Goal: Task Accomplishment & Management: Manage account settings

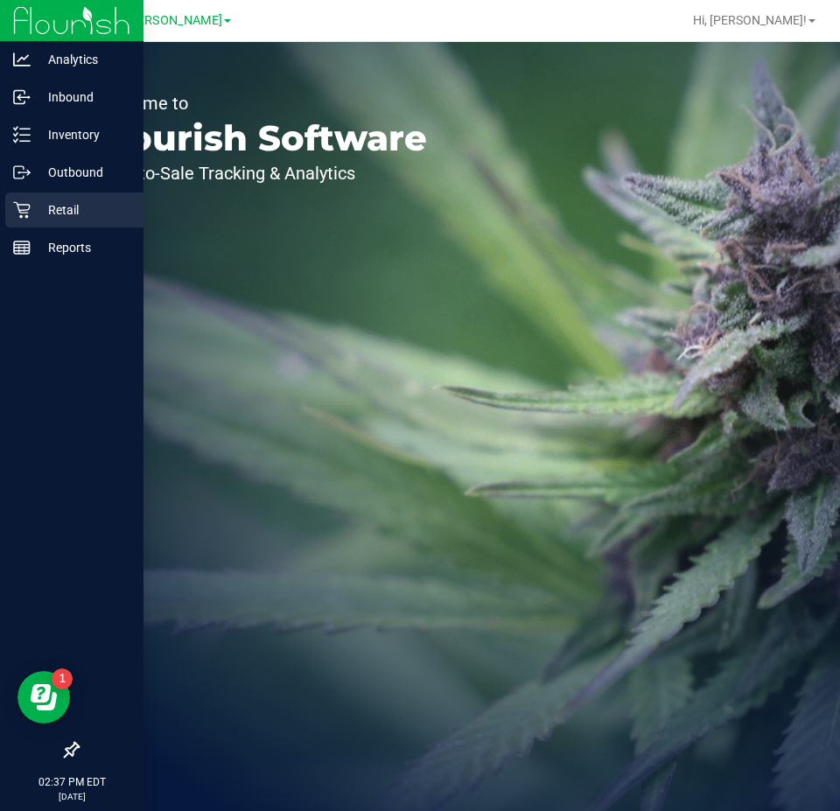
click at [42, 215] on p "Retail" at bounding box center [83, 209] width 105 height 21
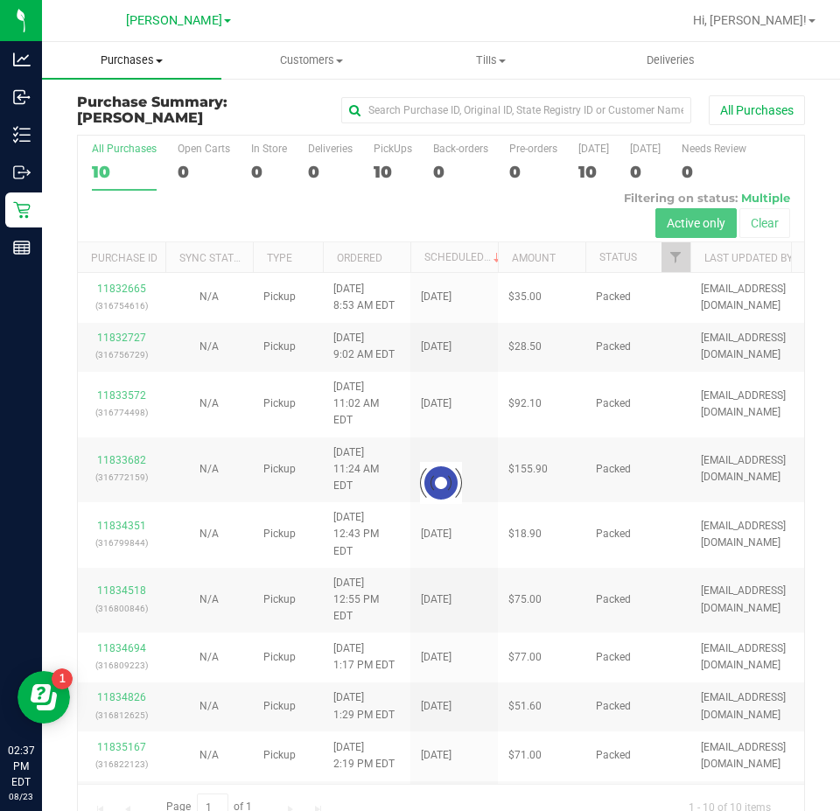
click at [160, 61] on span at bounding box center [159, 60] width 7 height 3
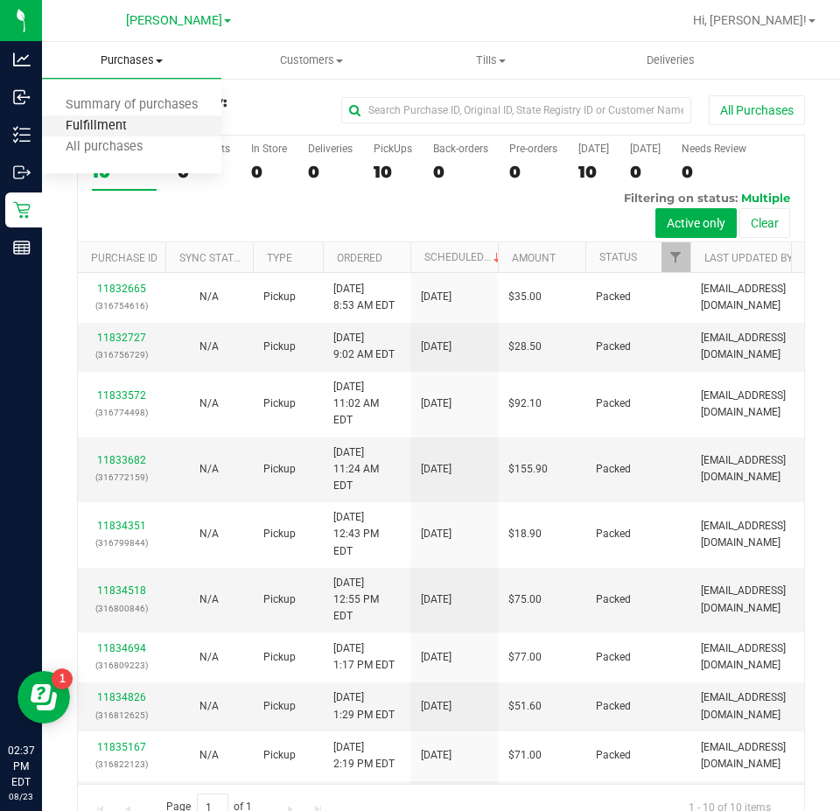
click at [143, 133] on span "Fulfillment" at bounding box center [96, 126] width 108 height 15
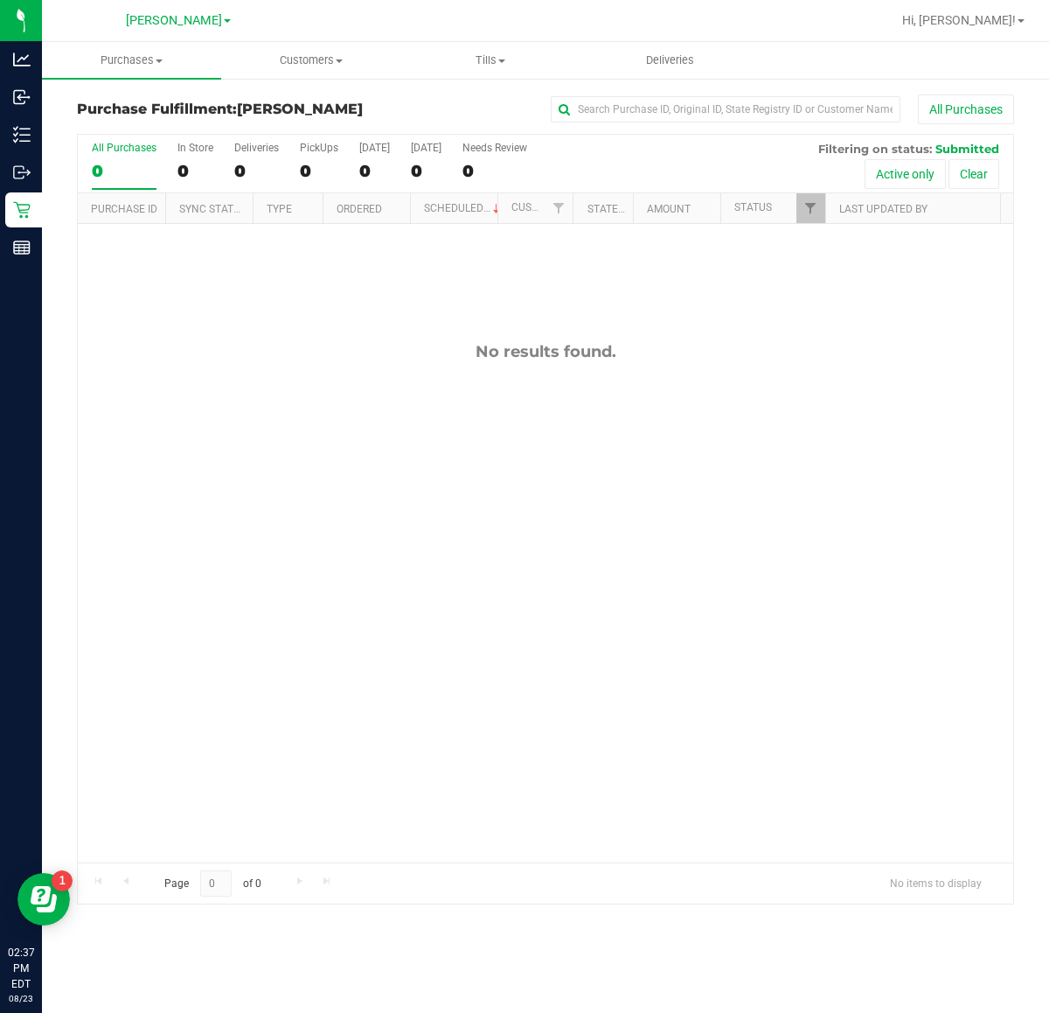
drag, startPoint x: 660, startPoint y: 0, endPoint x: 543, endPoint y: 630, distance: 640.5
click at [543, 630] on div "No results found." at bounding box center [546, 602] width 936 height 756
click at [520, 337] on div "11835550 (315311714) N/A Pickup 8/23/2025 3:00 PM EDT 8/23/2025 $37.50 Submitte…" at bounding box center [546, 543] width 936 height 638
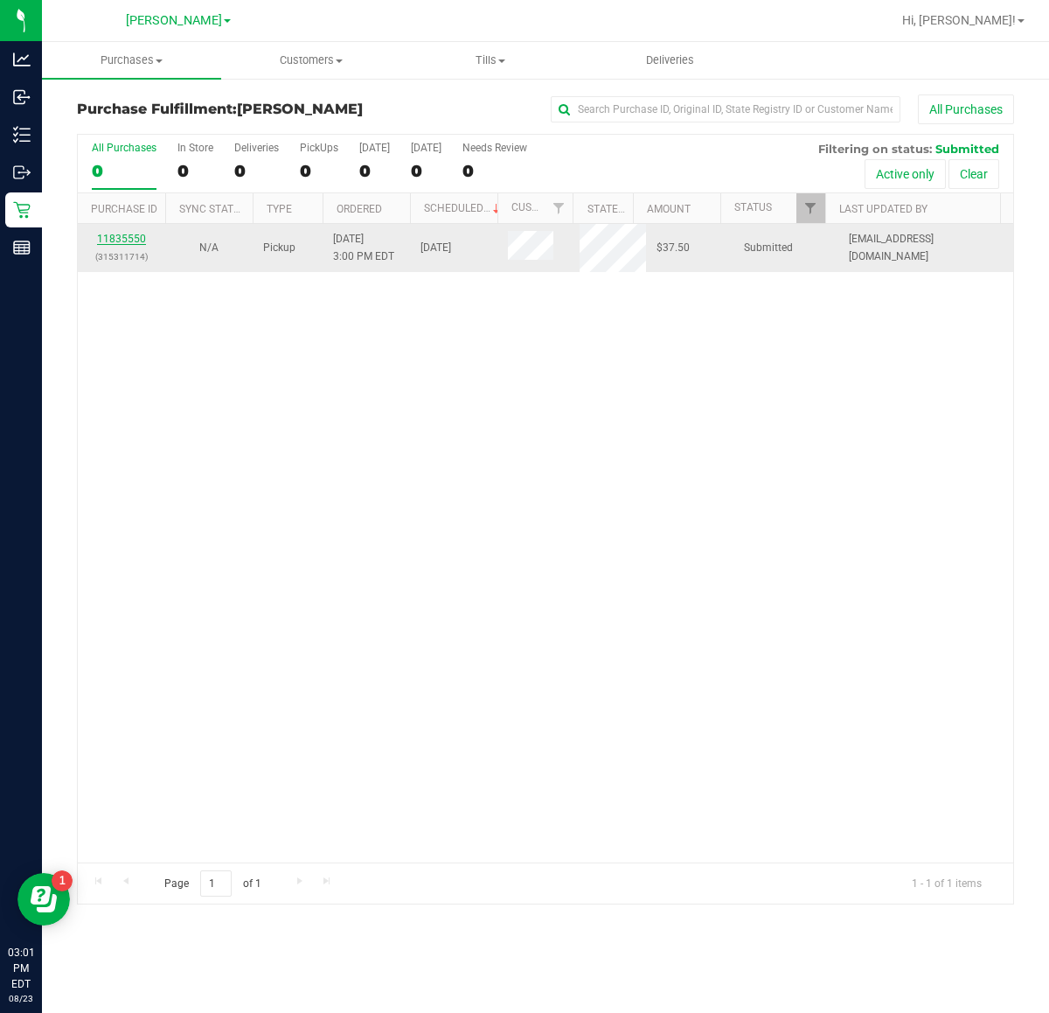
click at [125, 242] on link "11835550" at bounding box center [121, 239] width 49 height 12
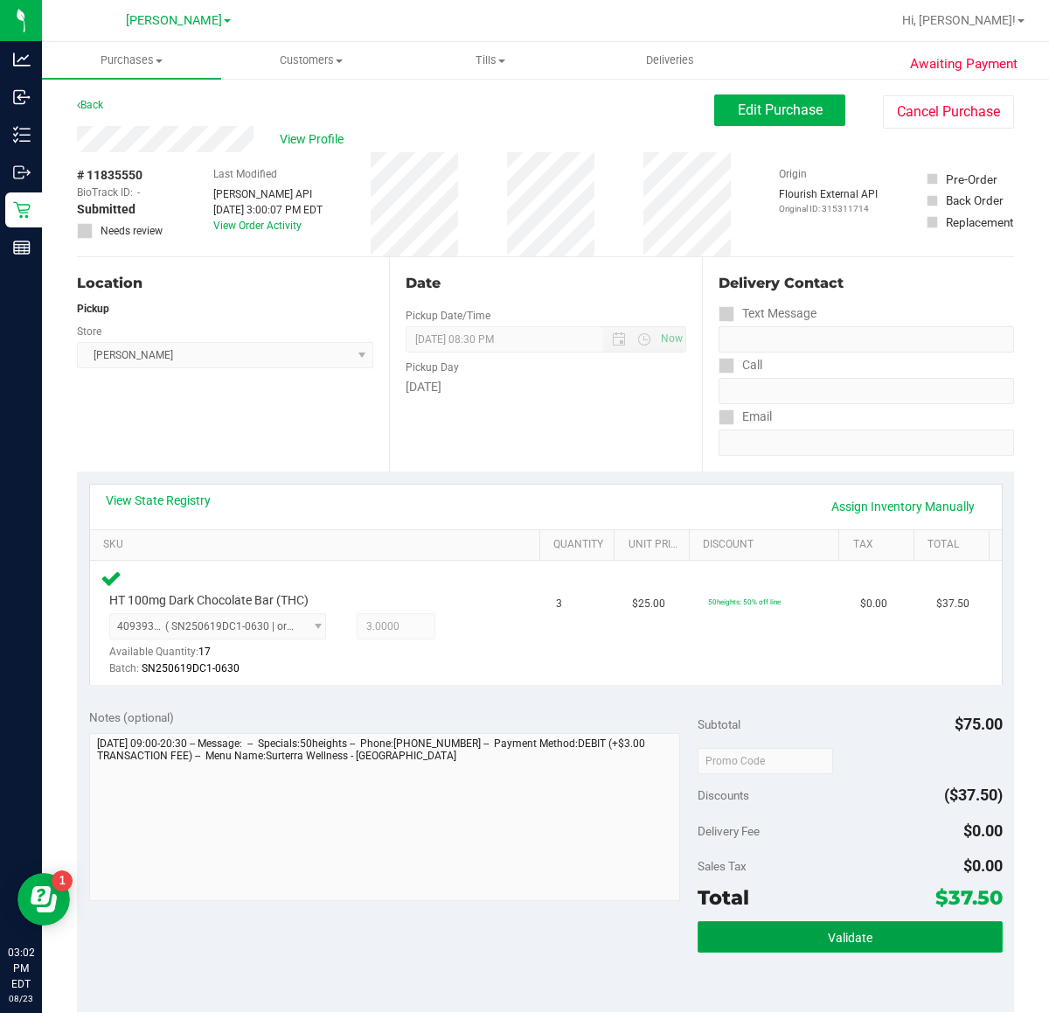
click at [839, 810] on span "Validate" at bounding box center [850, 938] width 45 height 14
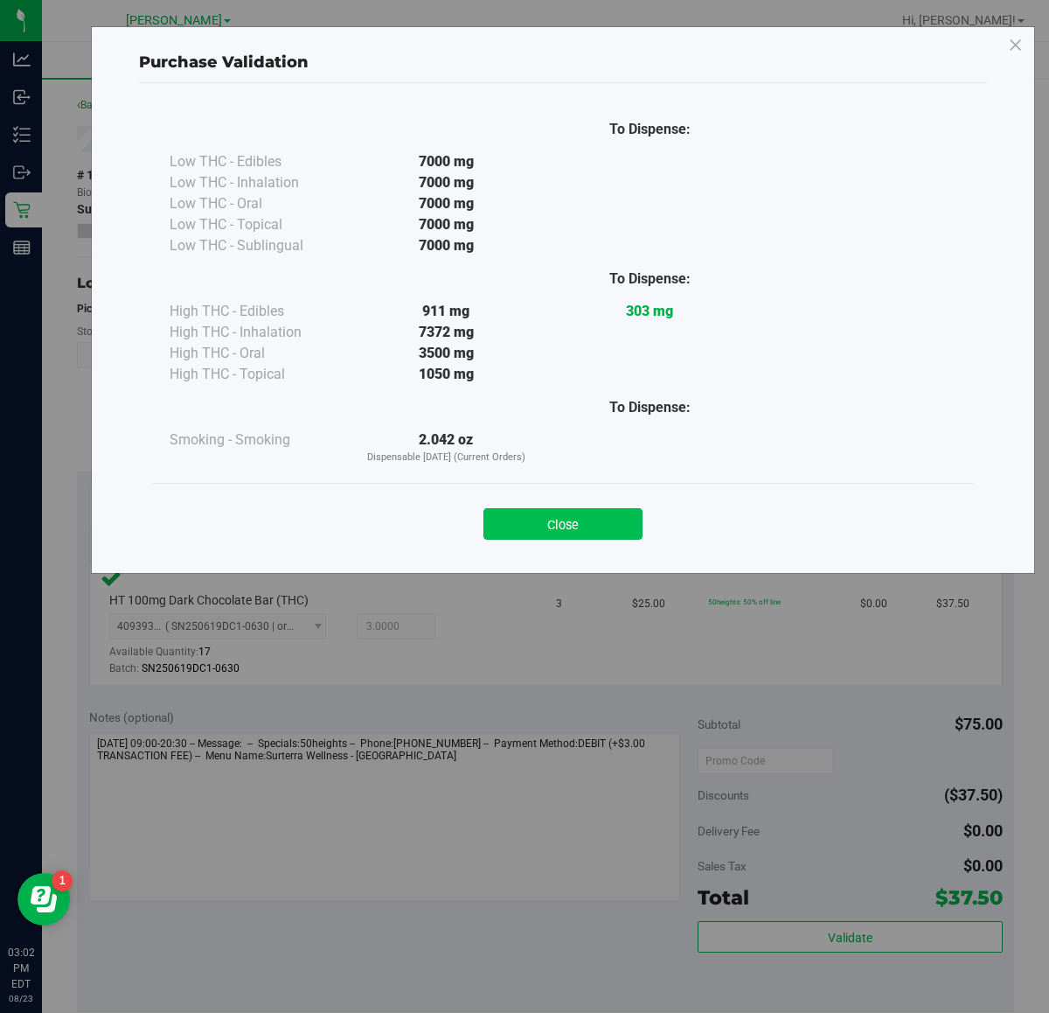
click at [609, 513] on button "Close" at bounding box center [563, 523] width 159 height 31
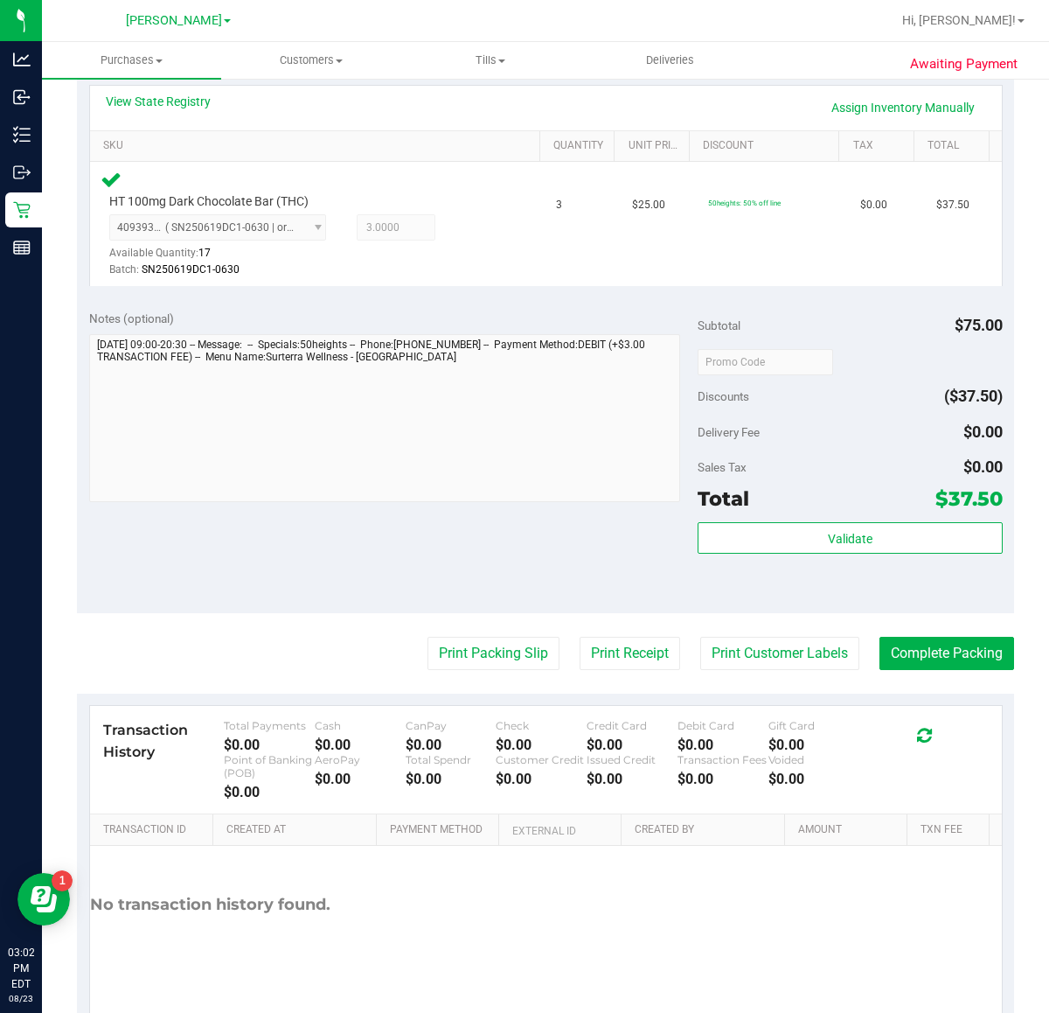
scroll to position [420, 0]
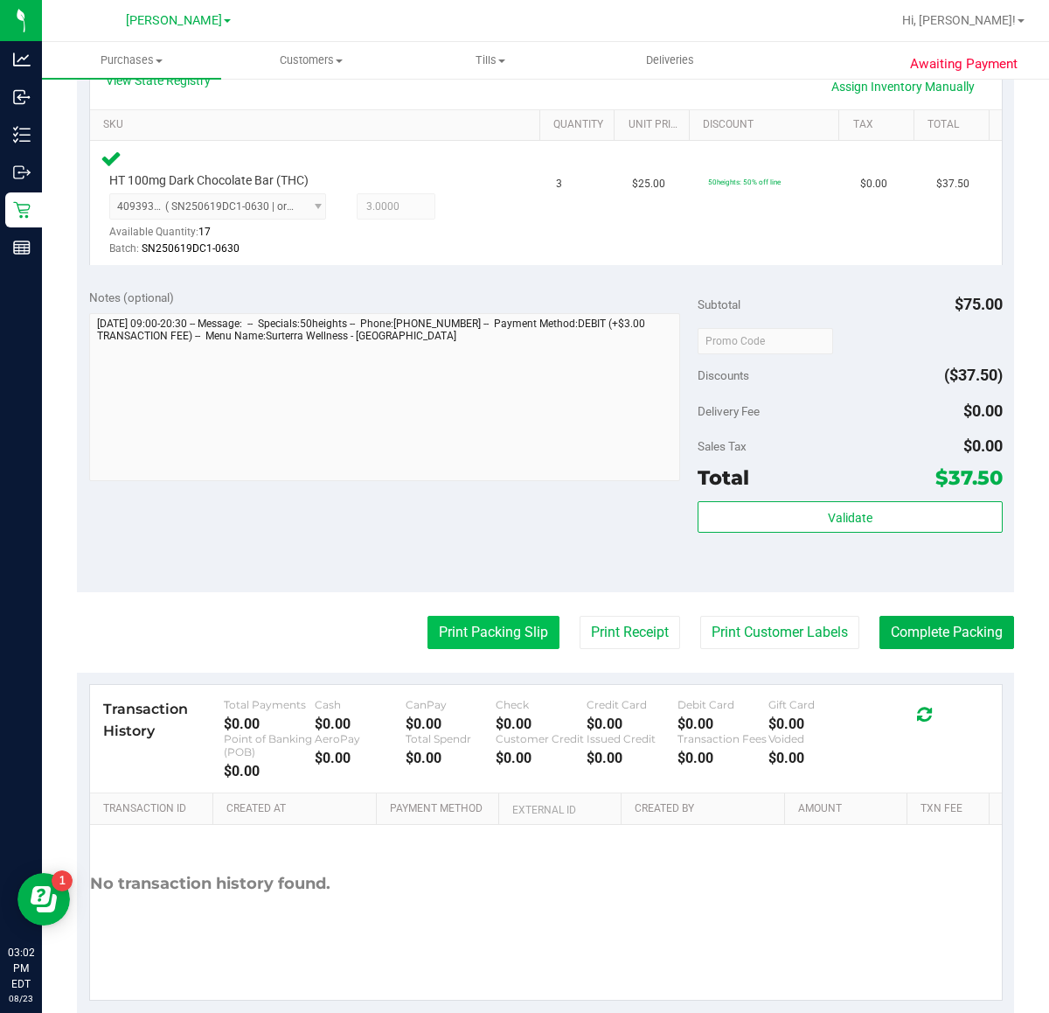
click at [491, 631] on button "Print Packing Slip" at bounding box center [494, 632] width 132 height 33
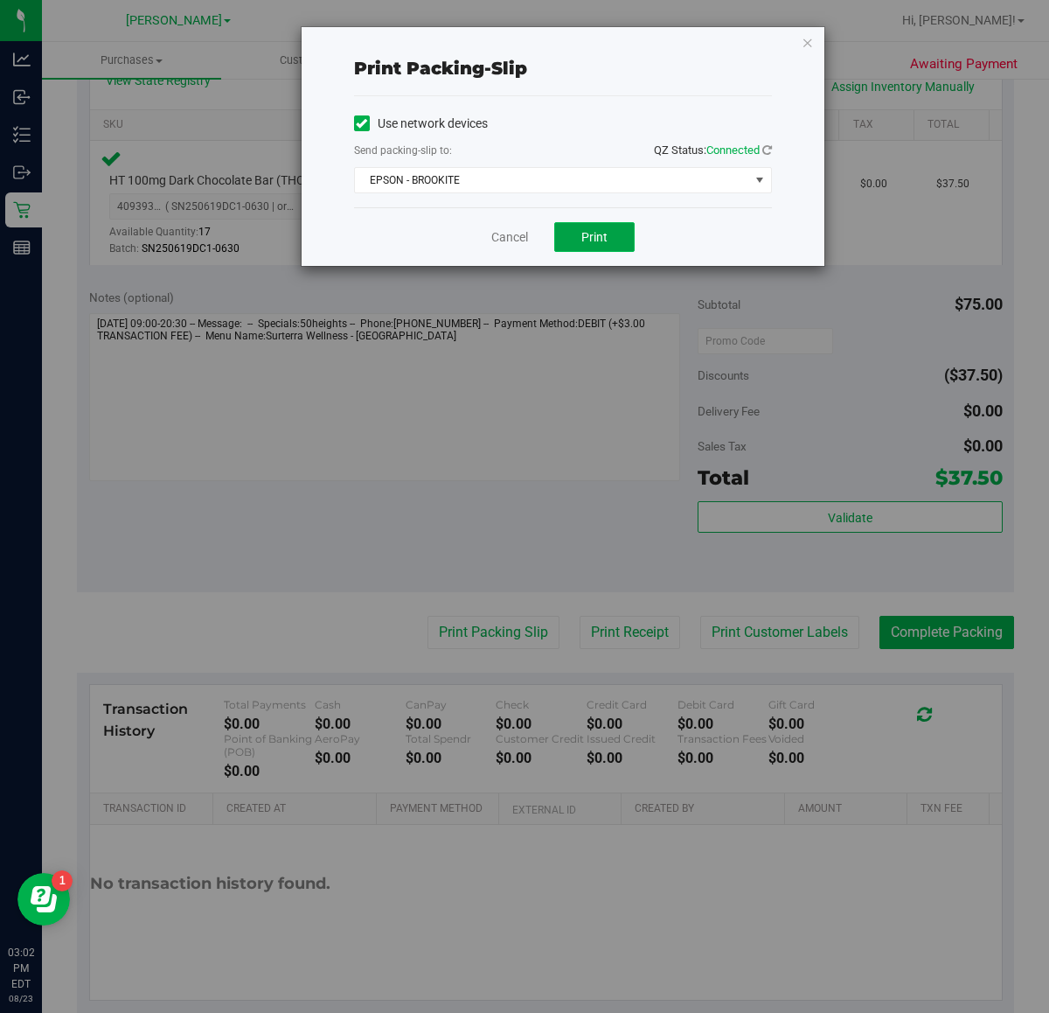
click at [605, 232] on span "Print" at bounding box center [595, 237] width 26 height 14
click at [507, 237] on link "Cancel" at bounding box center [510, 237] width 37 height 18
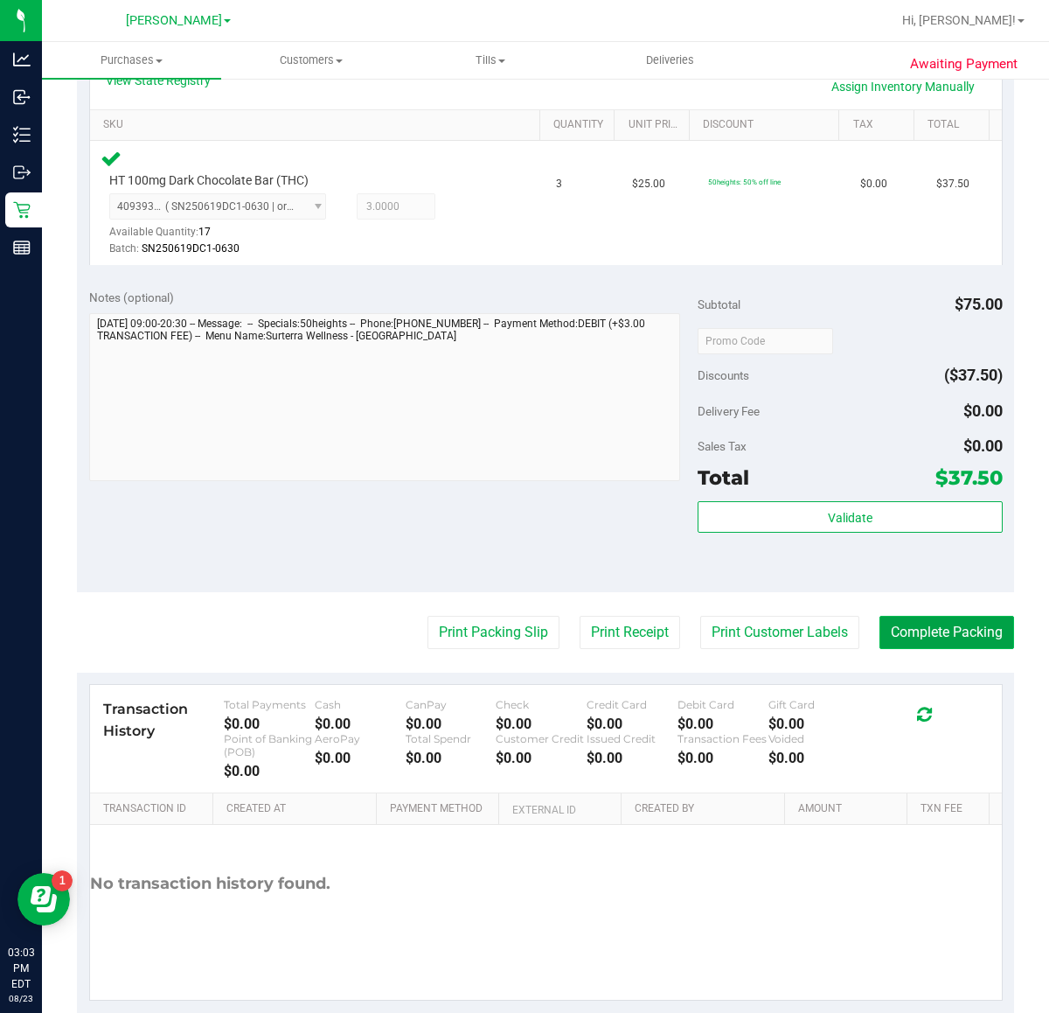
click at [839, 631] on button "Complete Packing" at bounding box center [947, 632] width 135 height 33
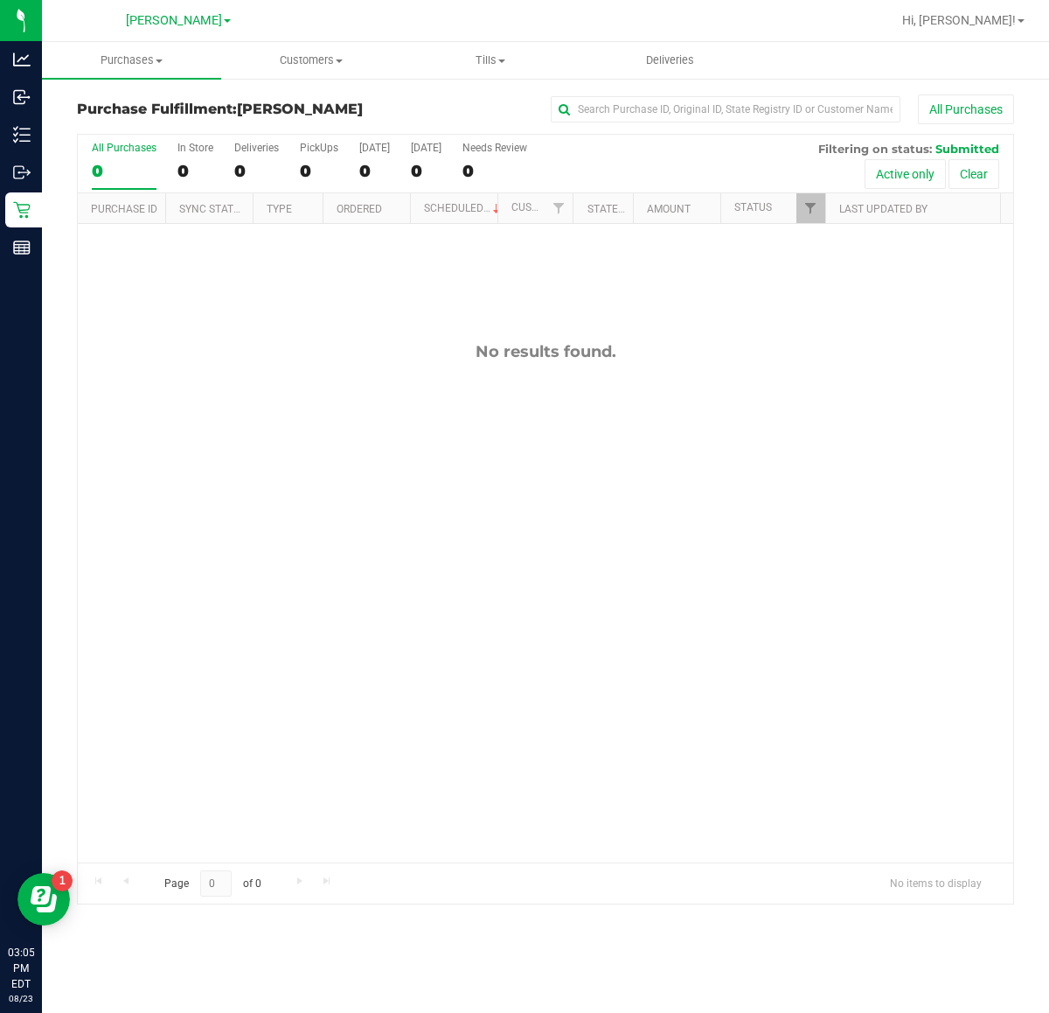
click at [839, 514] on div "No results found." at bounding box center [546, 602] width 936 height 756
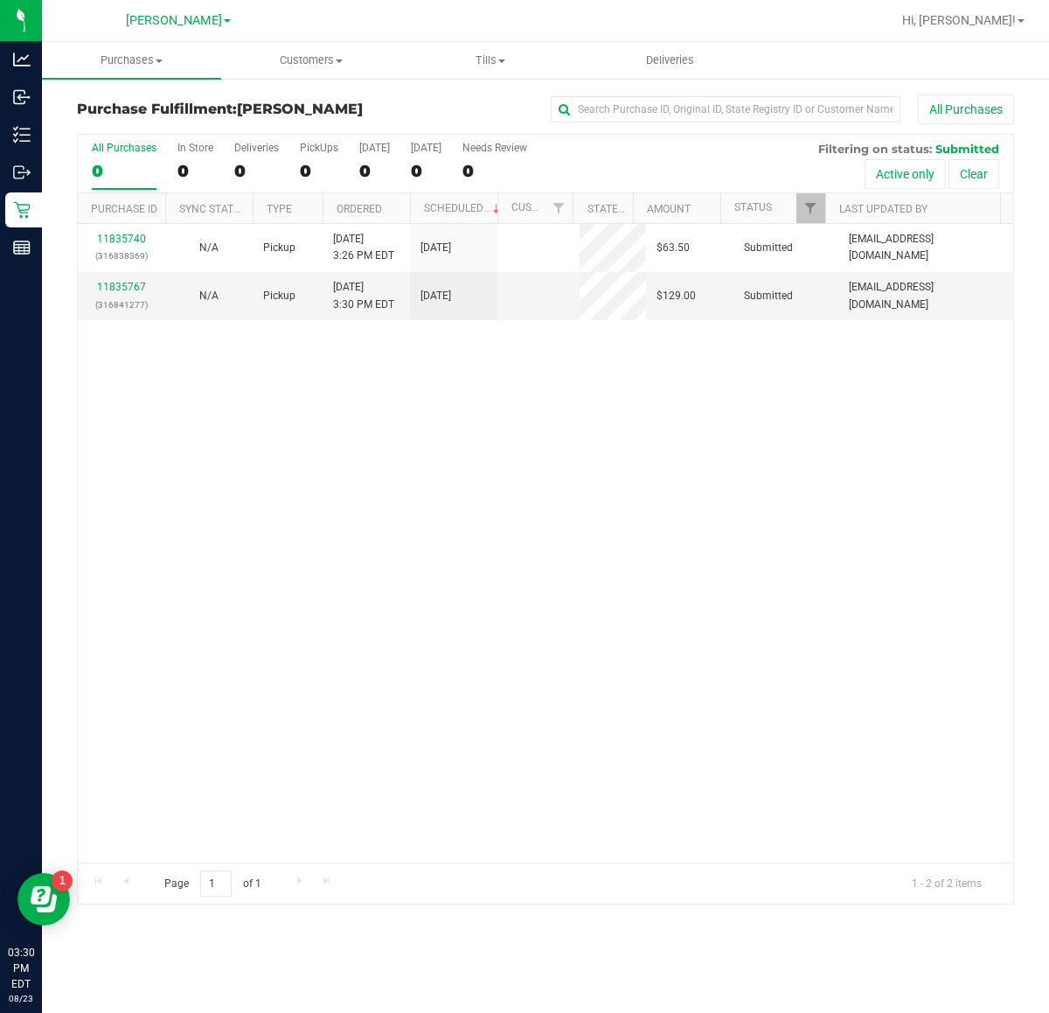
click at [85, 810] on div "Purchases Summary of purchases Fulfillment All purchases Customers All customer…" at bounding box center [545, 527] width 1007 height 971
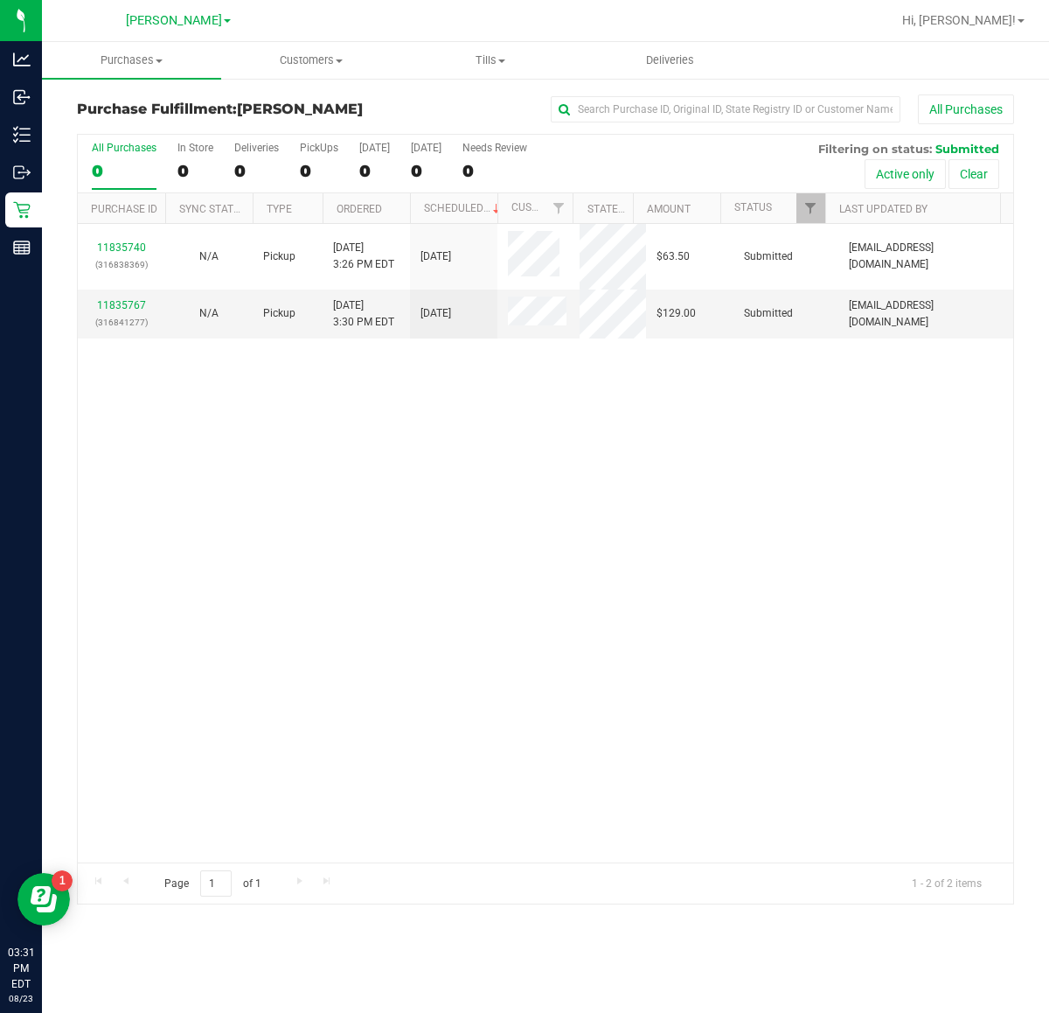
click at [557, 443] on div "11835740 (316838369) N/A Pickup 8/23/2025 3:26 PM EDT 8/23/2025 $63.50 Submitte…" at bounding box center [546, 543] width 936 height 638
click at [125, 62] on span "Purchases" at bounding box center [131, 60] width 179 height 16
click at [134, 120] on span "Fulfillment" at bounding box center [96, 126] width 108 height 15
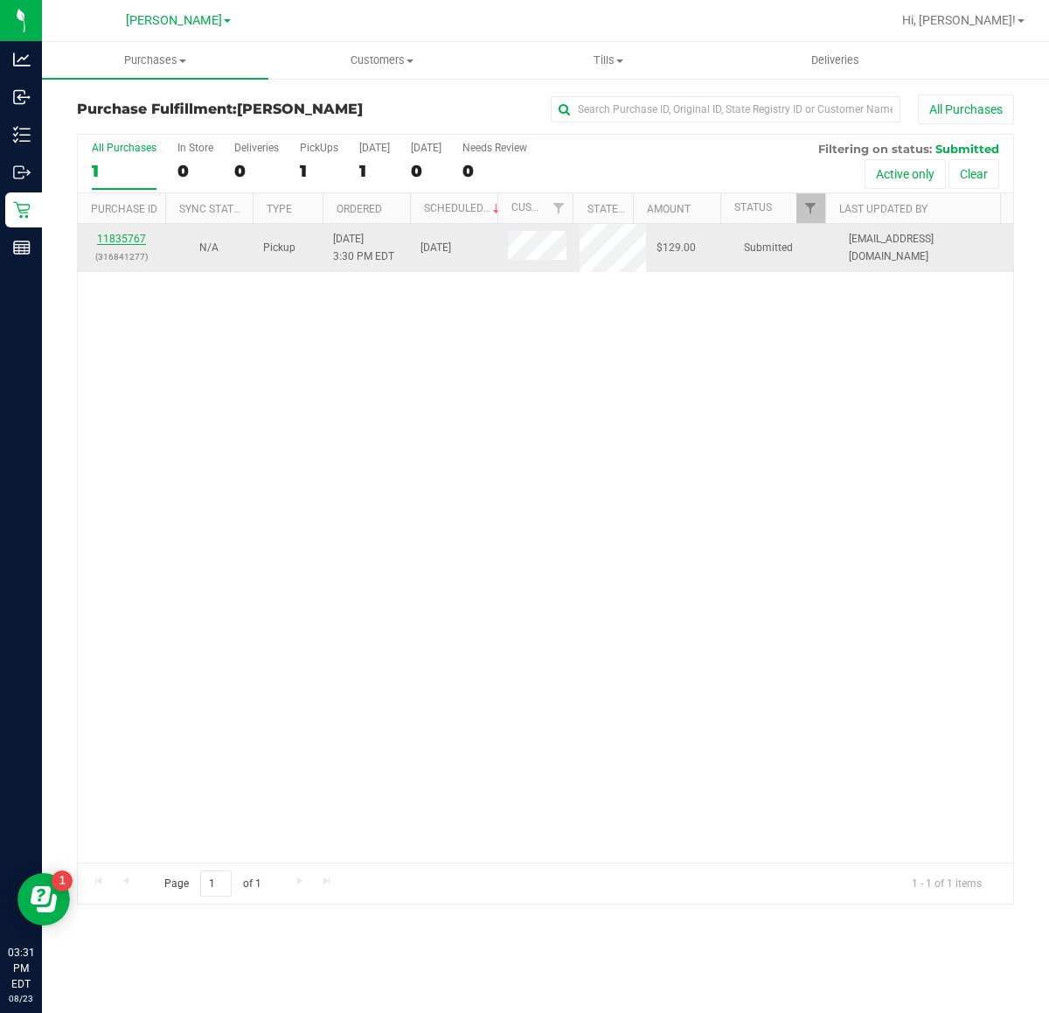
click at [129, 241] on link "11835767" at bounding box center [121, 239] width 49 height 12
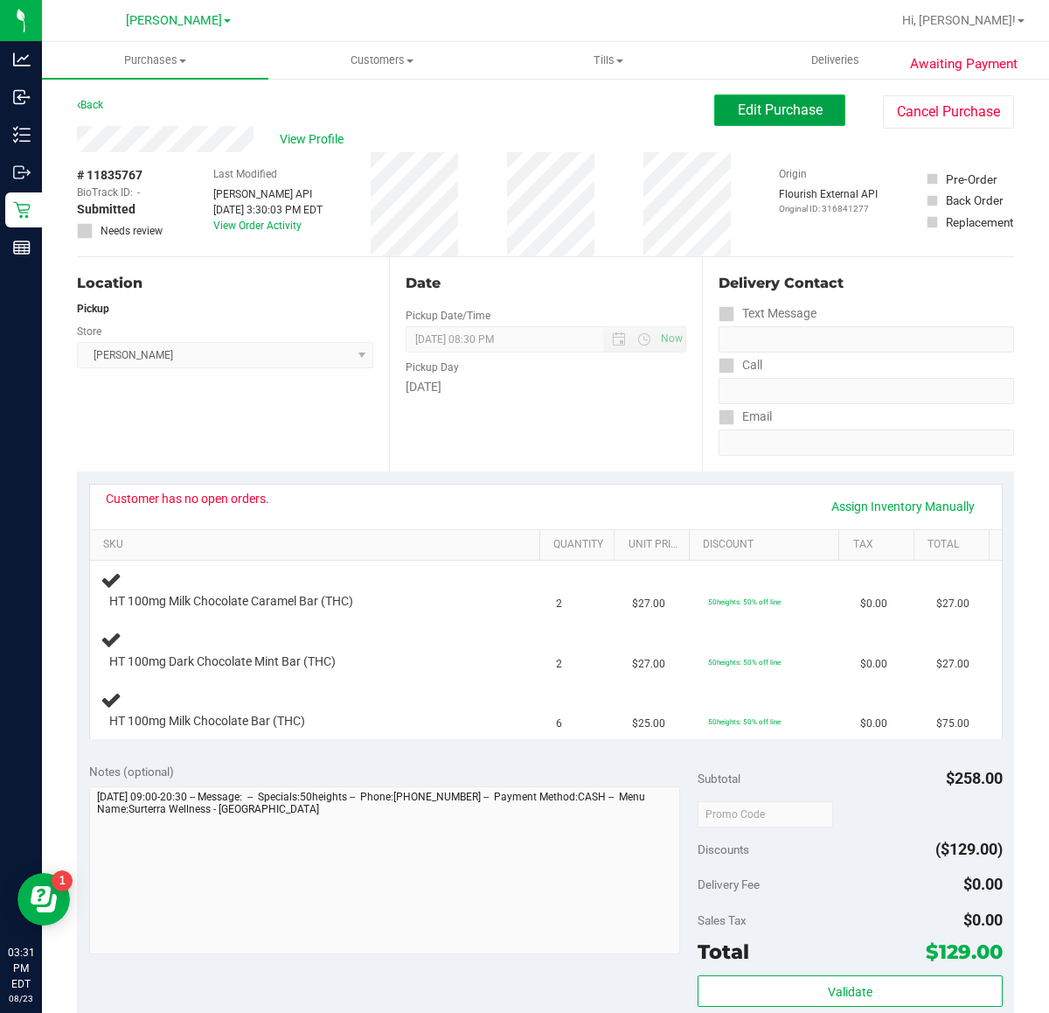
click at [755, 116] on span "Edit Purchase" at bounding box center [780, 109] width 85 height 17
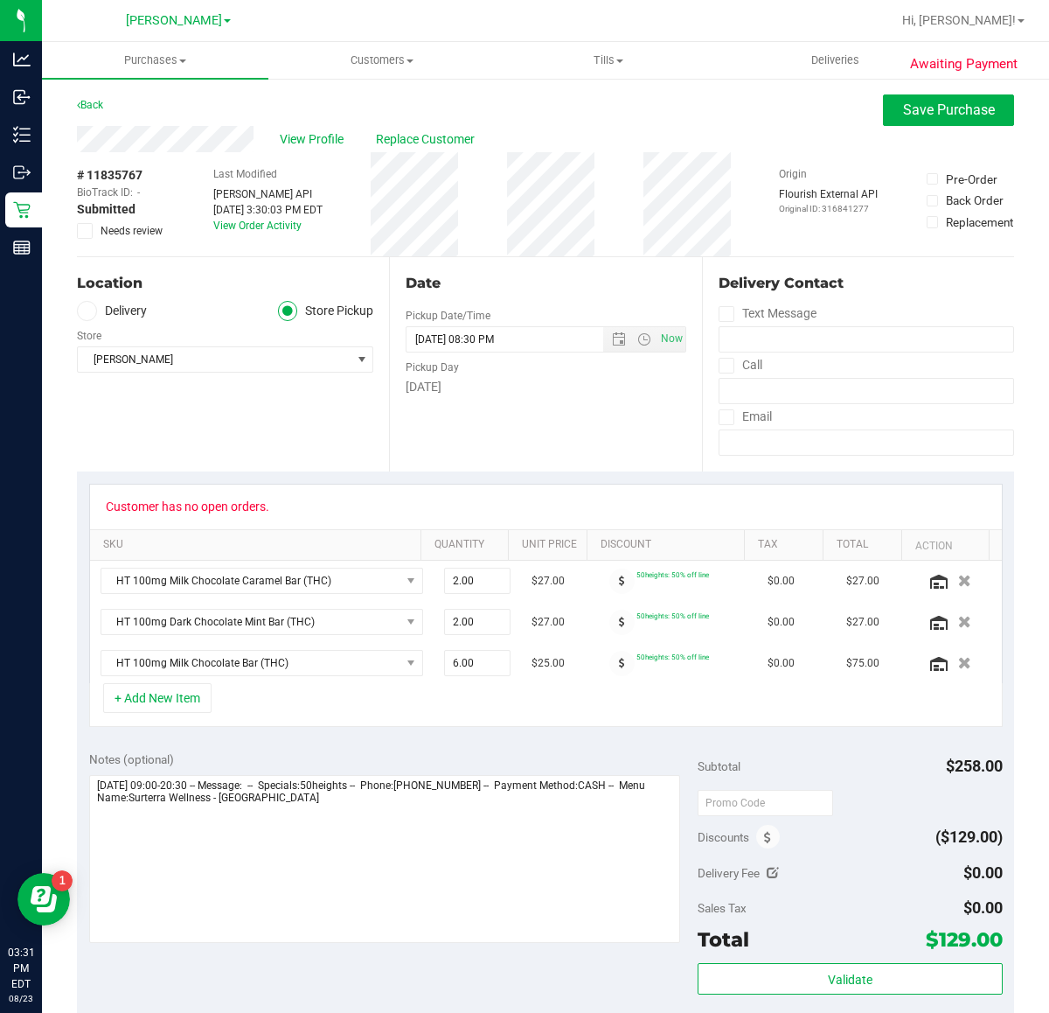
click at [119, 227] on span "Needs review" at bounding box center [132, 231] width 62 height 16
click at [0, 0] on input "Needs review" at bounding box center [0, 0] width 0 height 0
click at [839, 99] on button "Save Purchase" at bounding box center [948, 109] width 131 height 31
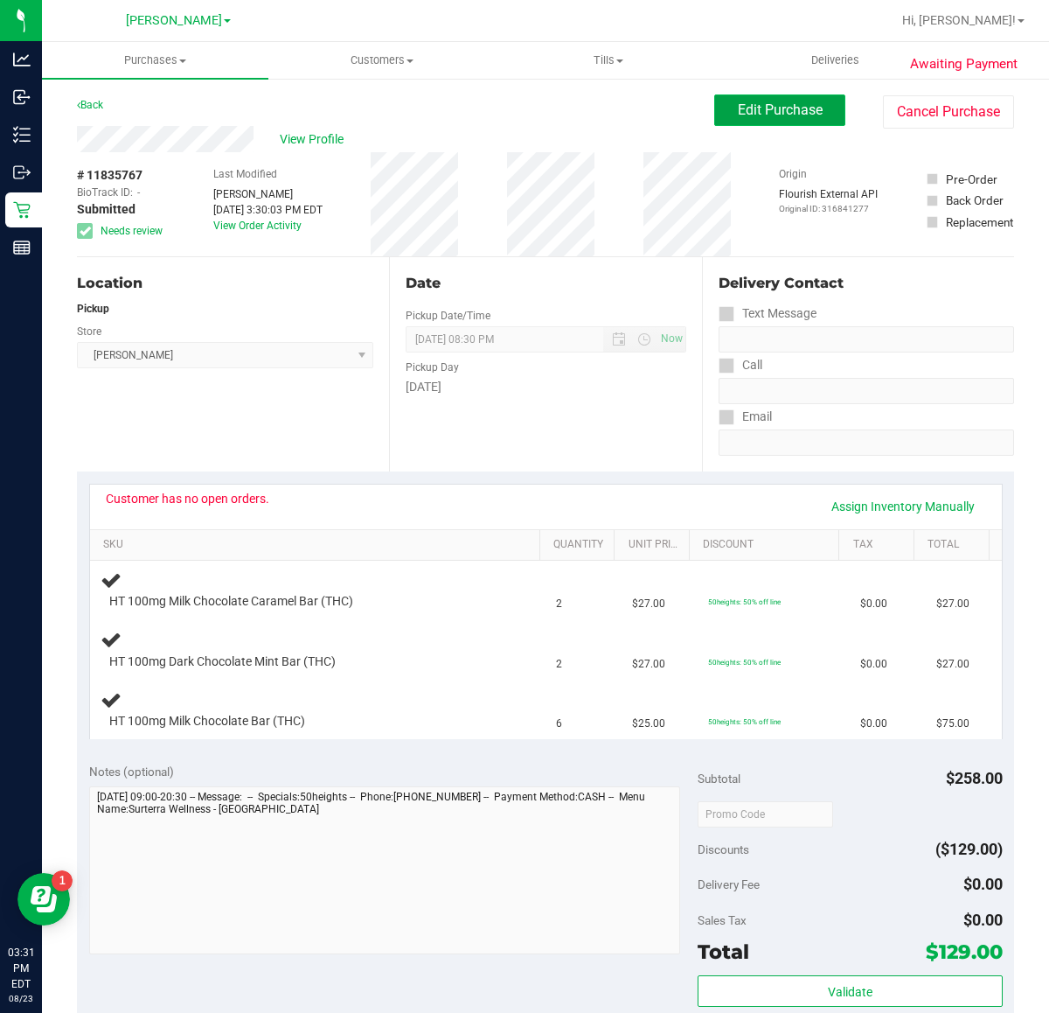
click at [750, 118] on span "Edit Purchase" at bounding box center [780, 109] width 85 height 17
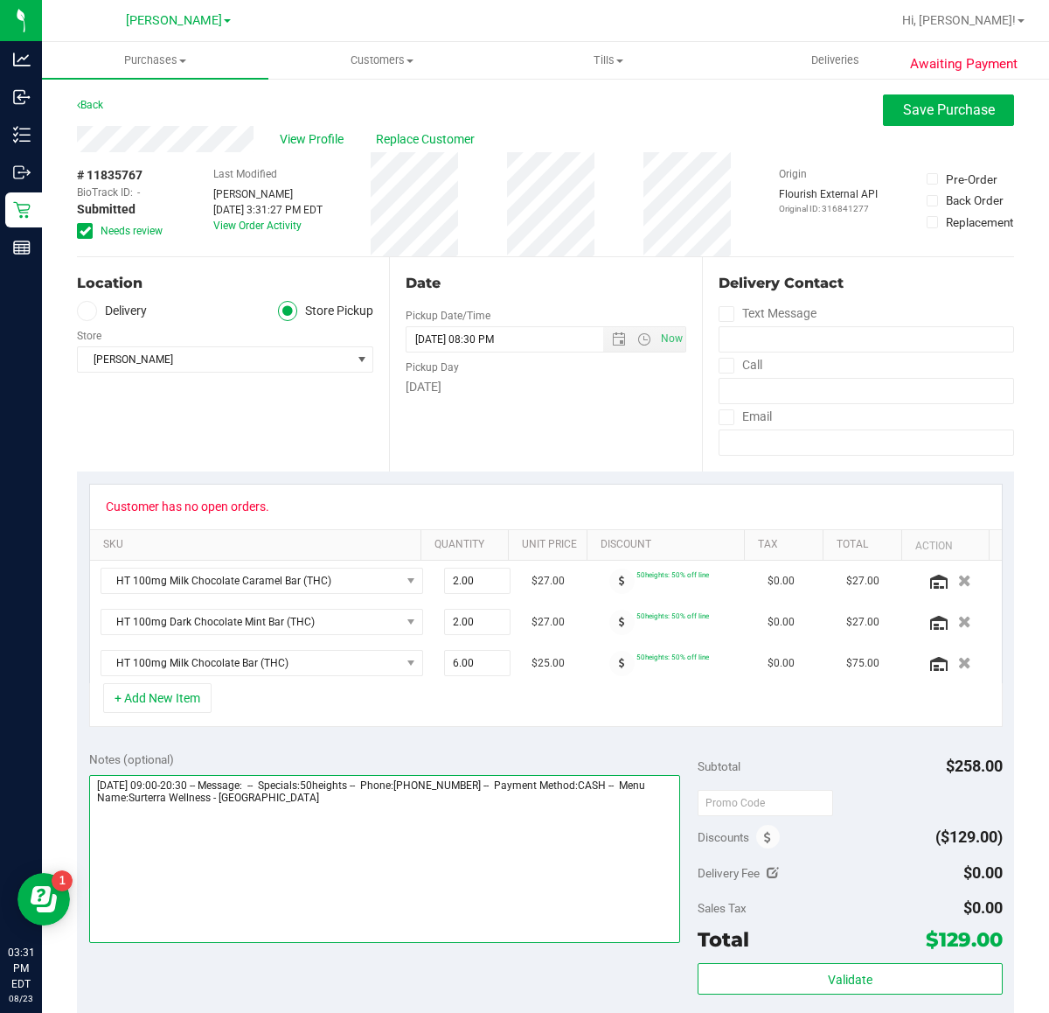
click at [364, 810] on textarea at bounding box center [385, 859] width 592 height 168
type textarea "Saturday 08/23/2025 09:00-20:30 -- Message: -- Specials:50heights -- Phone:3525…"
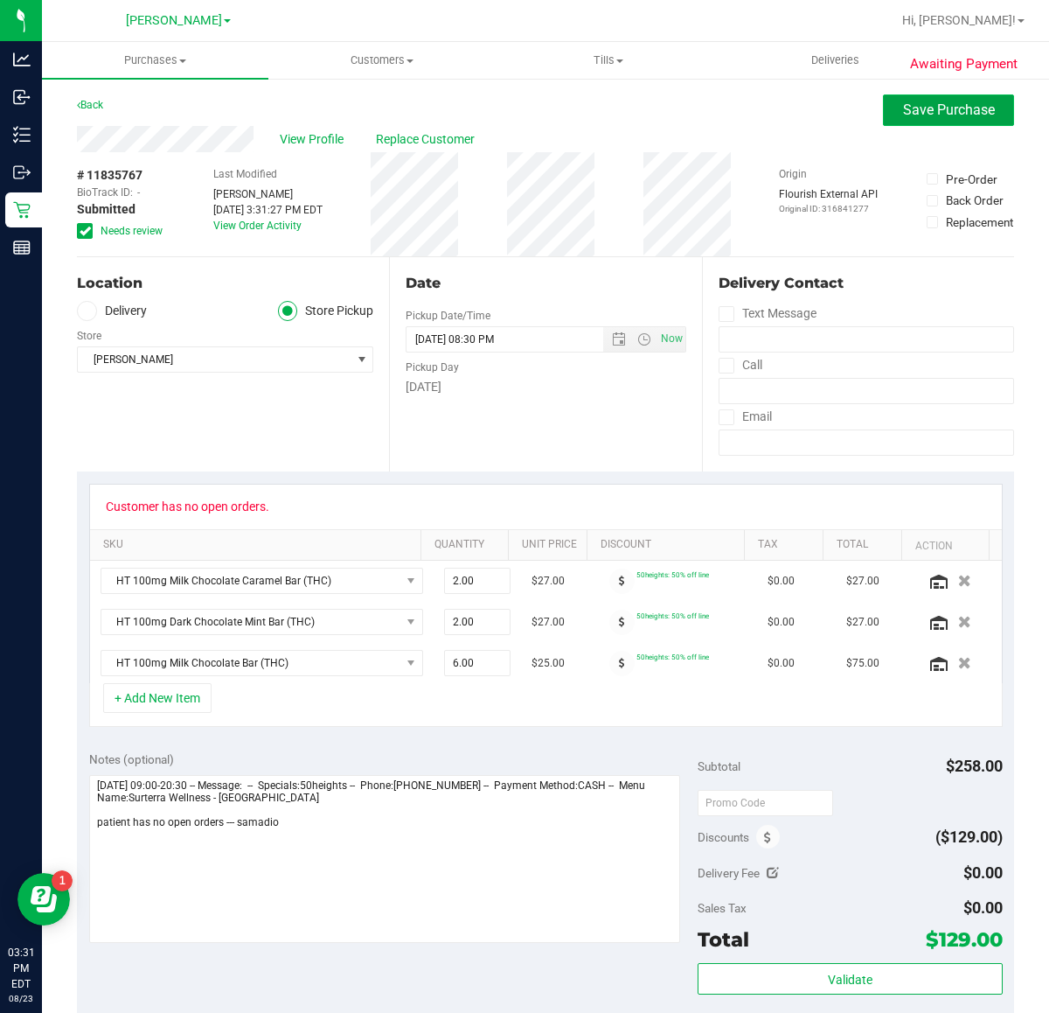
click at [839, 101] on span "Save Purchase" at bounding box center [949, 109] width 92 height 17
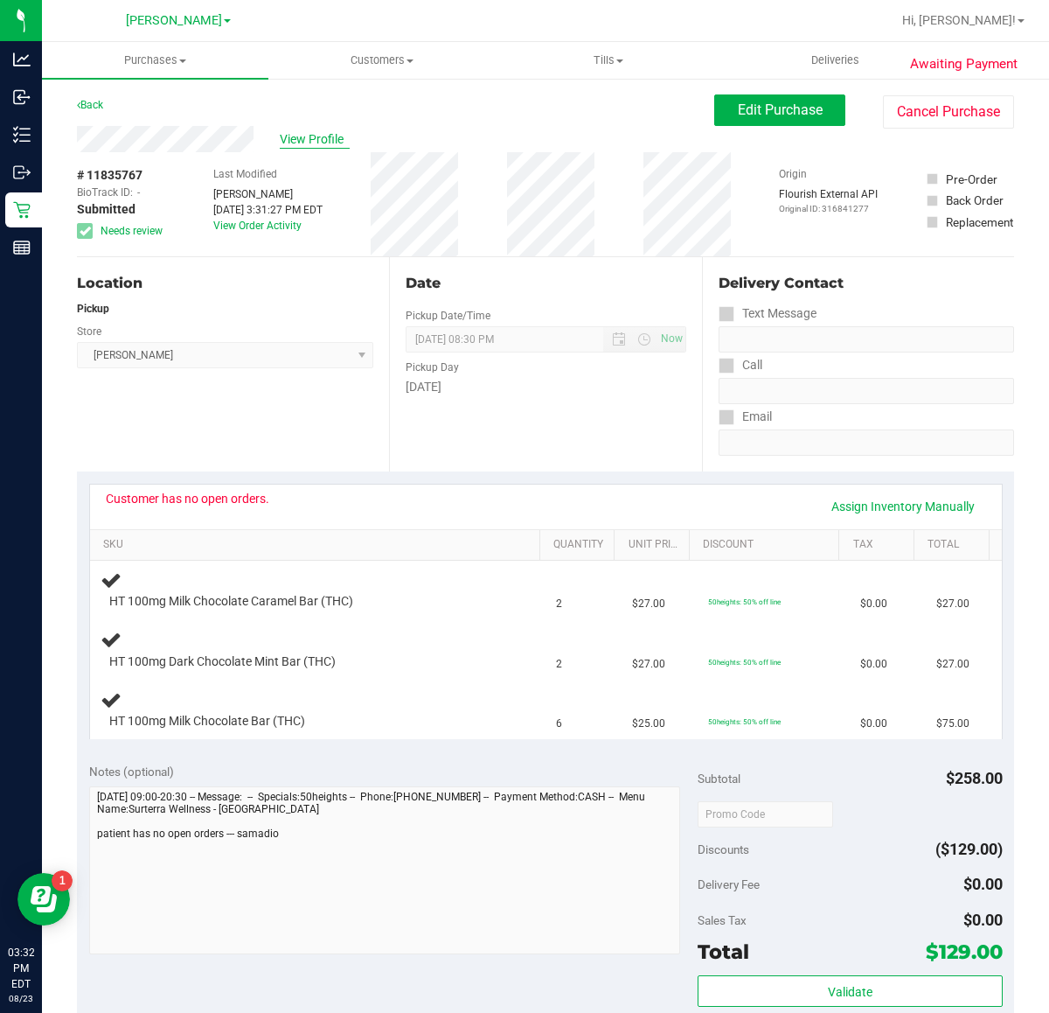
click at [325, 131] on span "View Profile" at bounding box center [315, 139] width 70 height 18
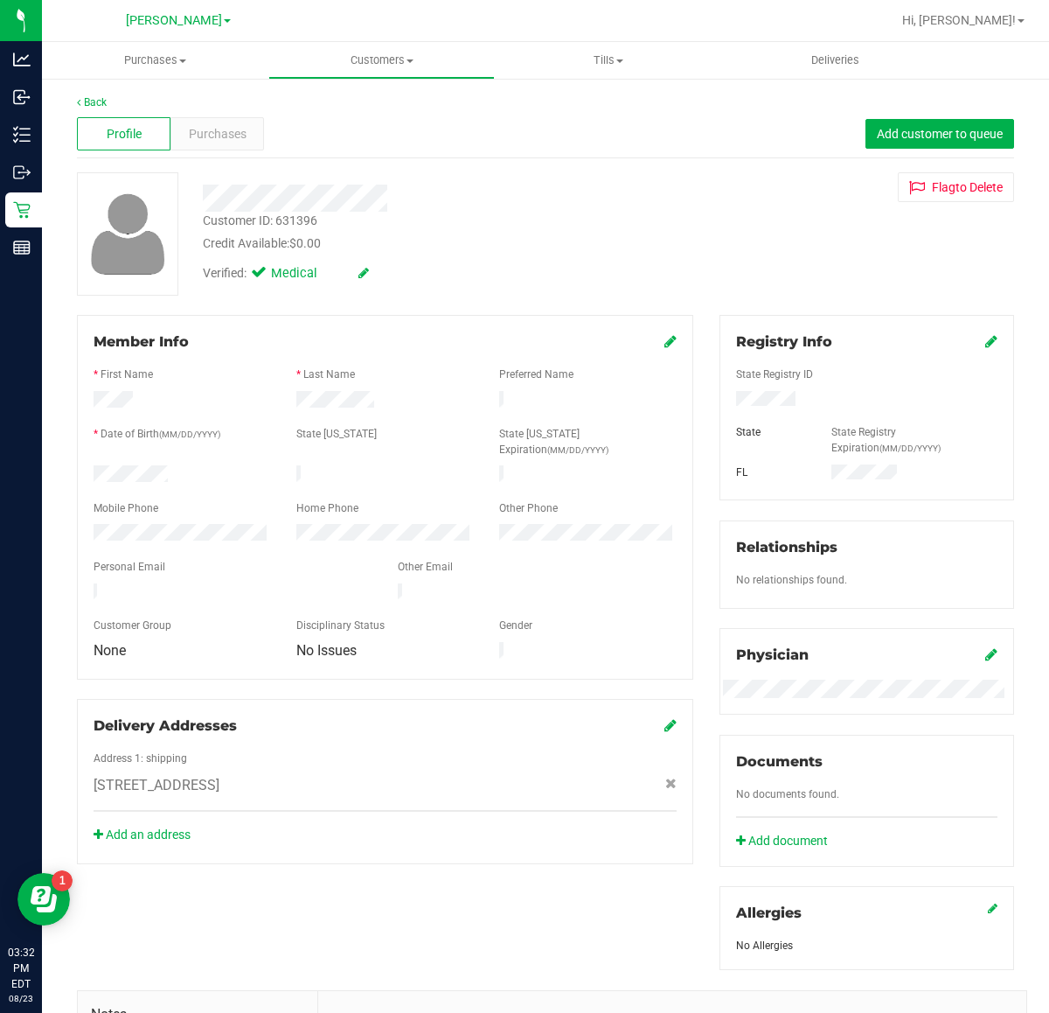
click at [298, 223] on div "Customer ID: 631396" at bounding box center [260, 221] width 115 height 18
copy div "631396"
click at [365, 810] on div "Member Info * First Name * Last Name Preferred Name * Date of Birth (MM/DD/YYYY…" at bounding box center [546, 770] width 964 height 910
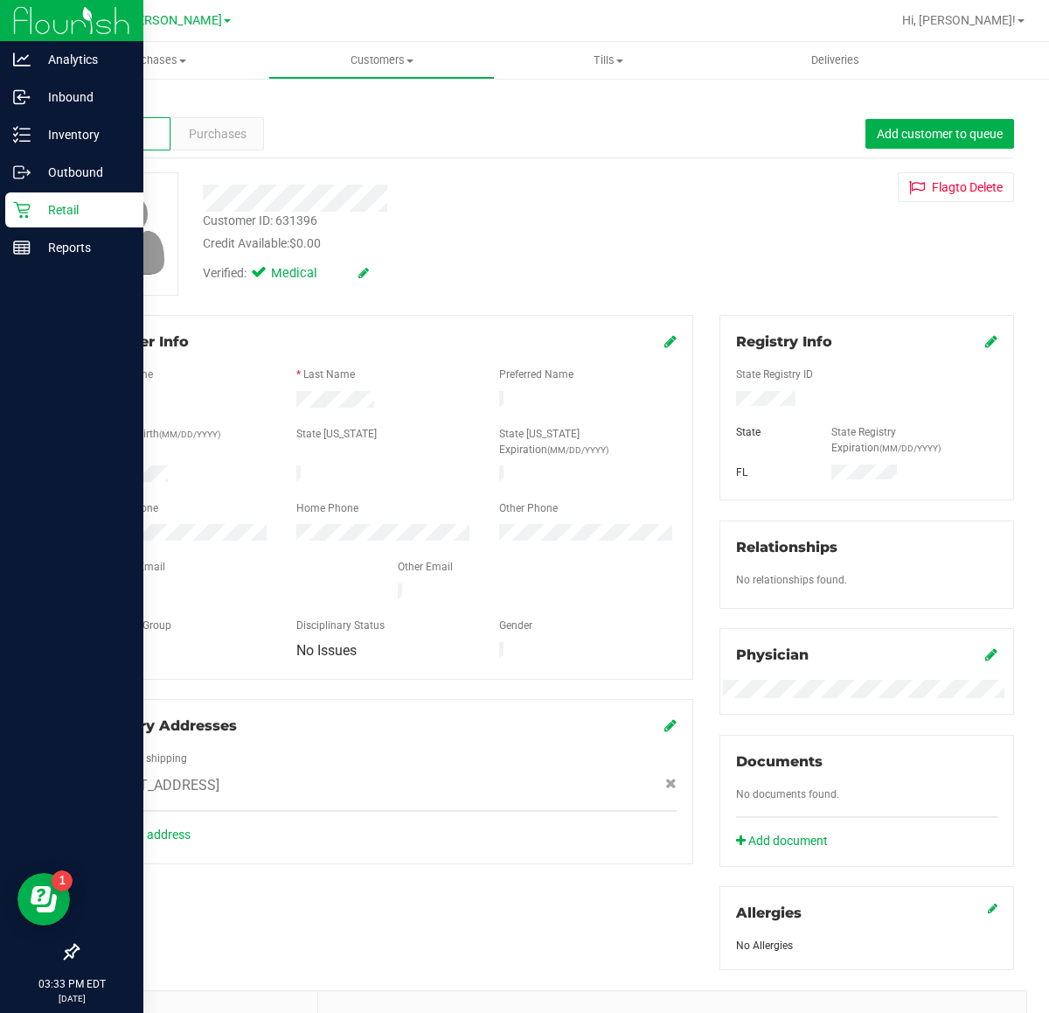
drag, startPoint x: 23, startPoint y: 207, endPoint x: 101, endPoint y: 227, distance: 81.2
click at [23, 207] on icon at bounding box center [21, 209] width 17 height 17
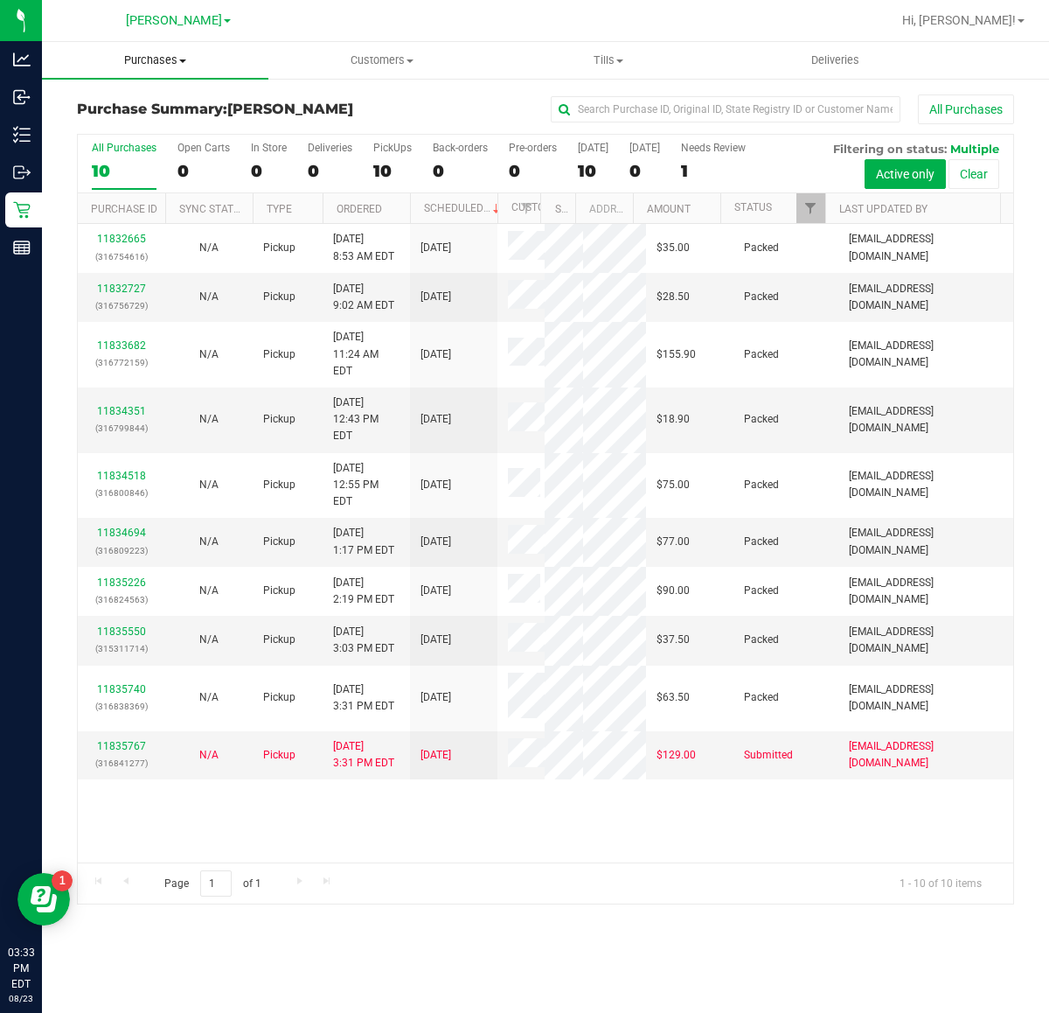
click at [125, 63] on span "Purchases" at bounding box center [155, 60] width 227 height 16
click at [142, 129] on span "Fulfillment" at bounding box center [96, 126] width 108 height 15
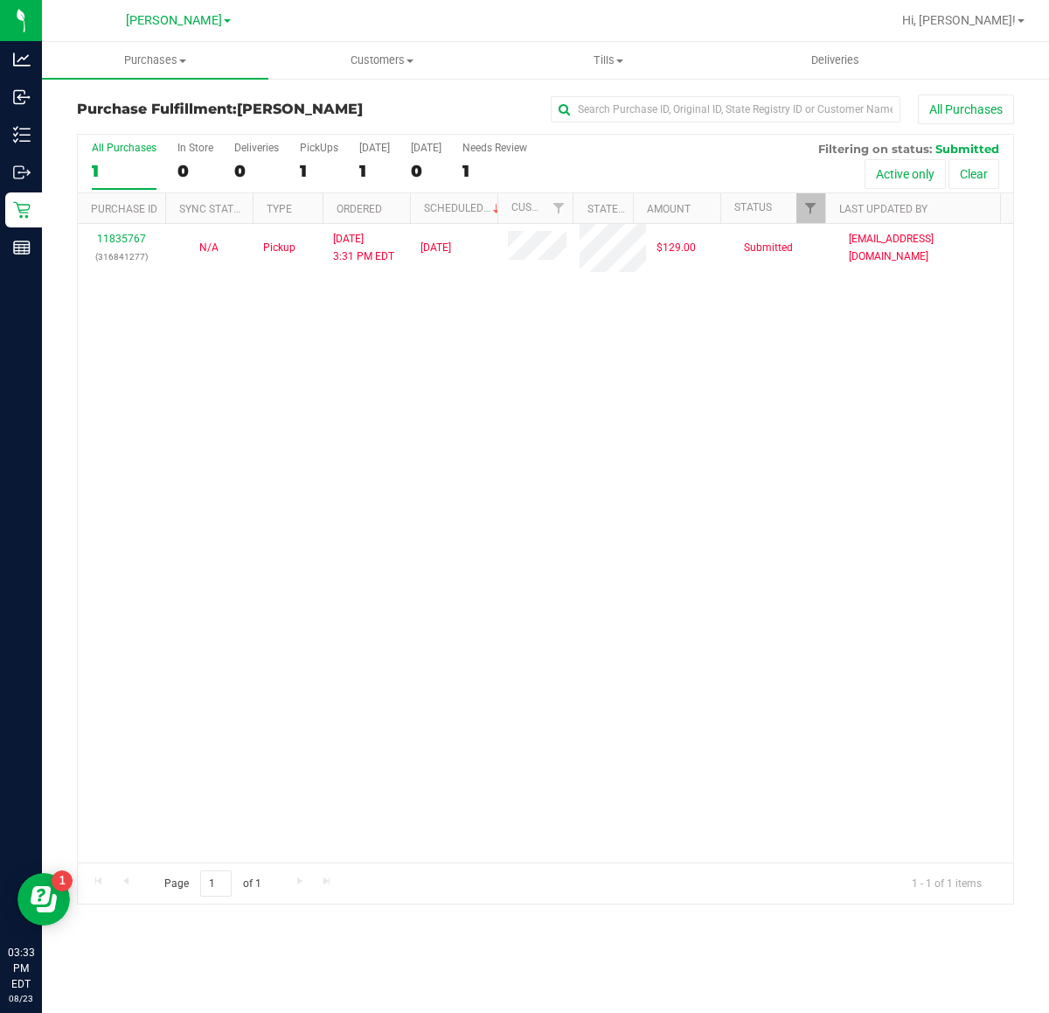
click at [763, 622] on div "11835767 (316841277) N/A Pickup 8/23/2025 3:31 PM EDT 8/23/2025 $129.00 Submitt…" at bounding box center [546, 543] width 936 height 638
click at [640, 369] on div "11835767 (316841277) N/A Pickup 8/23/2025 3:31 PM EDT 8/23/2025 $129.00 Submitt…" at bounding box center [546, 543] width 936 height 638
click at [477, 798] on div "11835767 (316841277) N/A Pickup 8/23/2025 3:31 PM EDT 8/23/2025 $129.00 Submitt…" at bounding box center [546, 543] width 936 height 638
click at [825, 718] on div "11835767 (316841277) N/A Pickup 8/23/2025 3:31 PM EDT 8/23/2025 $129.00 Submitt…" at bounding box center [546, 543] width 936 height 638
click at [405, 615] on div "11835767 (316841277) N/A Pickup 8/23/2025 3:31 PM EDT 8/23/2025 $129.00 Submitt…" at bounding box center [546, 543] width 936 height 638
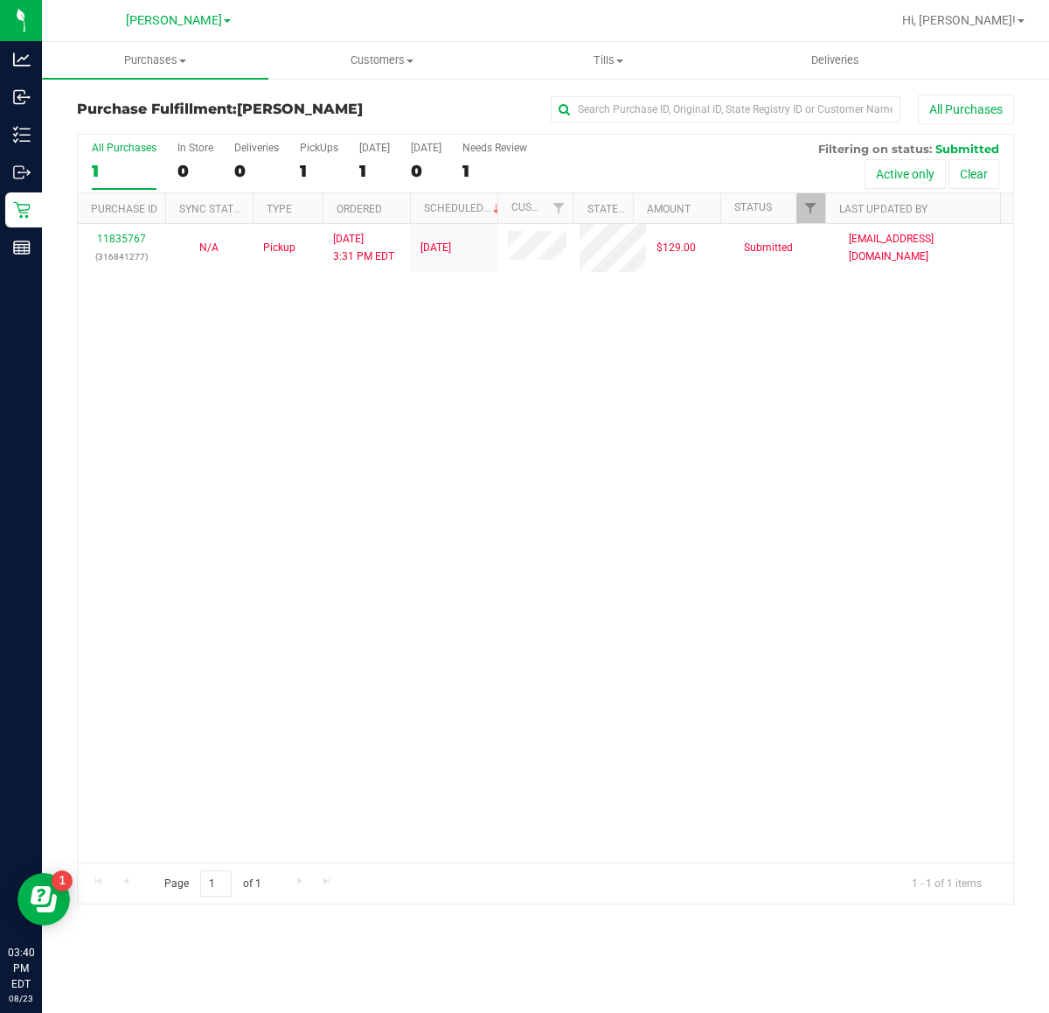
drag, startPoint x: 606, startPoint y: 529, endPoint x: 363, endPoint y: 99, distance: 494.2
click at [606, 530] on div "11835767 (316841277) N/A Pickup 8/23/2025 3:31 PM EDT 8/23/2025 $129.00 Submitt…" at bounding box center [546, 543] width 936 height 638
click at [776, 661] on div "11835767 (316841277) N/A Pickup 8/23/2025 3:31 PM EDT 8/23/2025 $129.00 Submitt…" at bounding box center [546, 543] width 936 height 638
drag, startPoint x: 490, startPoint y: 442, endPoint x: 442, endPoint y: 377, distance: 80.6
click at [490, 442] on div "11835767 (316841277) N/A Pickup 8/23/2025 3:31 PM EDT 8/23/2025 $129.00 Submitt…" at bounding box center [546, 543] width 936 height 638
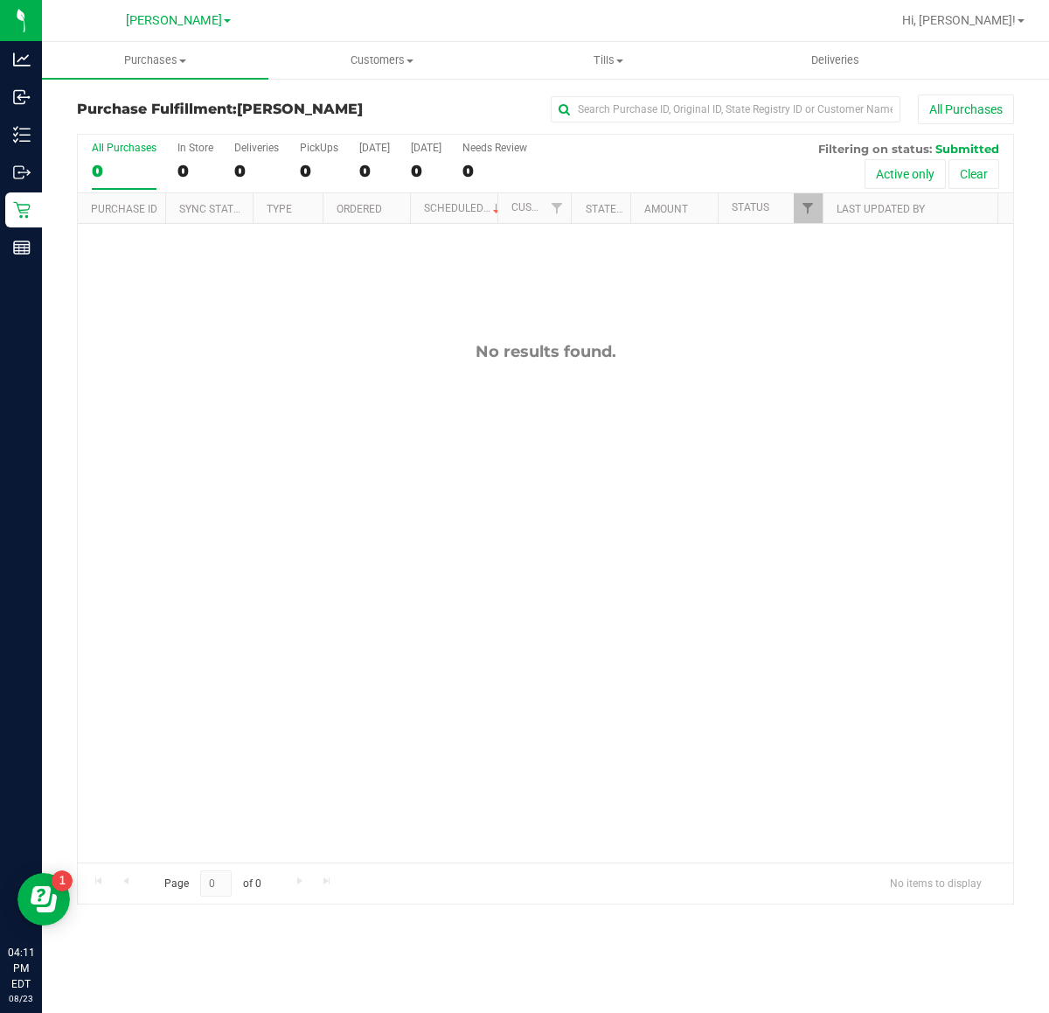
click at [526, 622] on div "No results found." at bounding box center [546, 602] width 936 height 756
click at [679, 654] on div "No results found." at bounding box center [546, 602] width 936 height 756
click at [477, 630] on div "No results found." at bounding box center [546, 602] width 936 height 756
click at [485, 697] on div "No results found." at bounding box center [546, 602] width 936 height 756
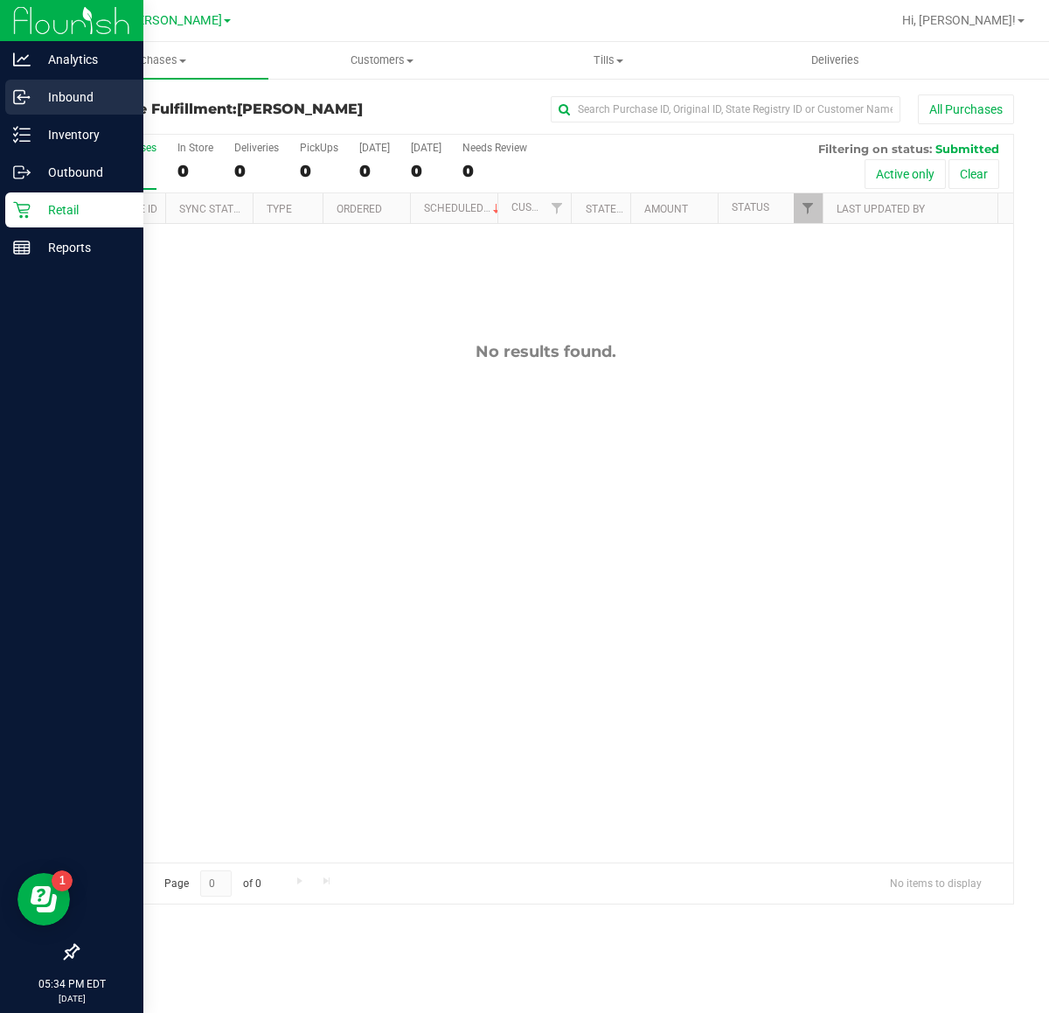
click at [24, 99] on icon at bounding box center [21, 96] width 17 height 17
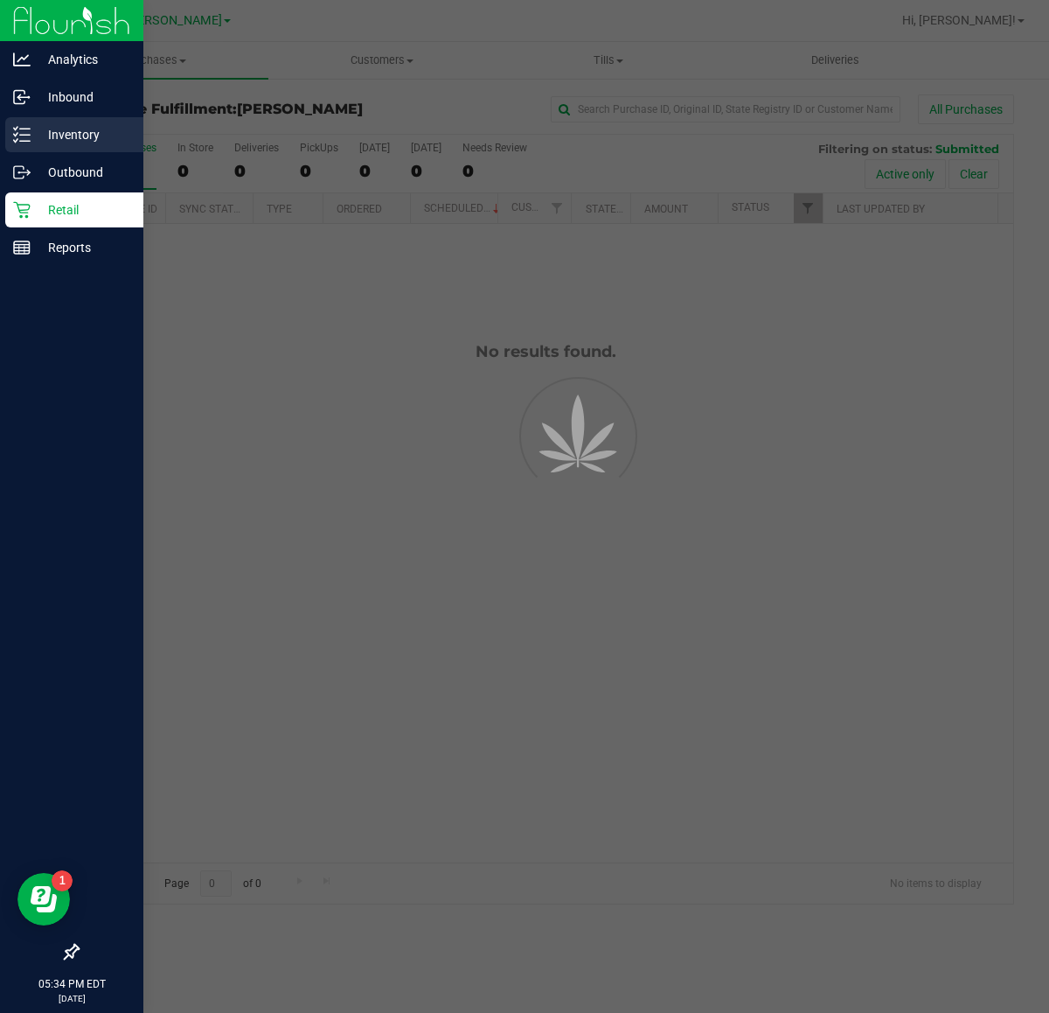
click at [77, 133] on p "Inventory" at bounding box center [83, 134] width 105 height 21
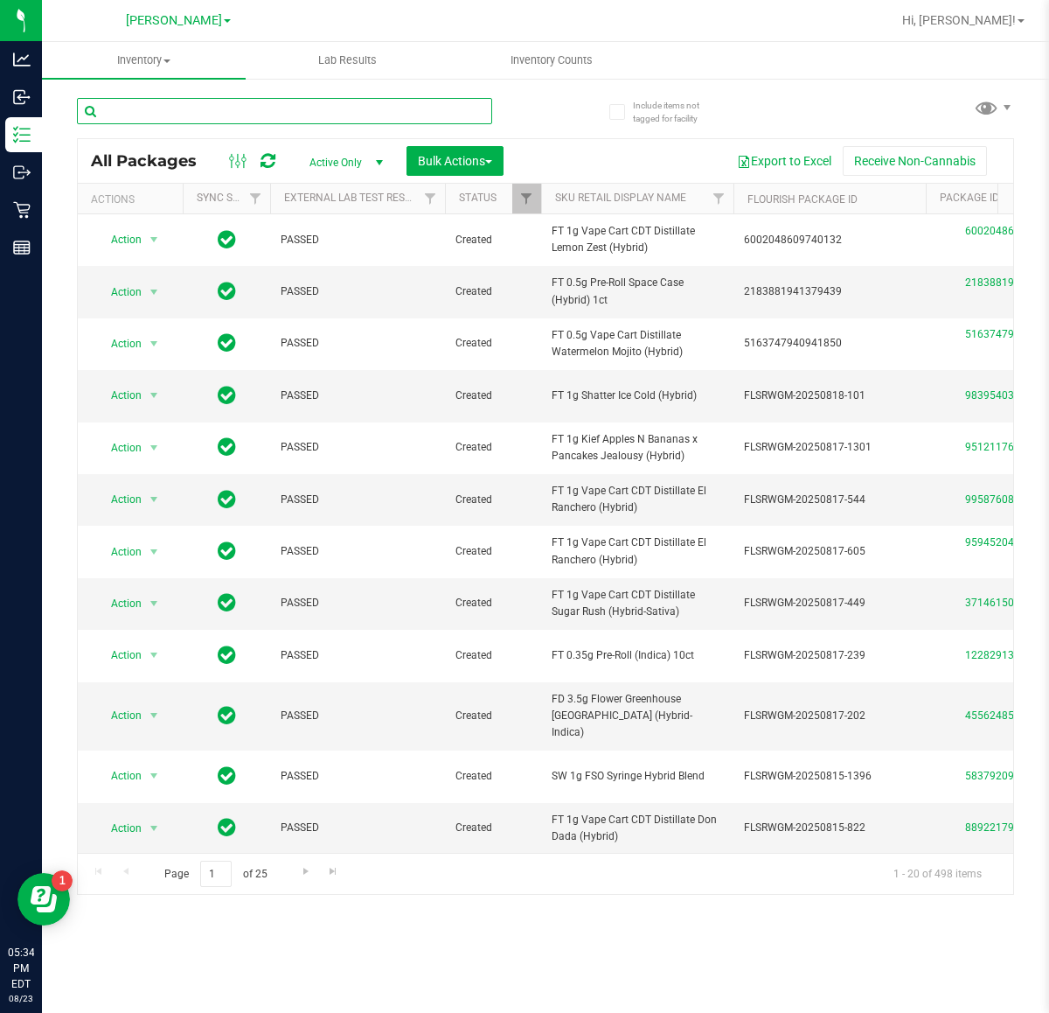
click at [190, 109] on input "text" at bounding box center [284, 111] width 415 height 26
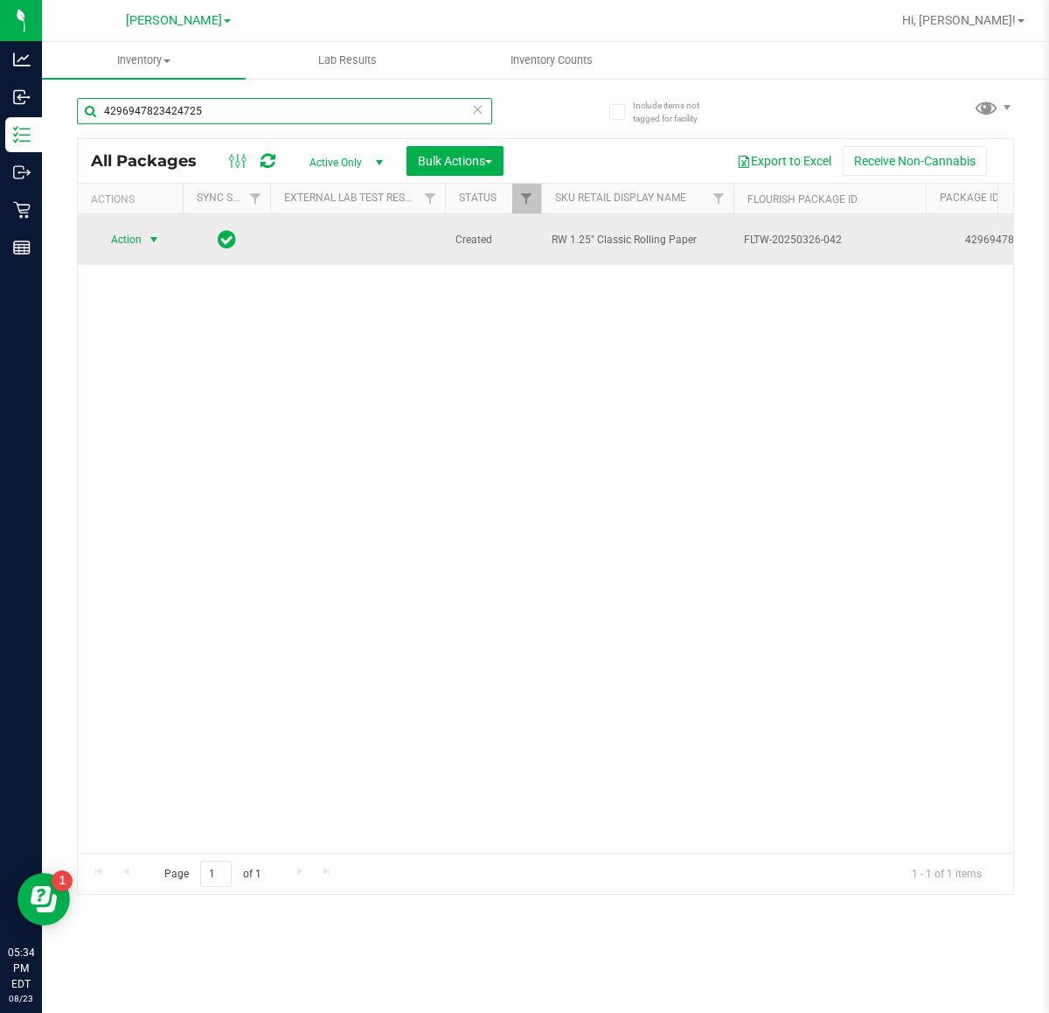
type input "4296947823424725"
click at [149, 241] on span "select" at bounding box center [154, 240] width 14 height 14
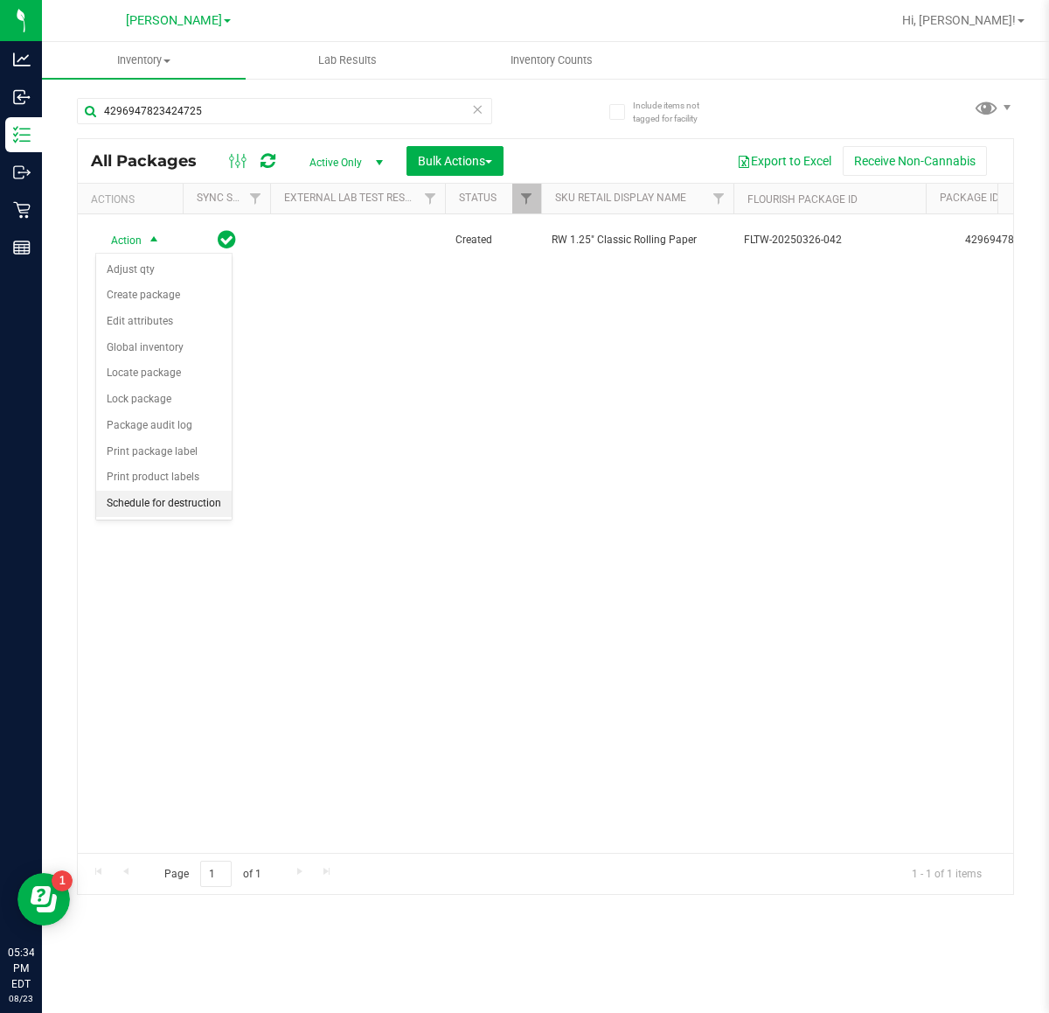
click at [177, 508] on li "Schedule for destruction" at bounding box center [164, 504] width 136 height 26
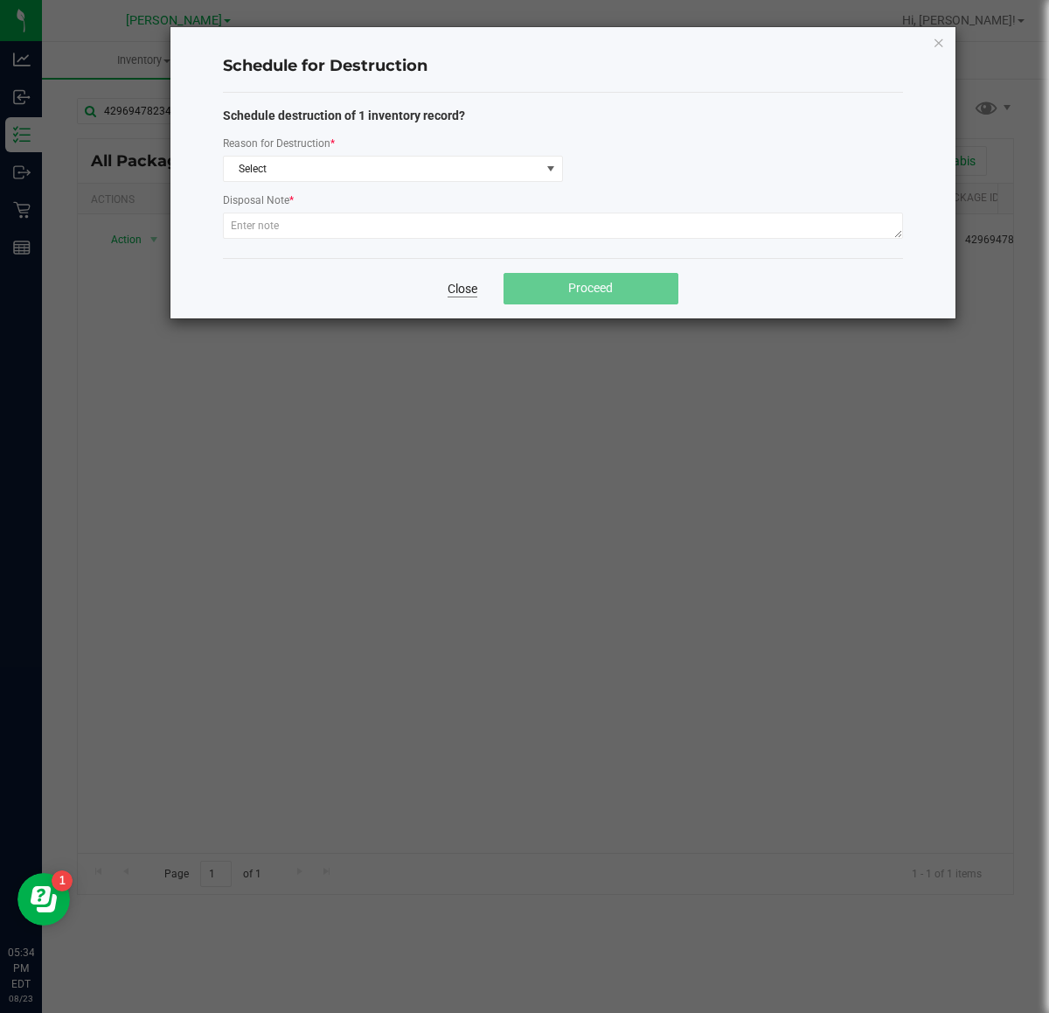
click at [460, 293] on link "Close" at bounding box center [463, 288] width 30 height 17
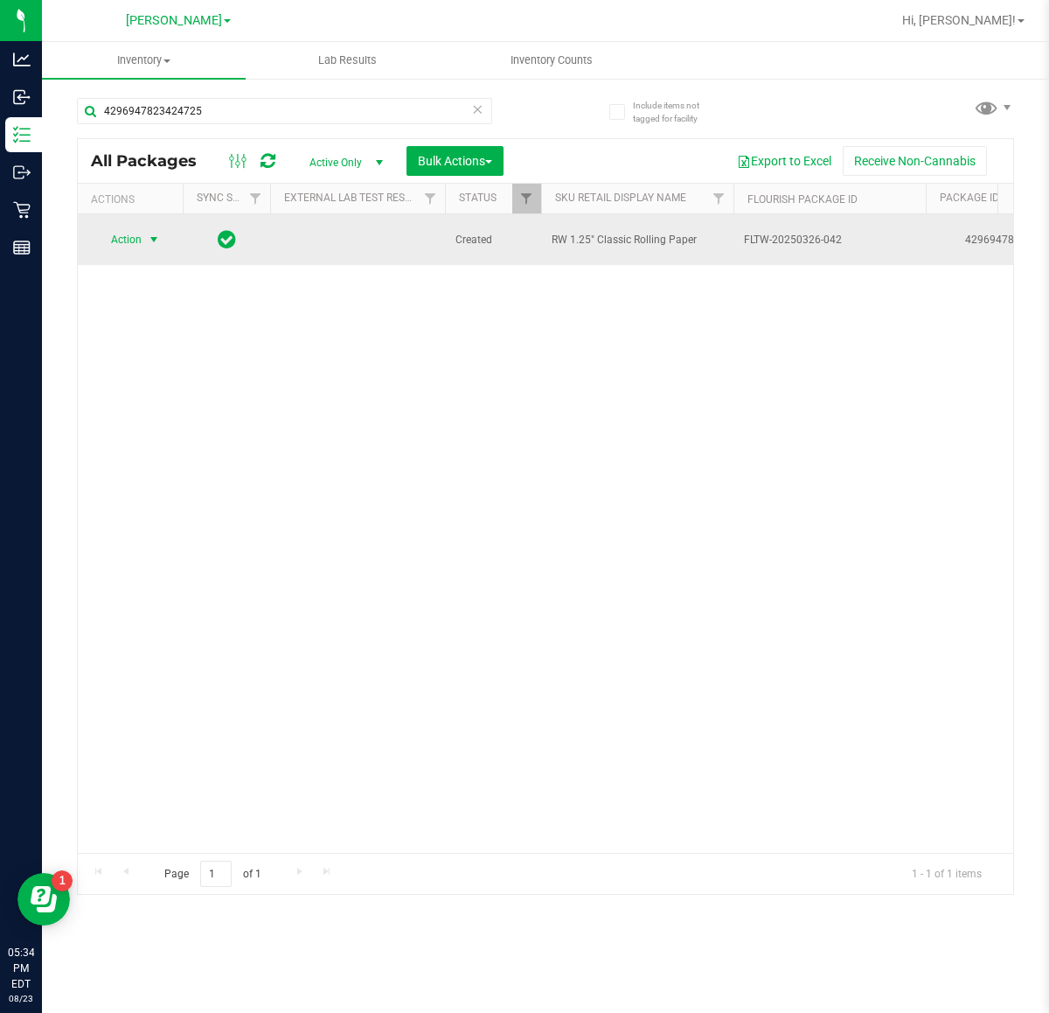
click at [147, 241] on span "select" at bounding box center [154, 240] width 14 height 14
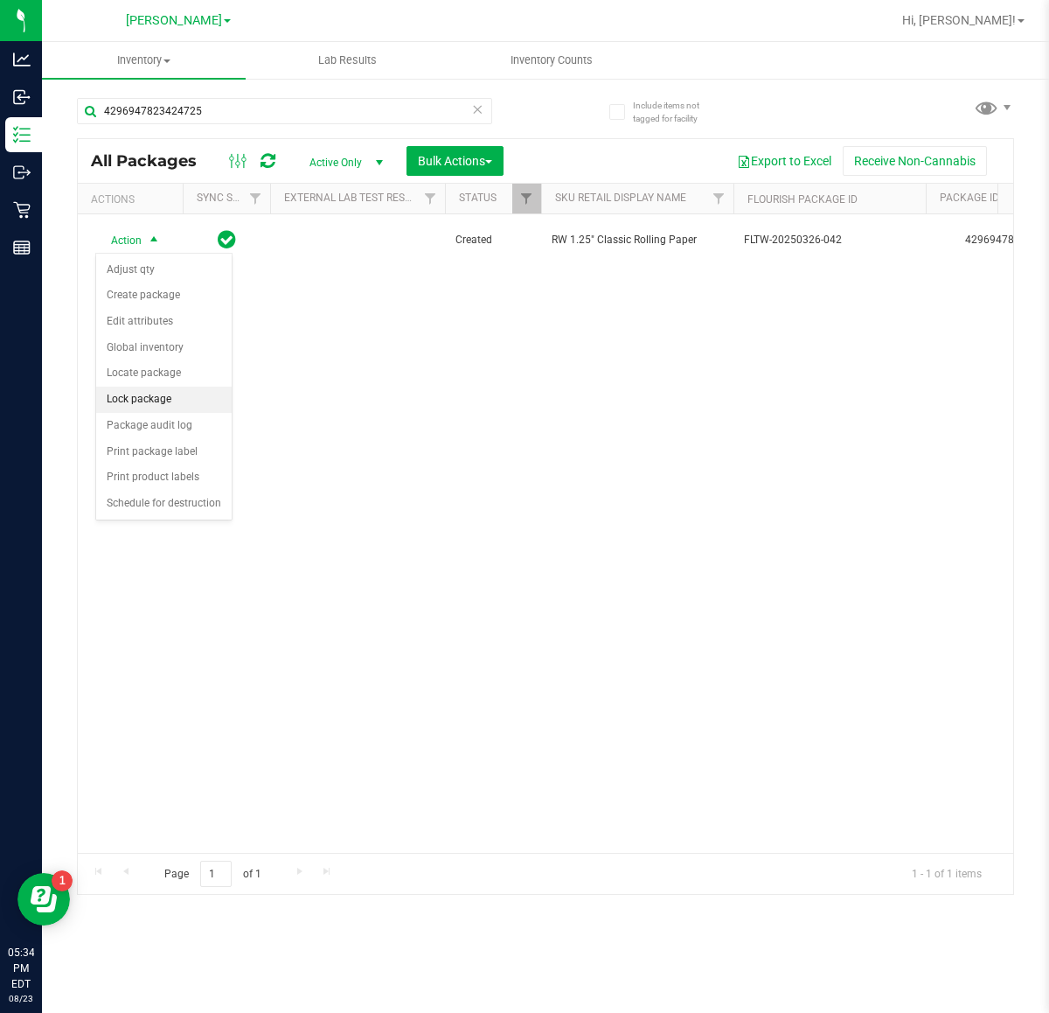
click at [195, 401] on li "Lock package" at bounding box center [164, 400] width 136 height 26
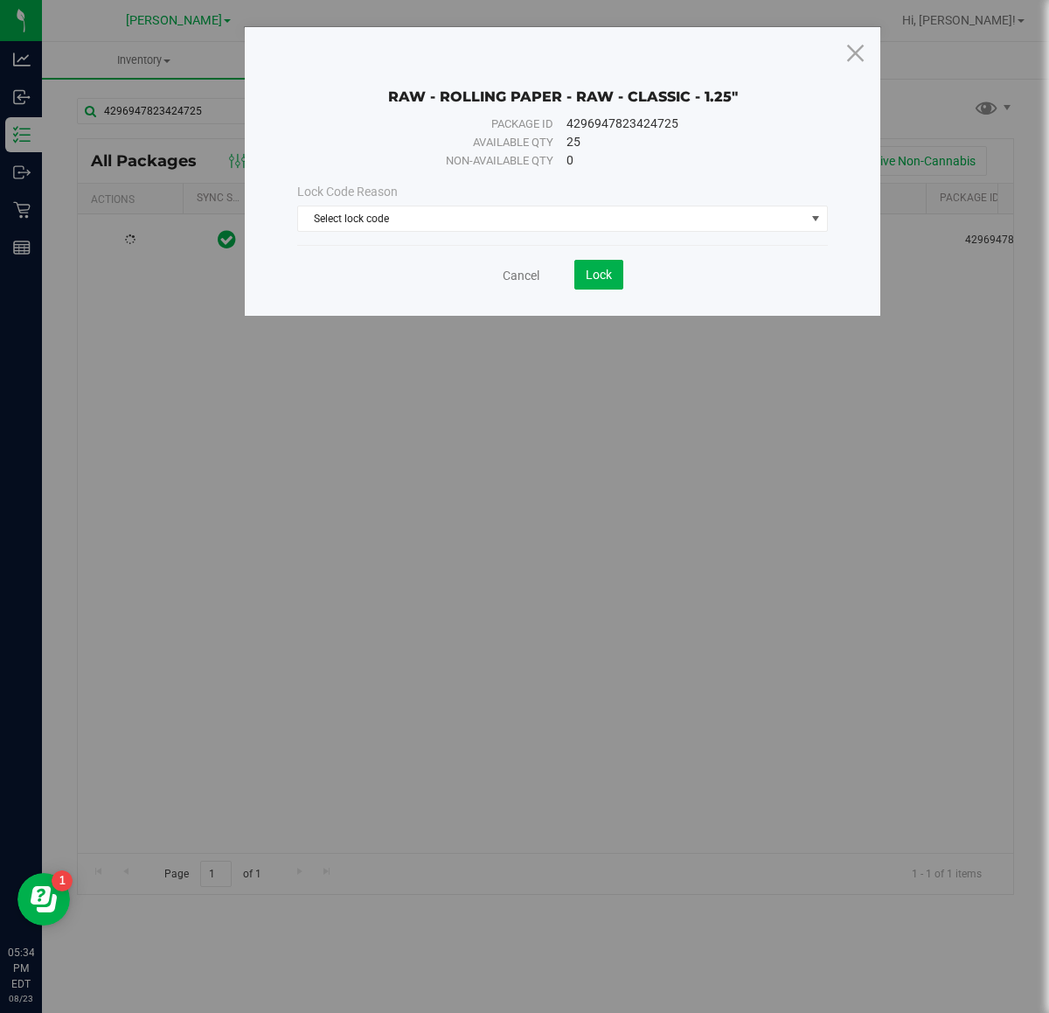
click at [390, 473] on div "RAW - ROLLING PAPER - RAW - CLASSIC - 1.25" Package ID 4296947823424725 Availab…" at bounding box center [531, 506] width 1063 height 1013
click at [526, 272] on link "Cancel" at bounding box center [521, 275] width 37 height 17
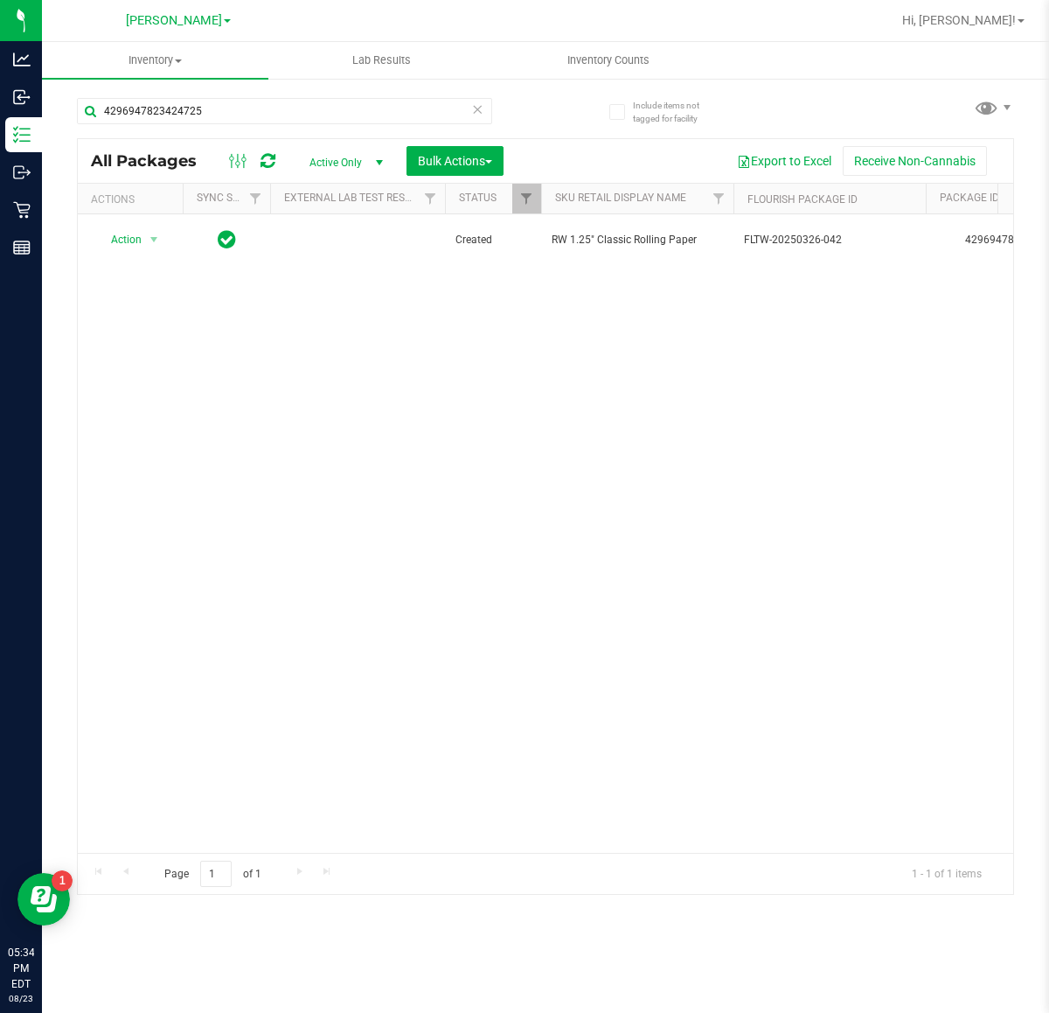
click at [264, 570] on div "Action Action Adjust qty Create package Edit attributes Global inventory Locate…" at bounding box center [546, 533] width 936 height 638
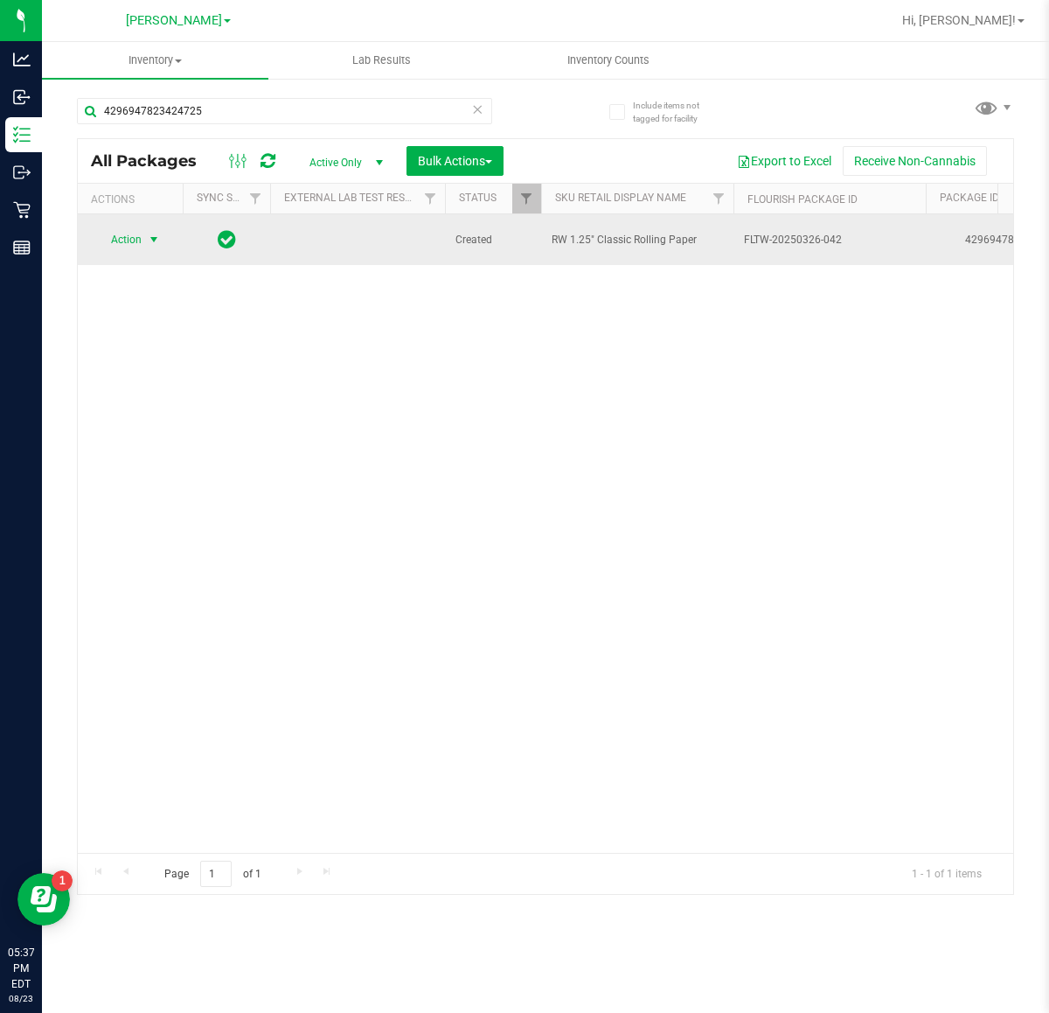
click at [142, 241] on span "Action" at bounding box center [118, 239] width 47 height 24
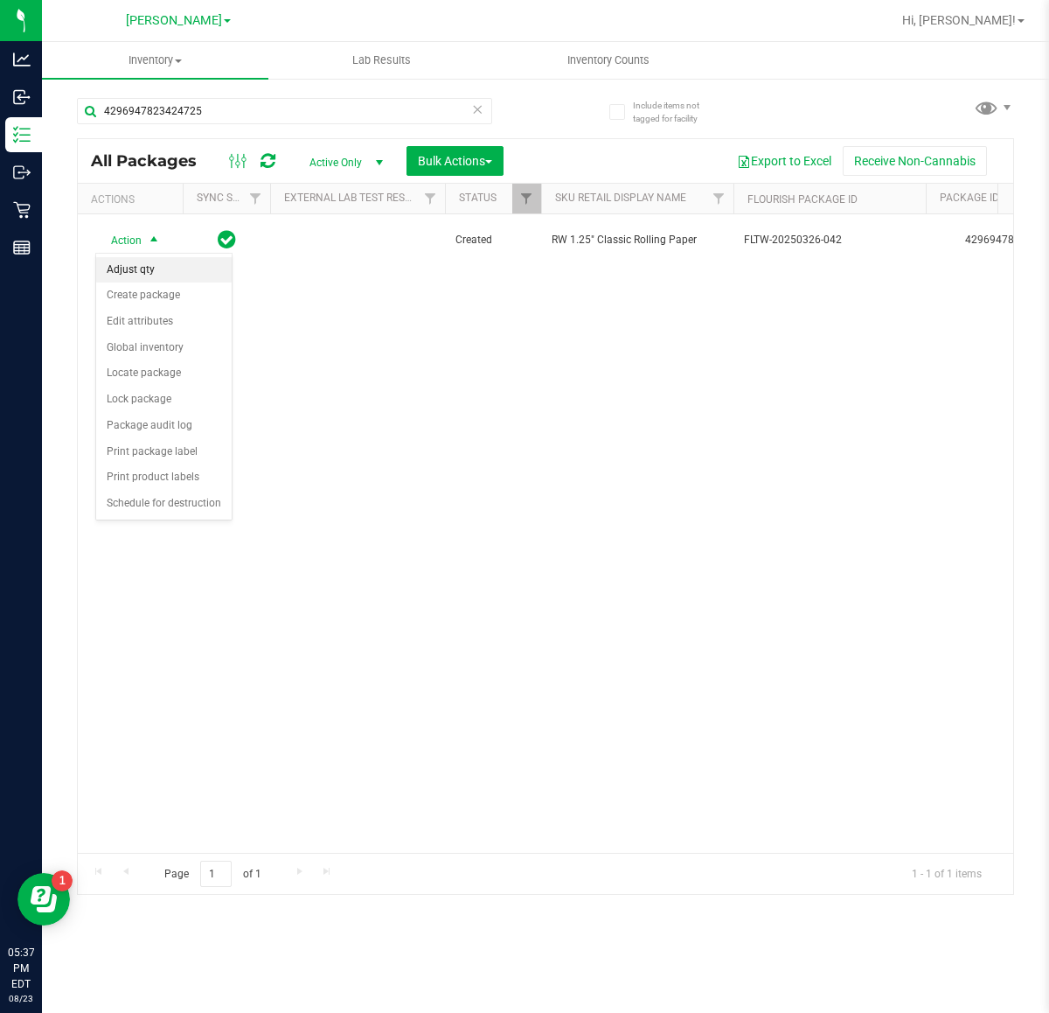
click at [149, 264] on li "Adjust qty" at bounding box center [164, 270] width 136 height 26
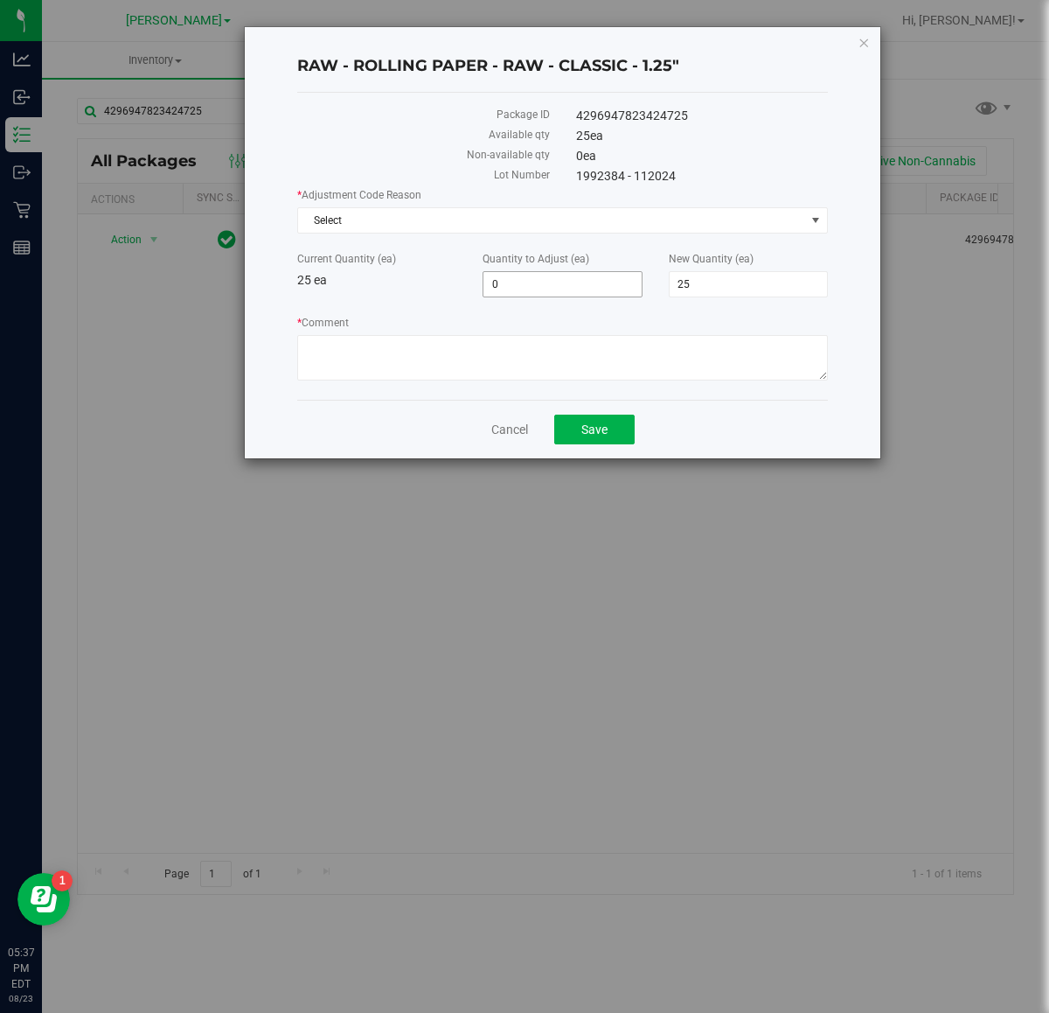
click at [566, 284] on span "0 0" at bounding box center [562, 284] width 159 height 26
type input "1"
type input "26"
click at [754, 291] on span "26 26" at bounding box center [748, 284] width 159 height 26
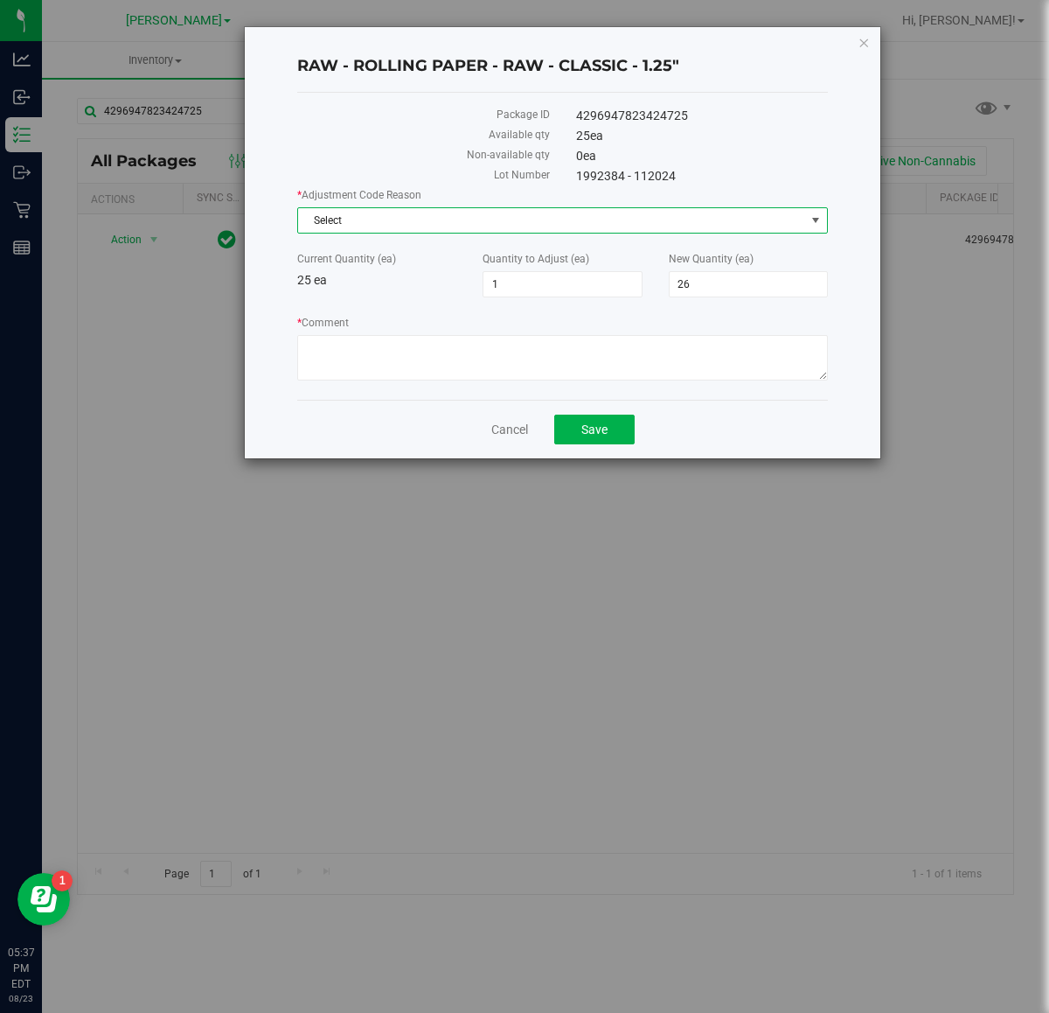
click at [562, 230] on span "Select" at bounding box center [551, 220] width 507 height 24
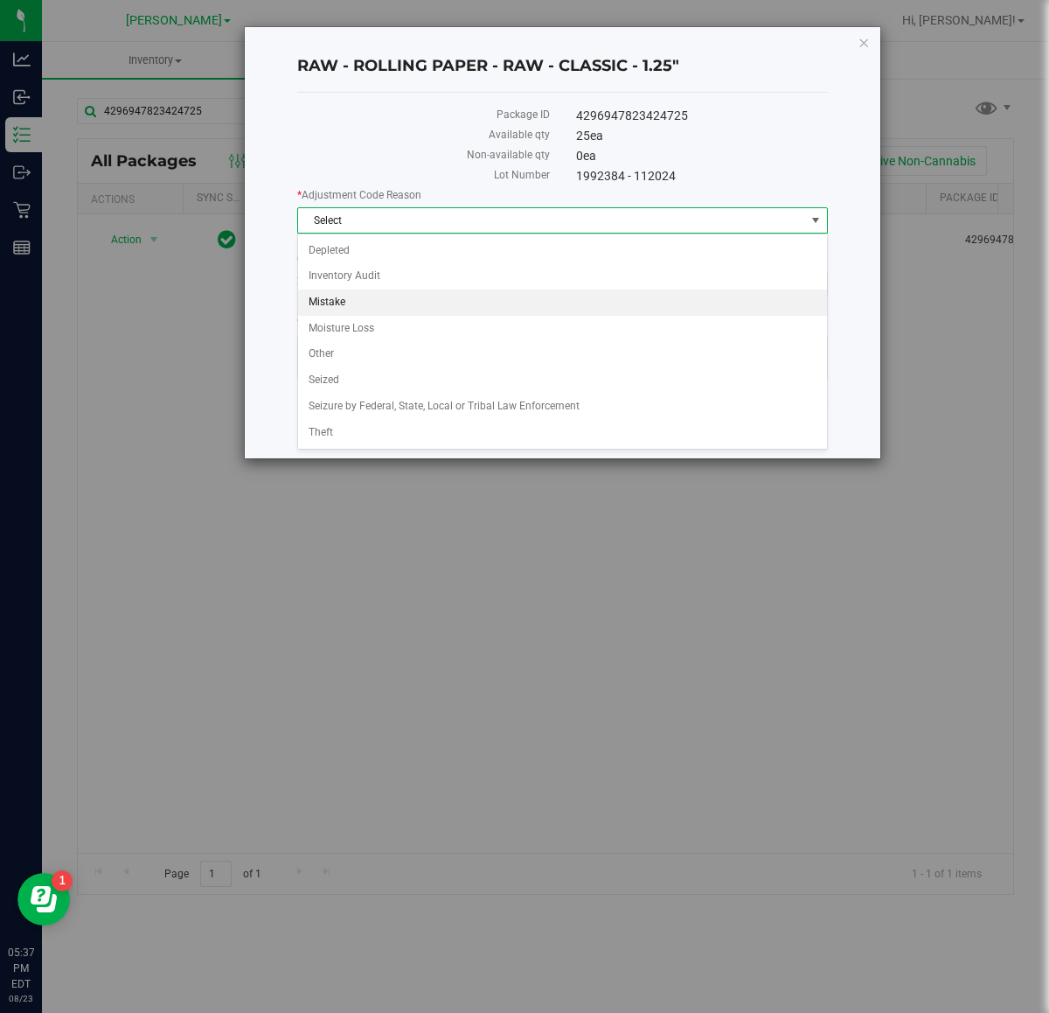
click at [471, 306] on li "Mistake" at bounding box center [562, 302] width 528 height 26
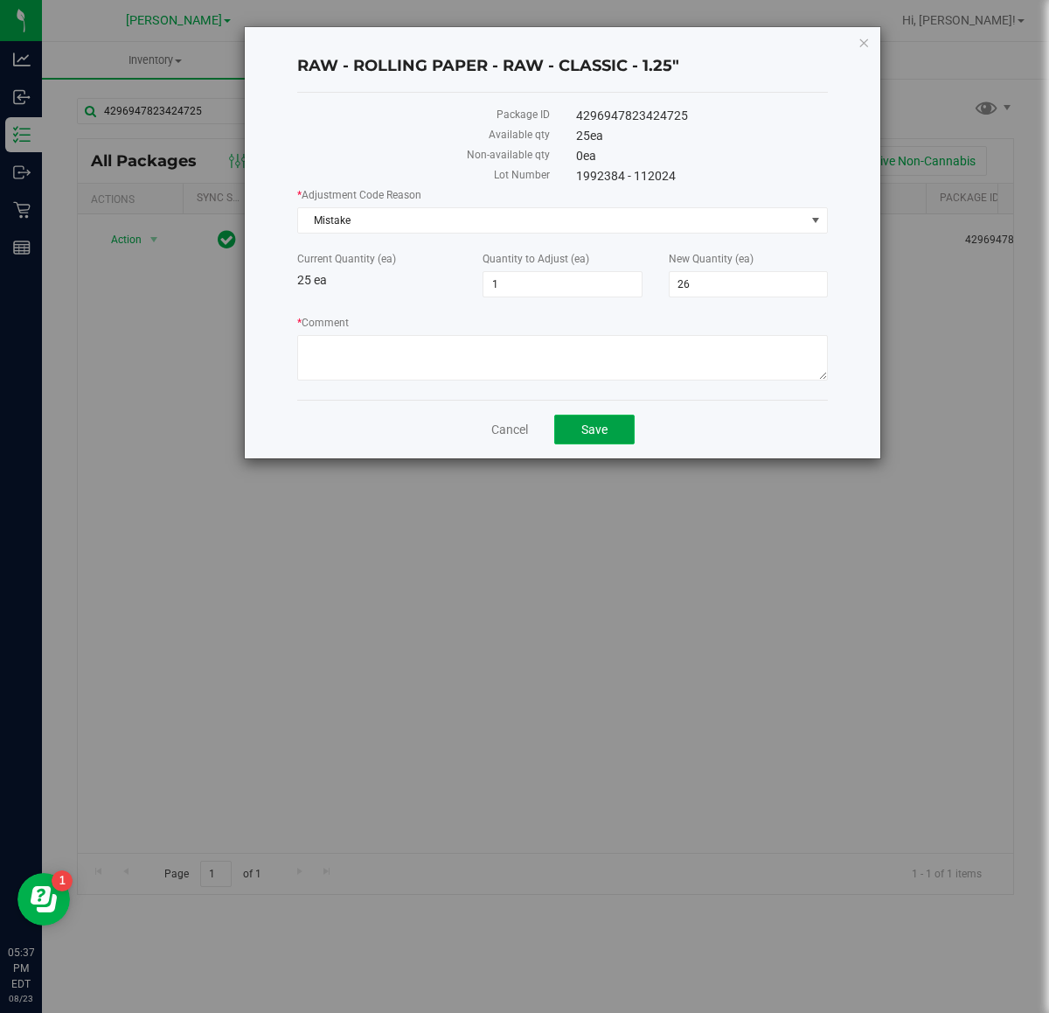
click at [617, 434] on button "Save" at bounding box center [594, 430] width 80 height 30
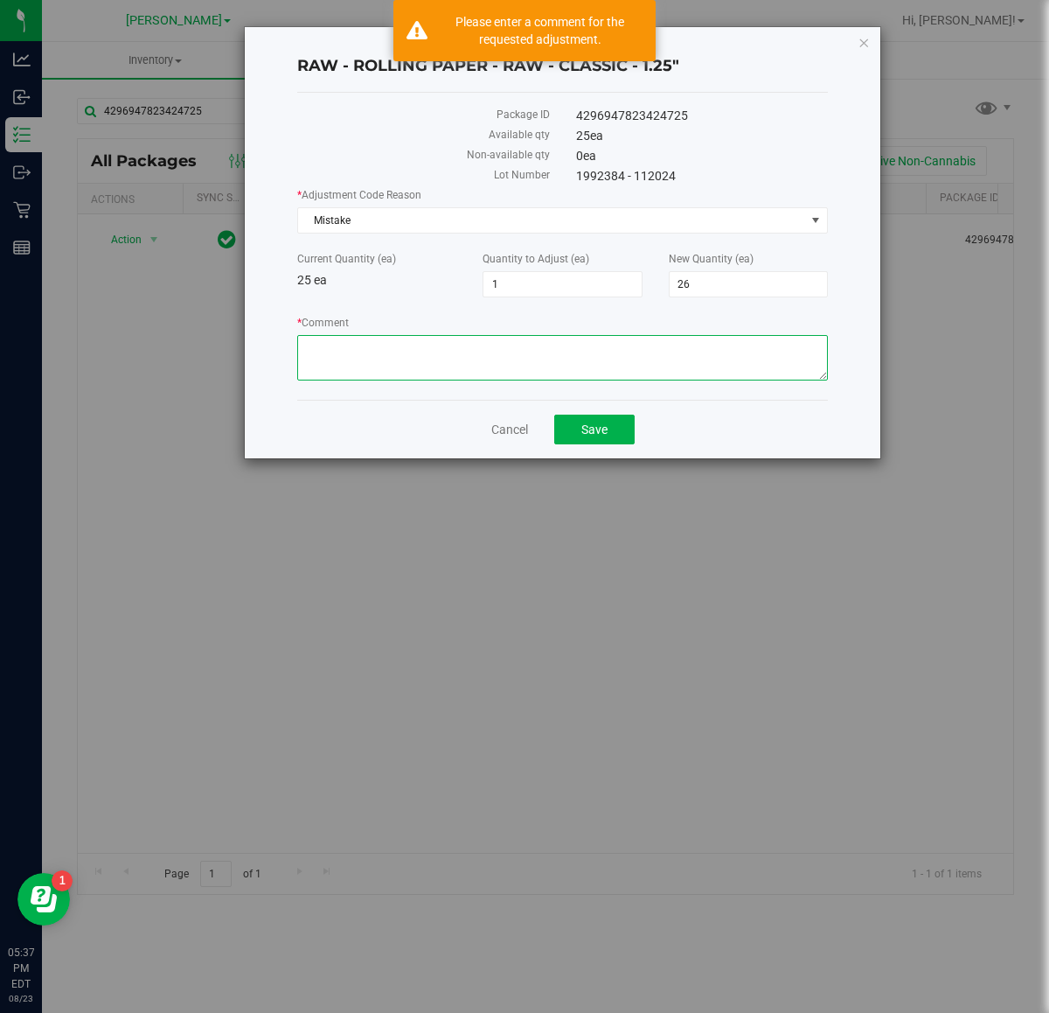
click at [560, 360] on textarea "* Comment" at bounding box center [562, 357] width 531 height 45
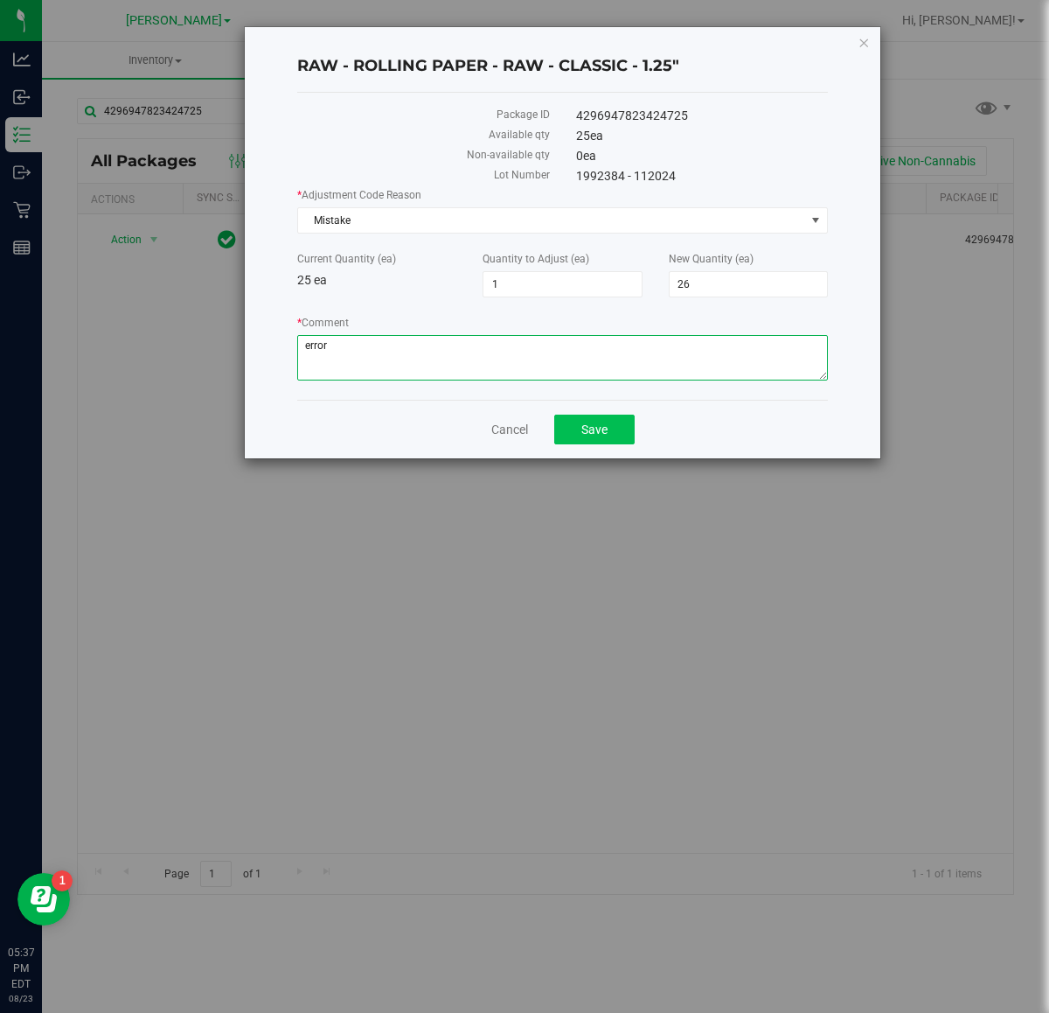
type textarea "error"
click at [612, 438] on button "Save" at bounding box center [594, 430] width 80 height 30
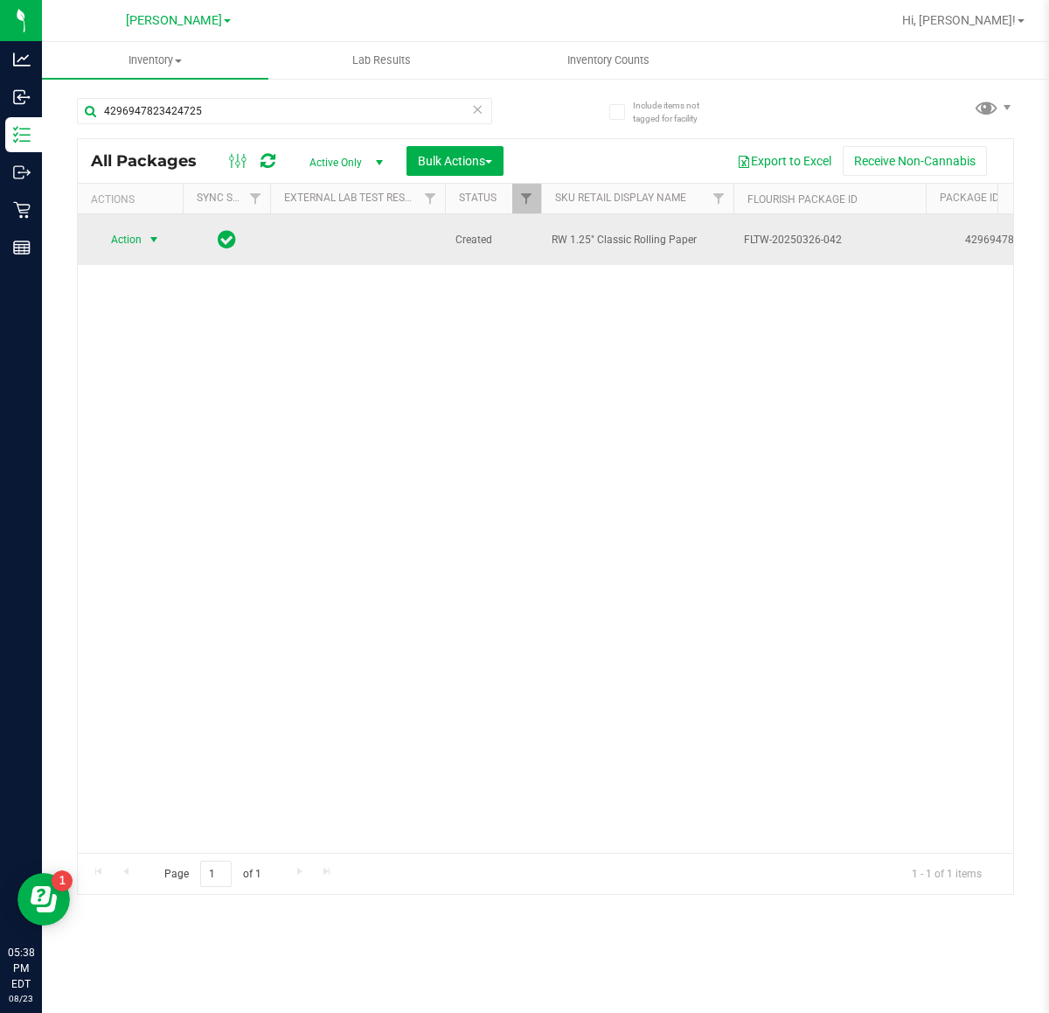
click at [153, 233] on span "select" at bounding box center [154, 240] width 14 height 14
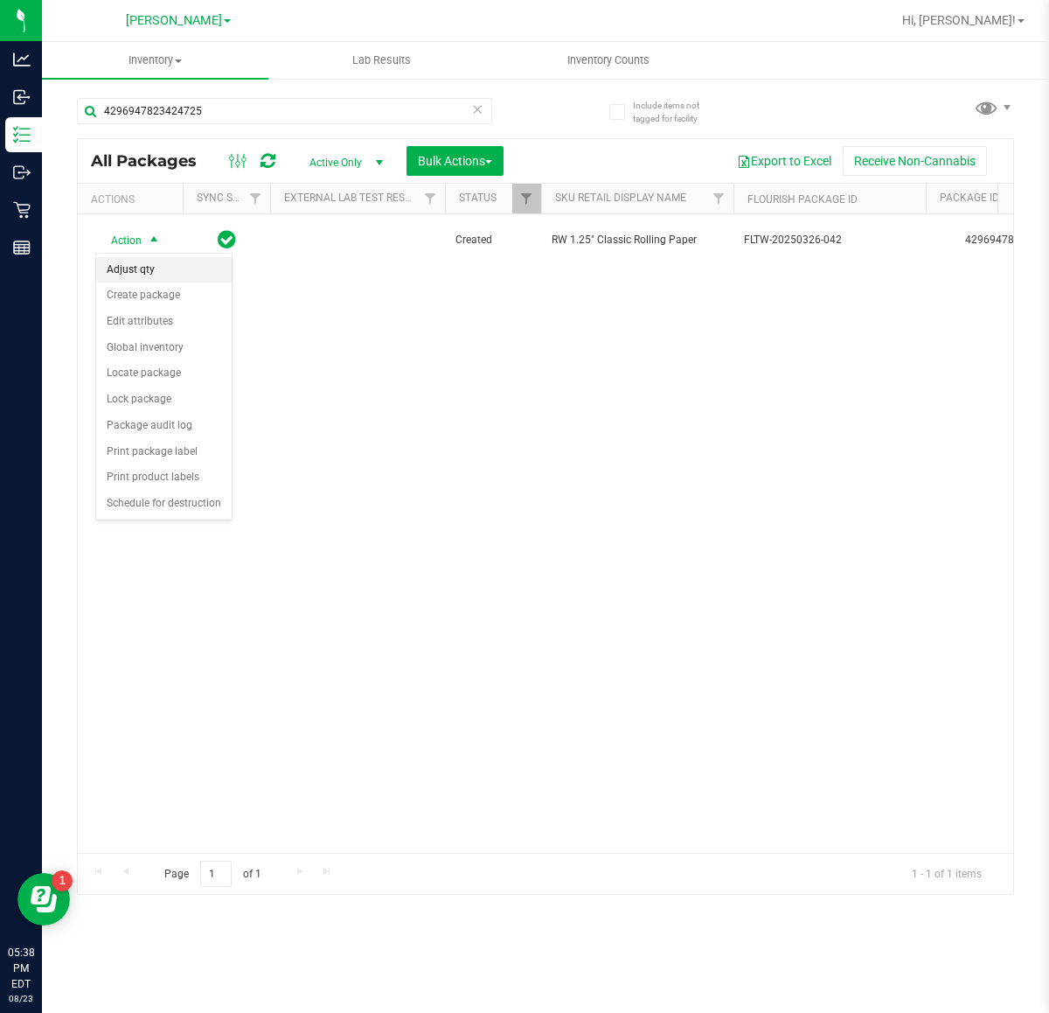
click at [181, 261] on li "Adjust qty" at bounding box center [164, 270] width 136 height 26
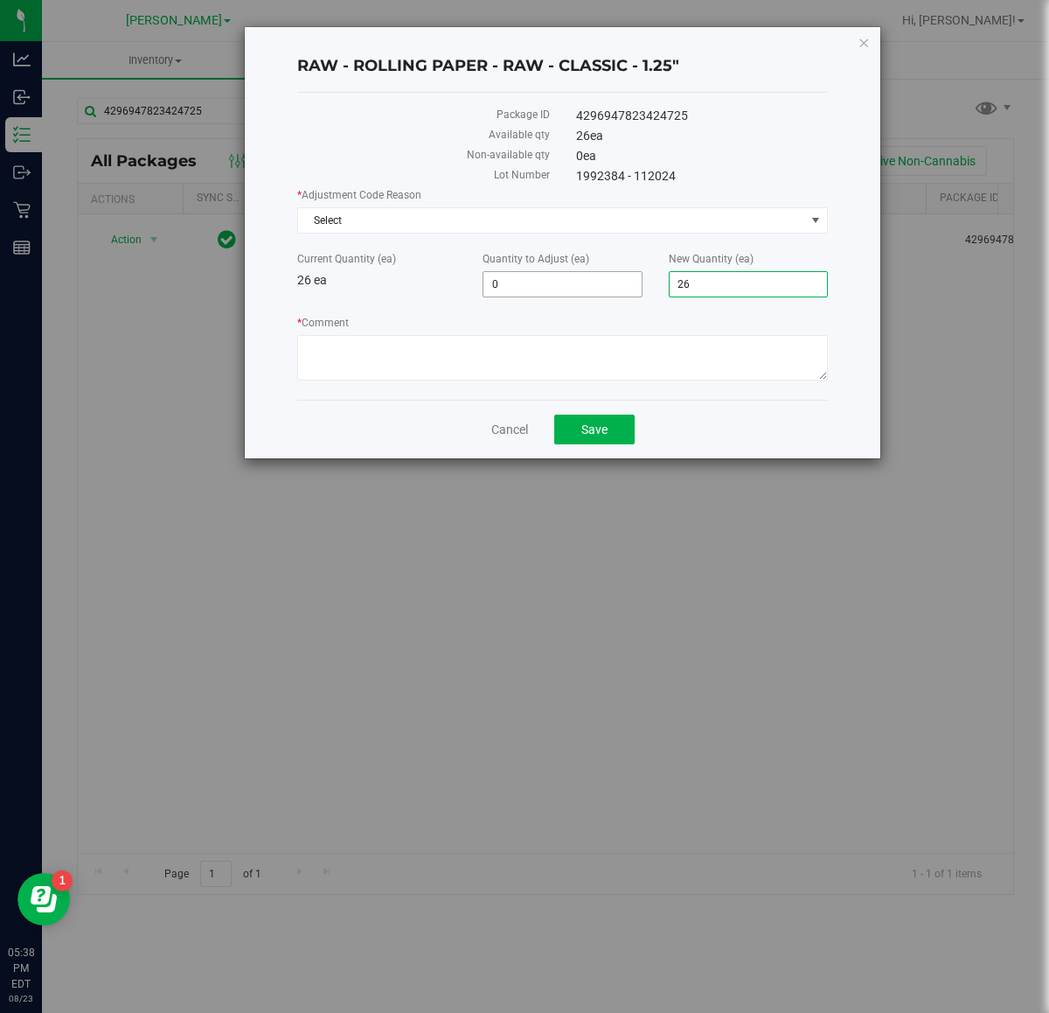
drag, startPoint x: 750, startPoint y: 289, endPoint x: 610, endPoint y: 275, distance: 141.4
click at [612, 296] on div "Current Quantity (ea) 26 ea Quantity to Adjust (ea) 0 0 New Quantity (ea) 26 26" at bounding box center [562, 274] width 557 height 46
type input "25"
type input "-1"
type input "25"
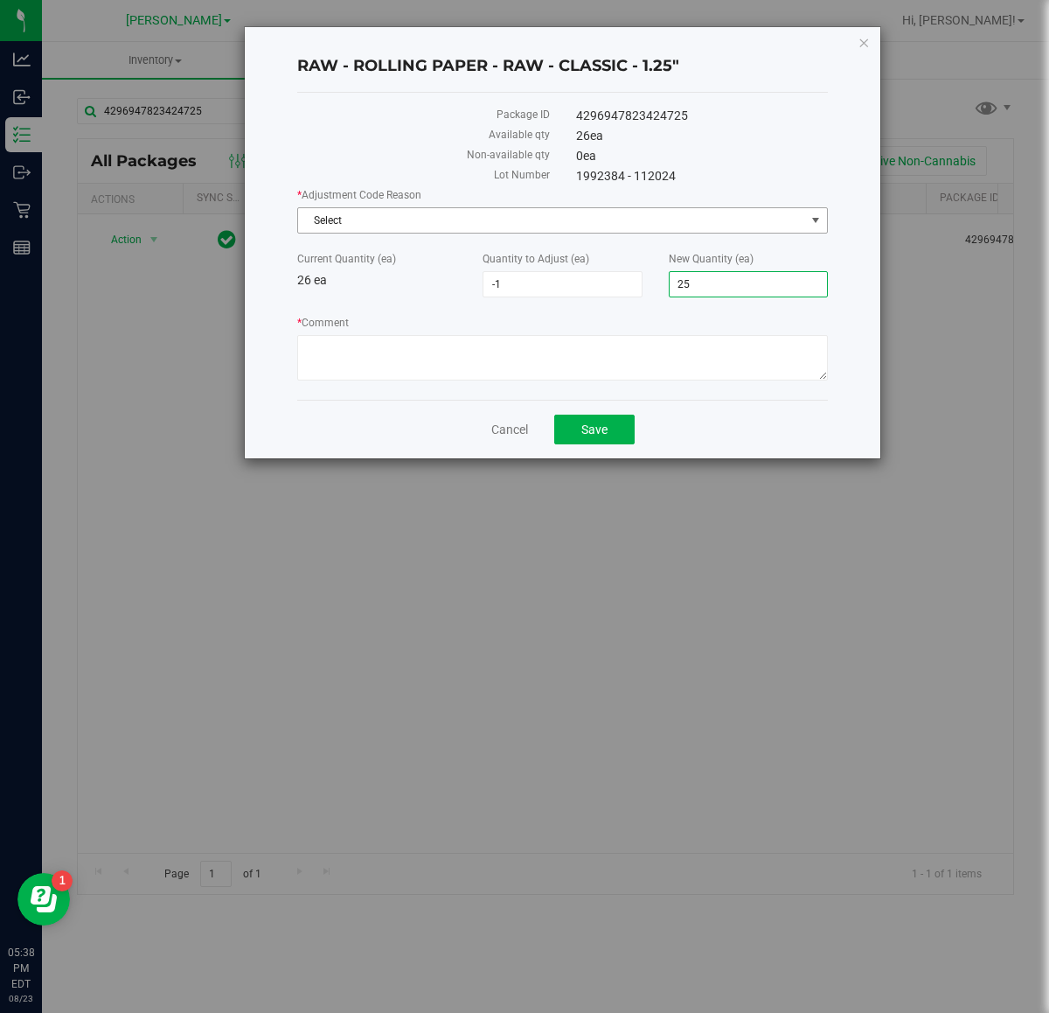
click at [634, 220] on span "Select" at bounding box center [551, 220] width 507 height 24
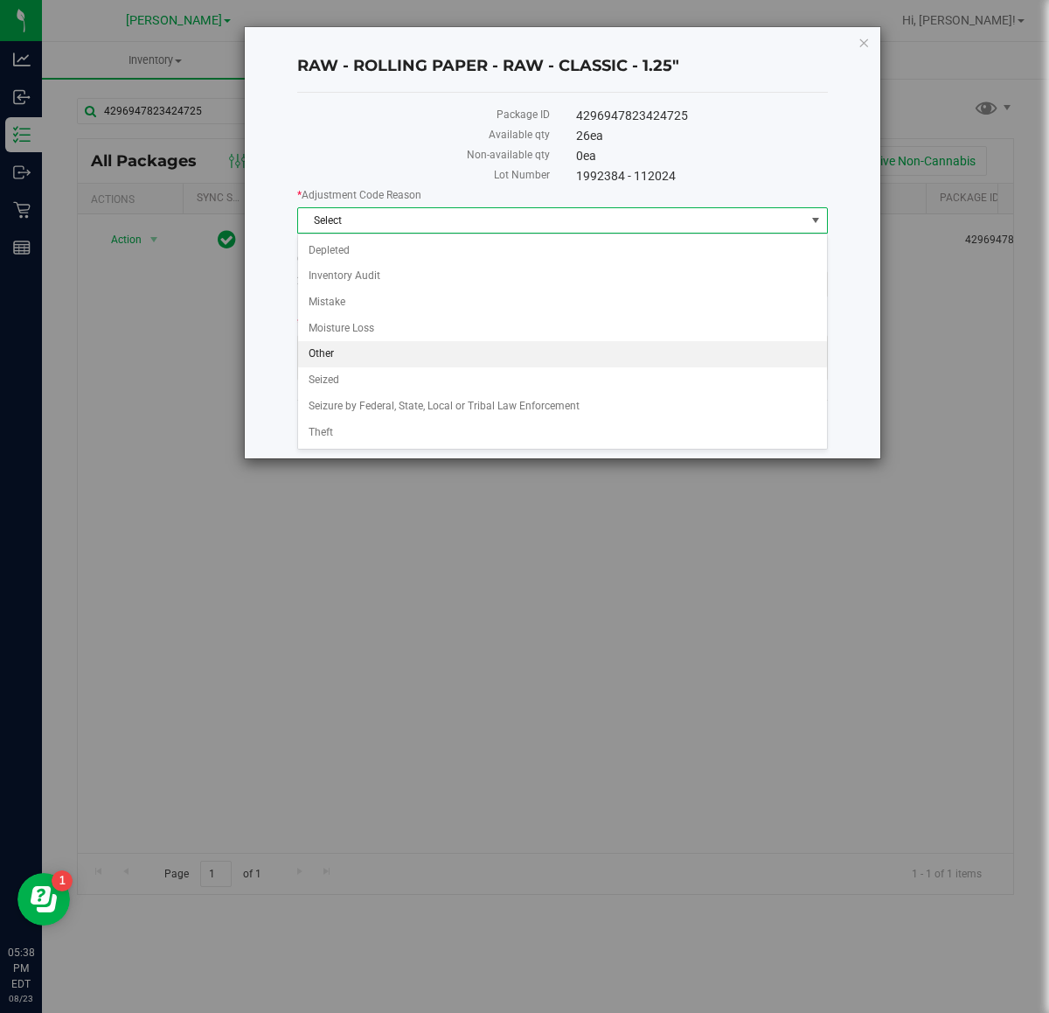
click at [536, 365] on li "Other" at bounding box center [562, 354] width 528 height 26
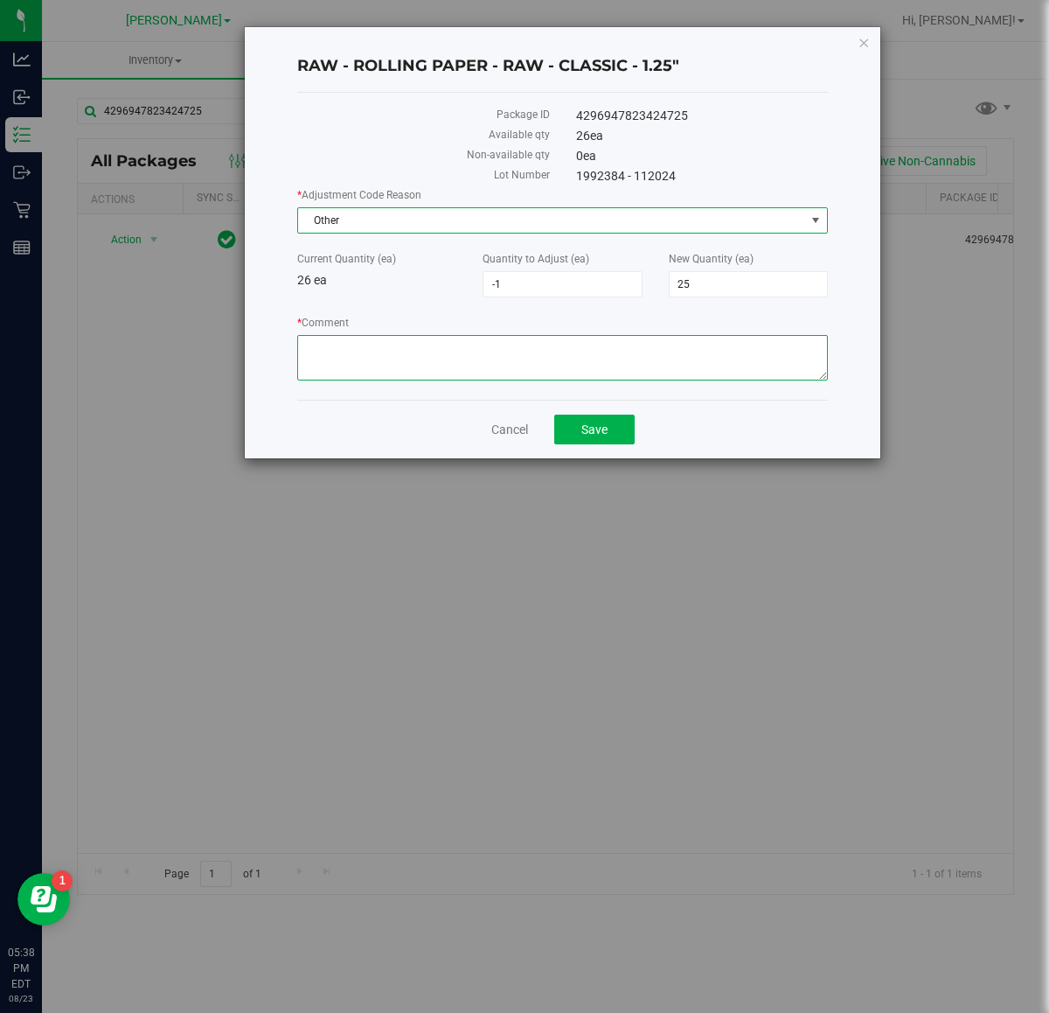
click at [547, 368] on textarea "* Comment" at bounding box center [562, 357] width 531 height 45
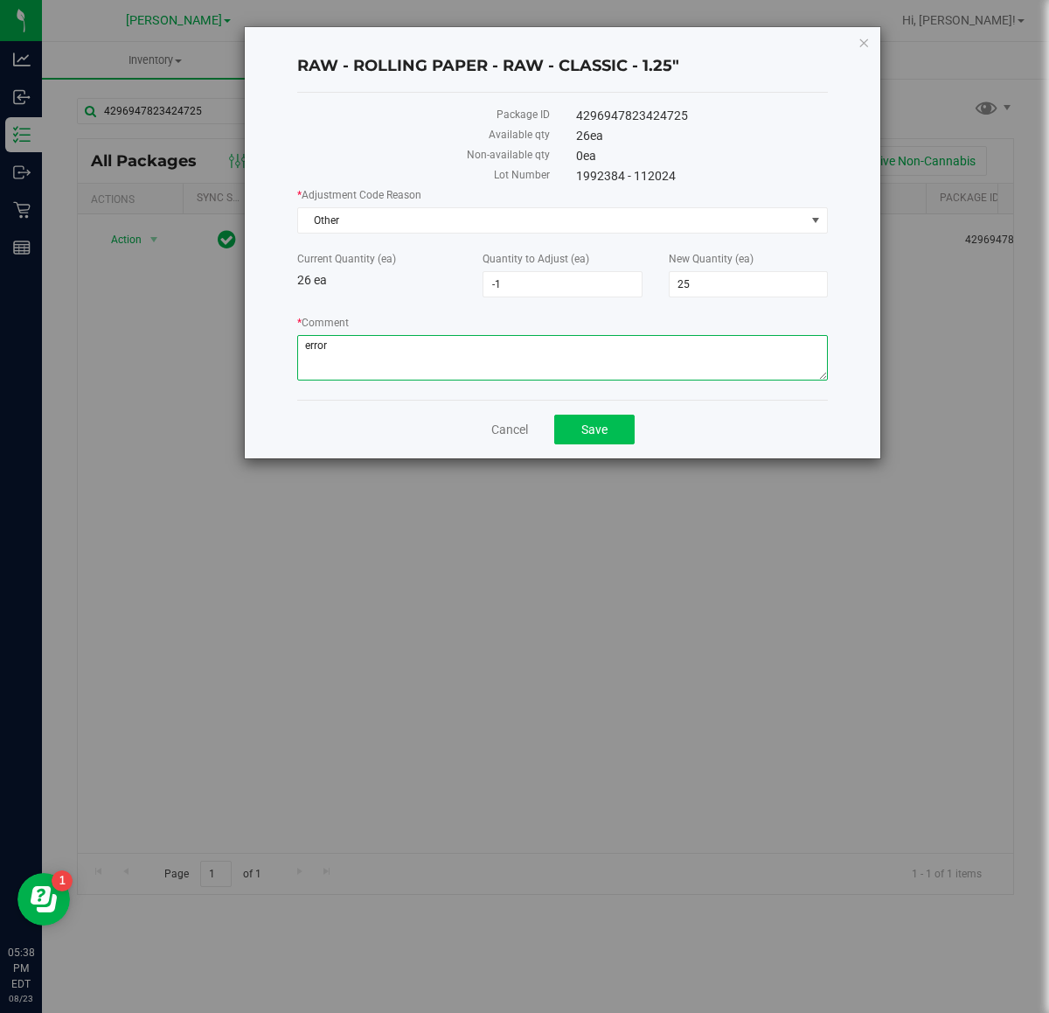
type textarea "error"
click at [579, 415] on button "Save" at bounding box center [594, 430] width 80 height 30
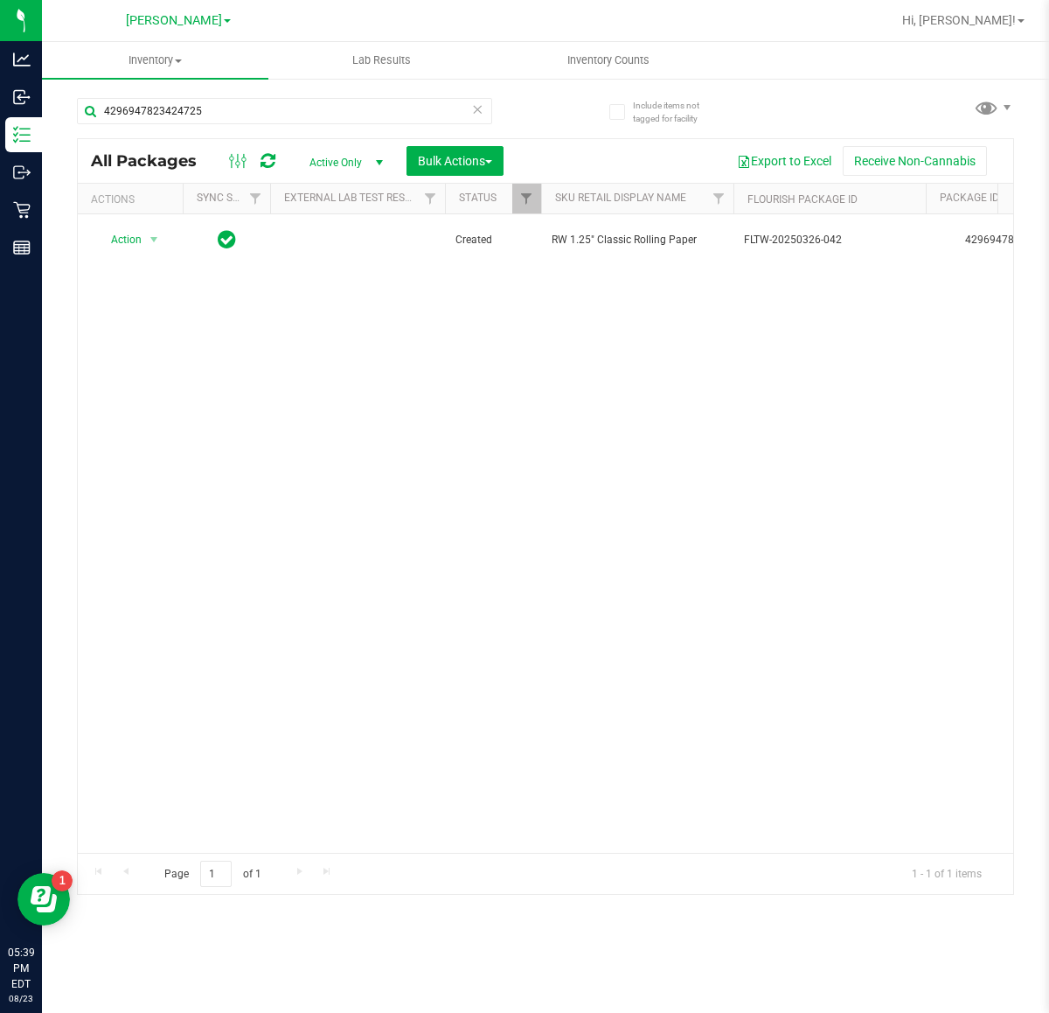
click at [157, 1002] on div "Inventory All packages All inventory Waste log Create inventory Lab Results Inv…" at bounding box center [545, 527] width 1007 height 971
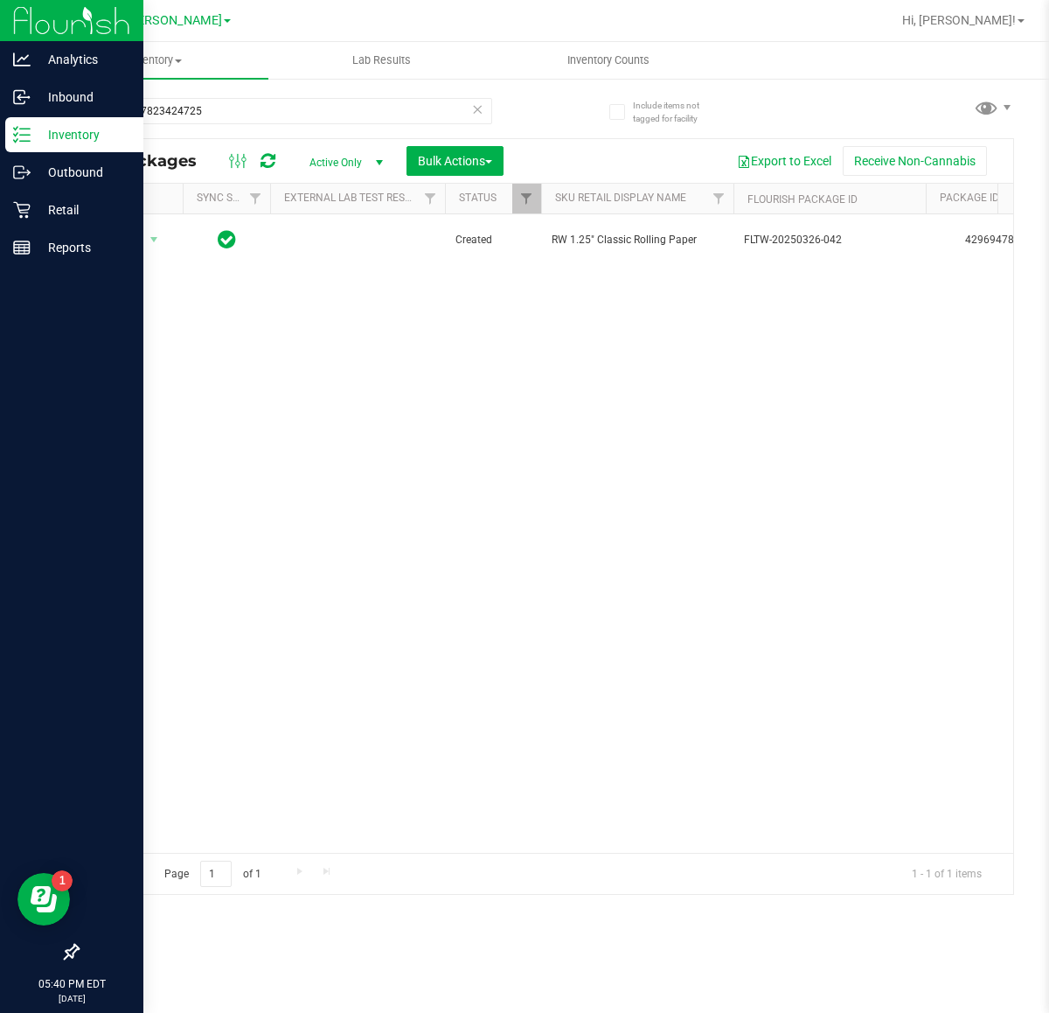
click at [39, 969] on div "05:40 PM EDT 08/23/2025 08/23" at bounding box center [71, 990] width 143 height 45
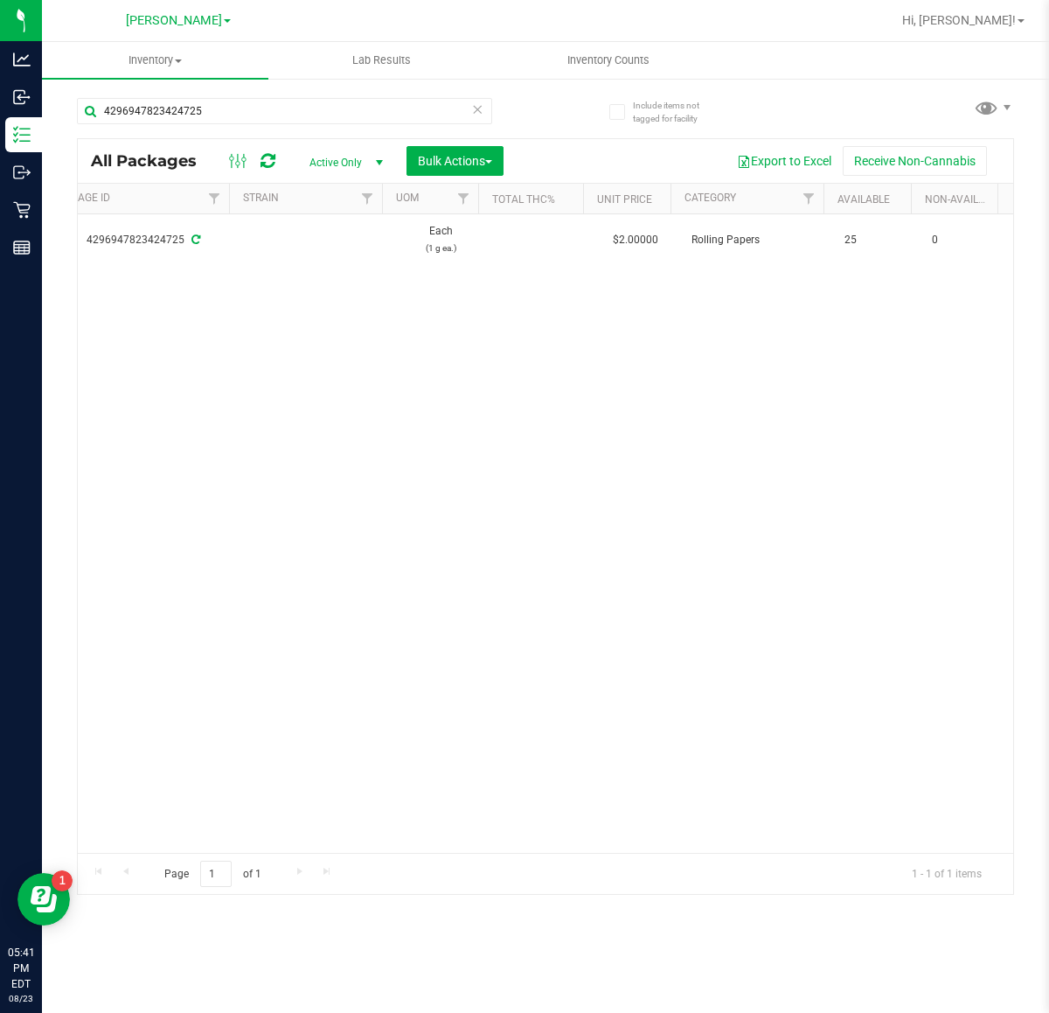
scroll to position [0, 879]
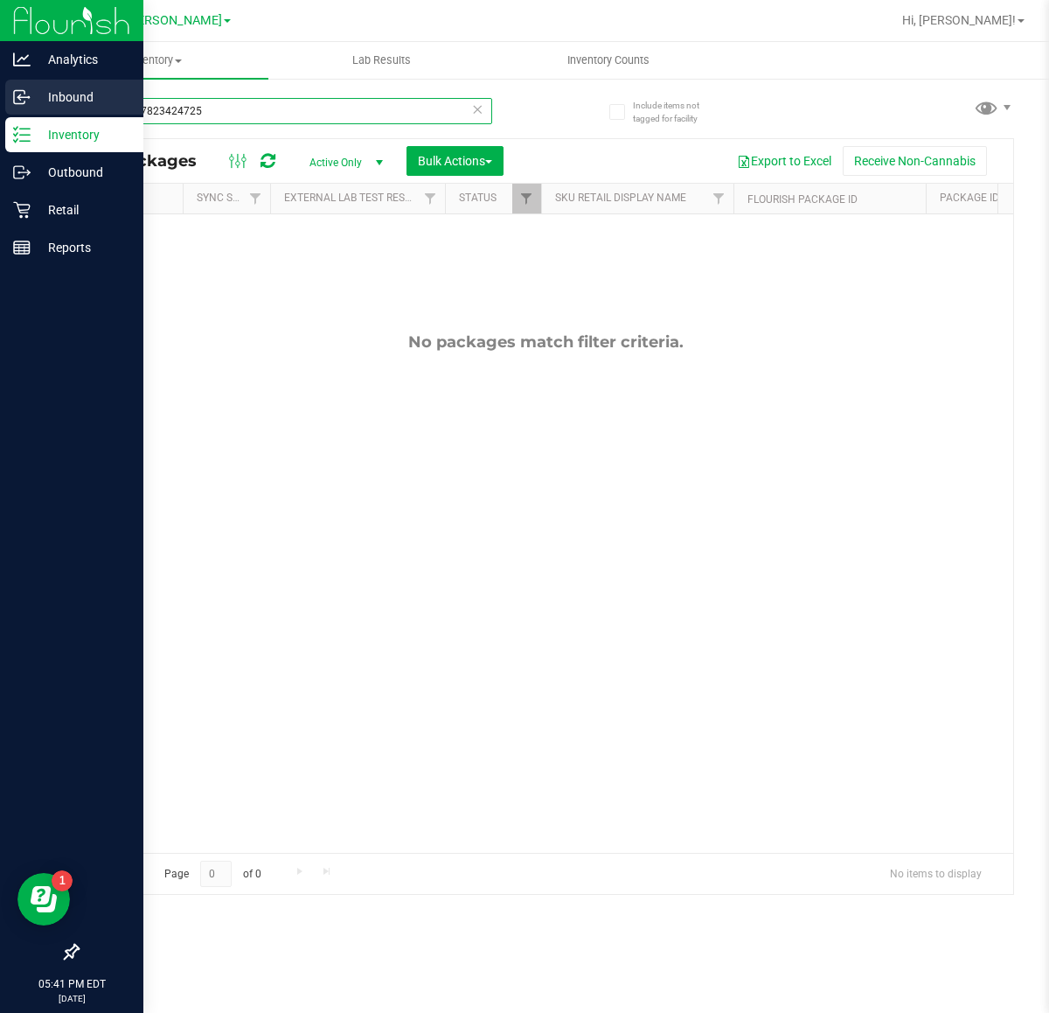
drag, startPoint x: 238, startPoint y: 114, endPoint x: 0, endPoint y: 107, distance: 238.0
click at [0, 107] on div "Analytics Inbound Inventory Outbound Retail Reports 05:41 PM EDT 08/23/2025 08/…" at bounding box center [524, 506] width 1049 height 1013
click at [282, 107] on input "text" at bounding box center [284, 111] width 415 height 26
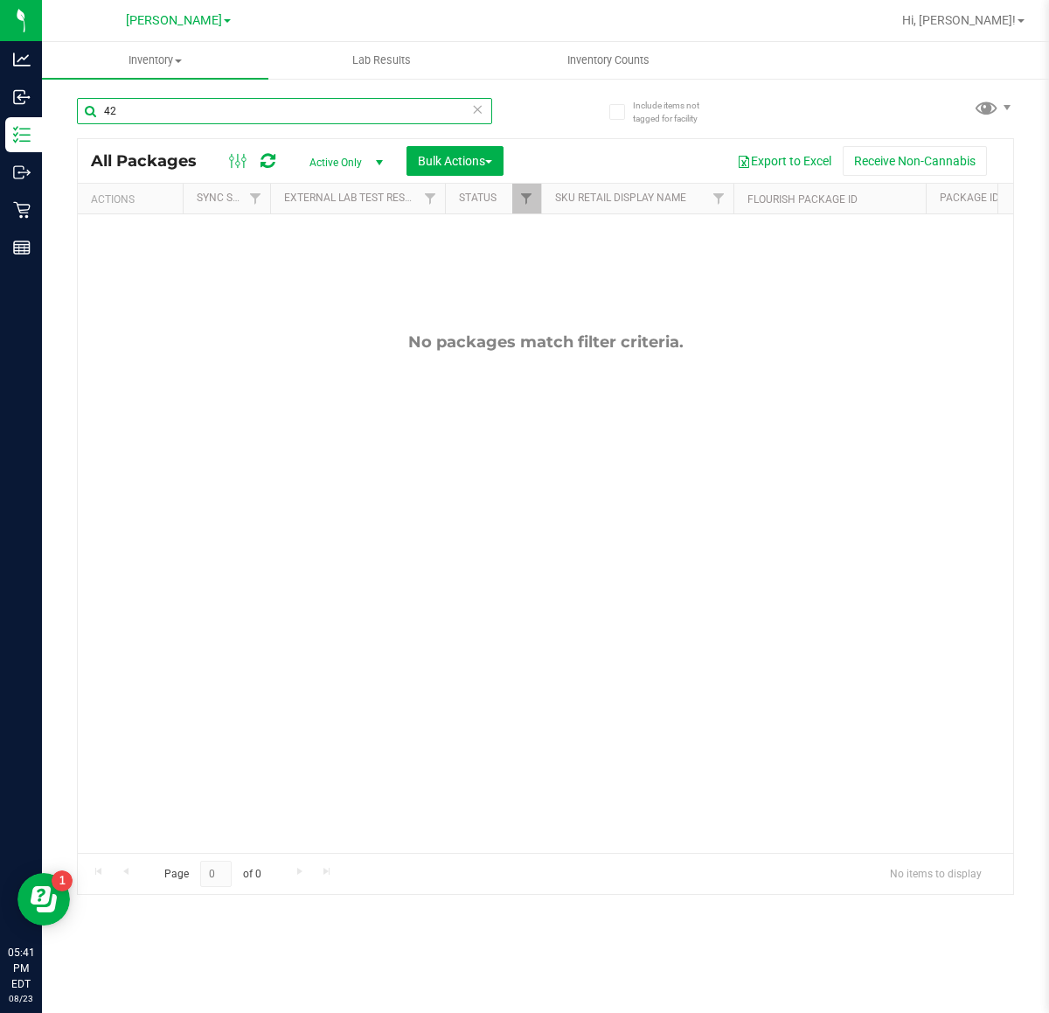
type input "4"
type input "r"
type input "rolling papper"
click at [264, 348] on div "No packages match filter criteria." at bounding box center [546, 341] width 936 height 19
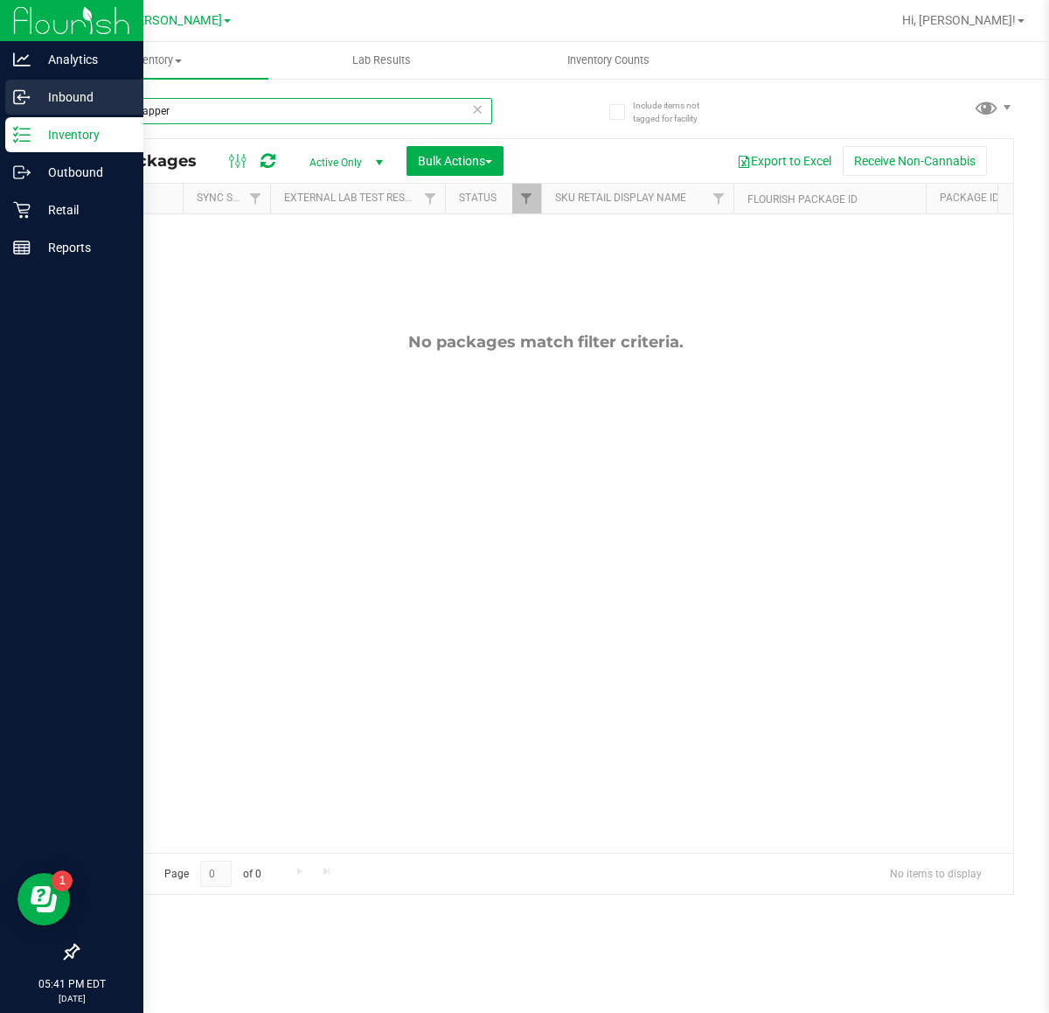
drag, startPoint x: 195, startPoint y: 114, endPoint x: 2, endPoint y: 105, distance: 193.5
click at [2, 105] on div "Analytics Inbound Inventory Outbound Retail Reports 05:41 PM EDT 08/23/2025 08/…" at bounding box center [524, 506] width 1049 height 1013
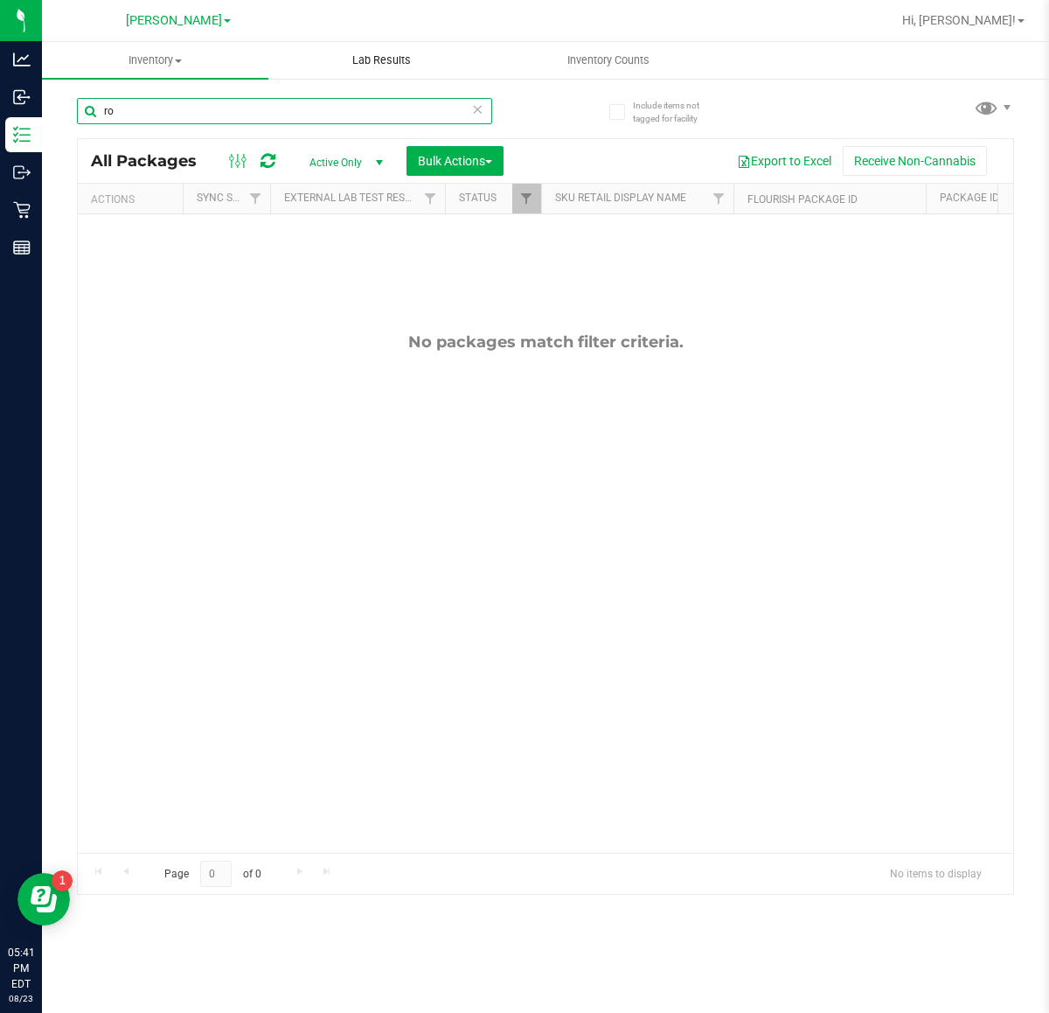
type input "r"
type input "paper"
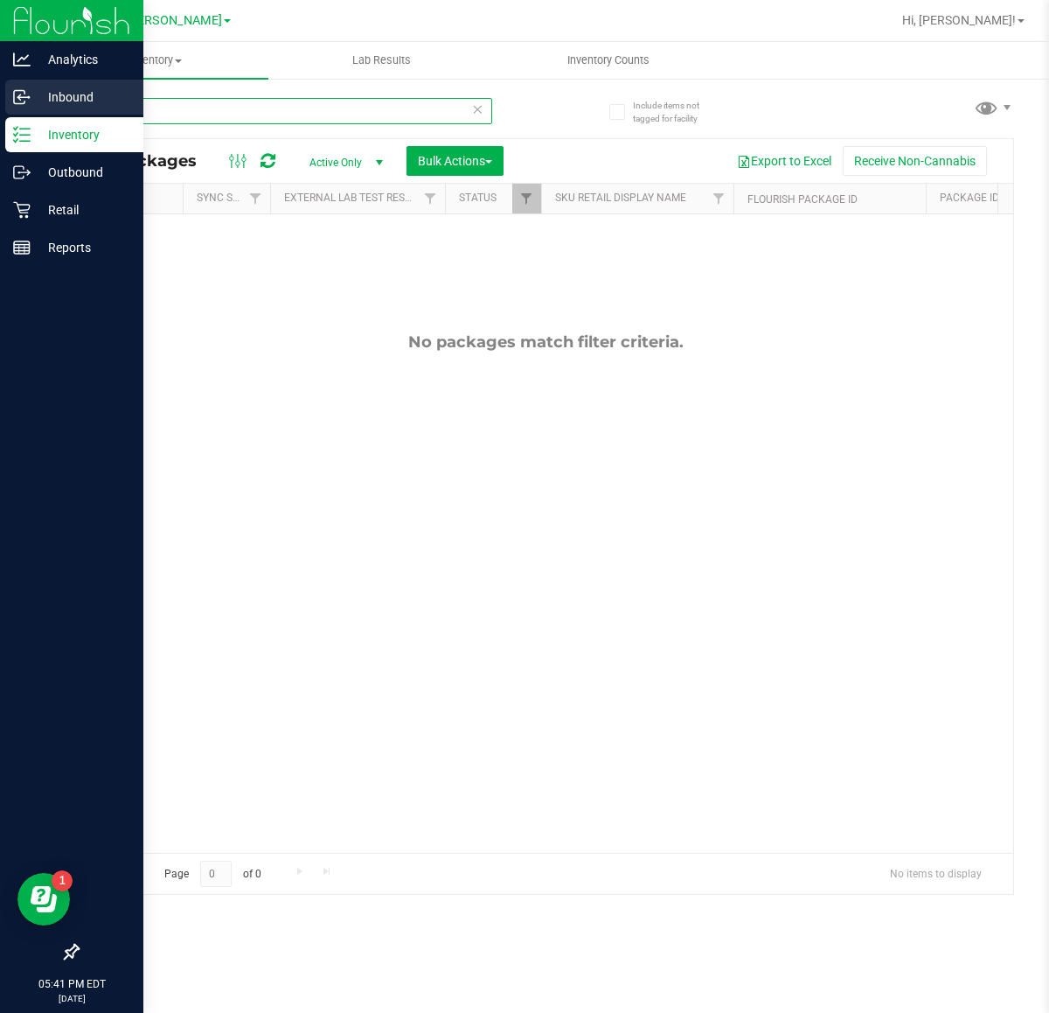
drag, startPoint x: 399, startPoint y: 119, endPoint x: 0, endPoint y: 103, distance: 399.1
click at [0, 103] on div "Analytics Inbound Inventory Outbound Retail Reports 05:41 PM EDT 08/23/2025 08/…" at bounding box center [524, 506] width 1049 height 1013
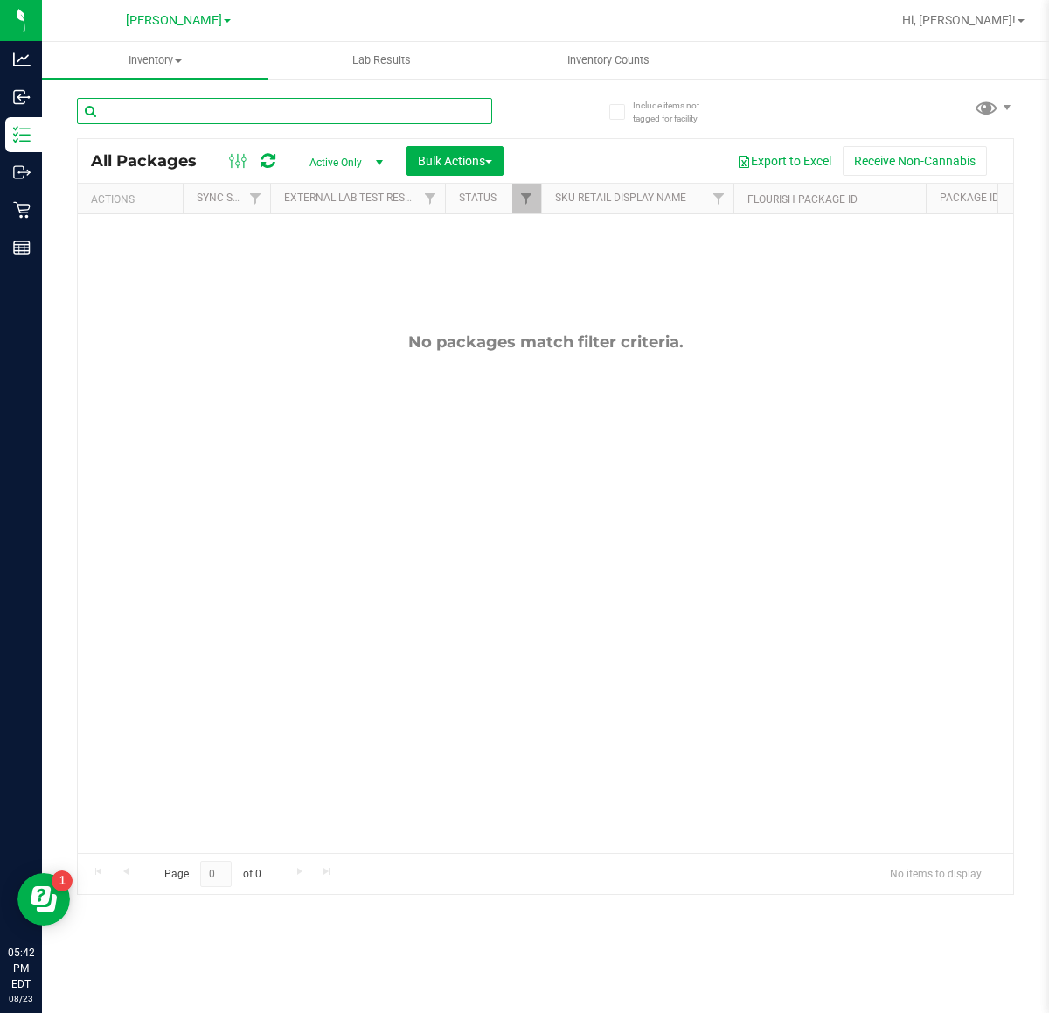
click at [202, 103] on input "text" at bounding box center [284, 111] width 415 height 26
type input "p"
click at [577, 361] on div "No packages match filter criteria." at bounding box center [546, 592] width 936 height 756
click at [293, 110] on input "text" at bounding box center [284, 111] width 415 height 26
type input "4"
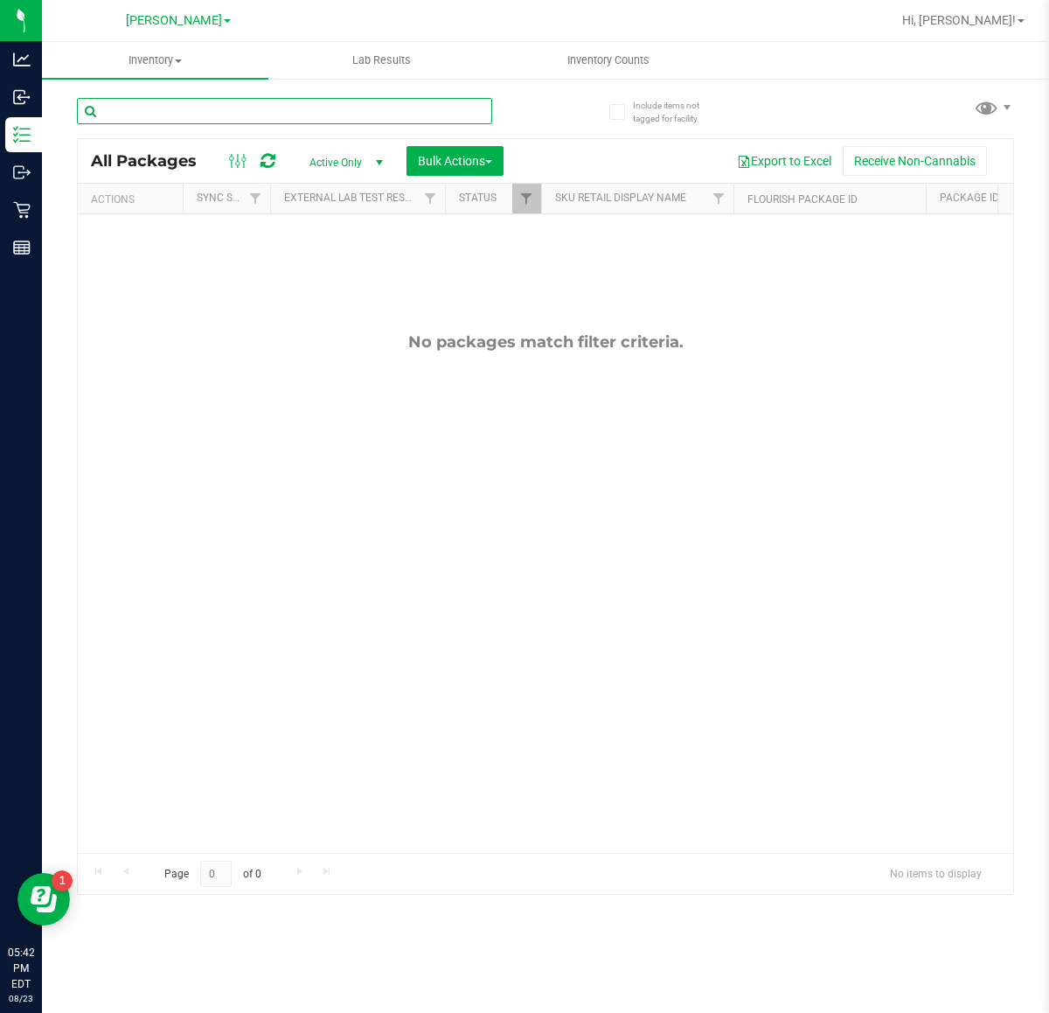
click at [293, 109] on input "text" at bounding box center [284, 111] width 415 height 26
type input "r"
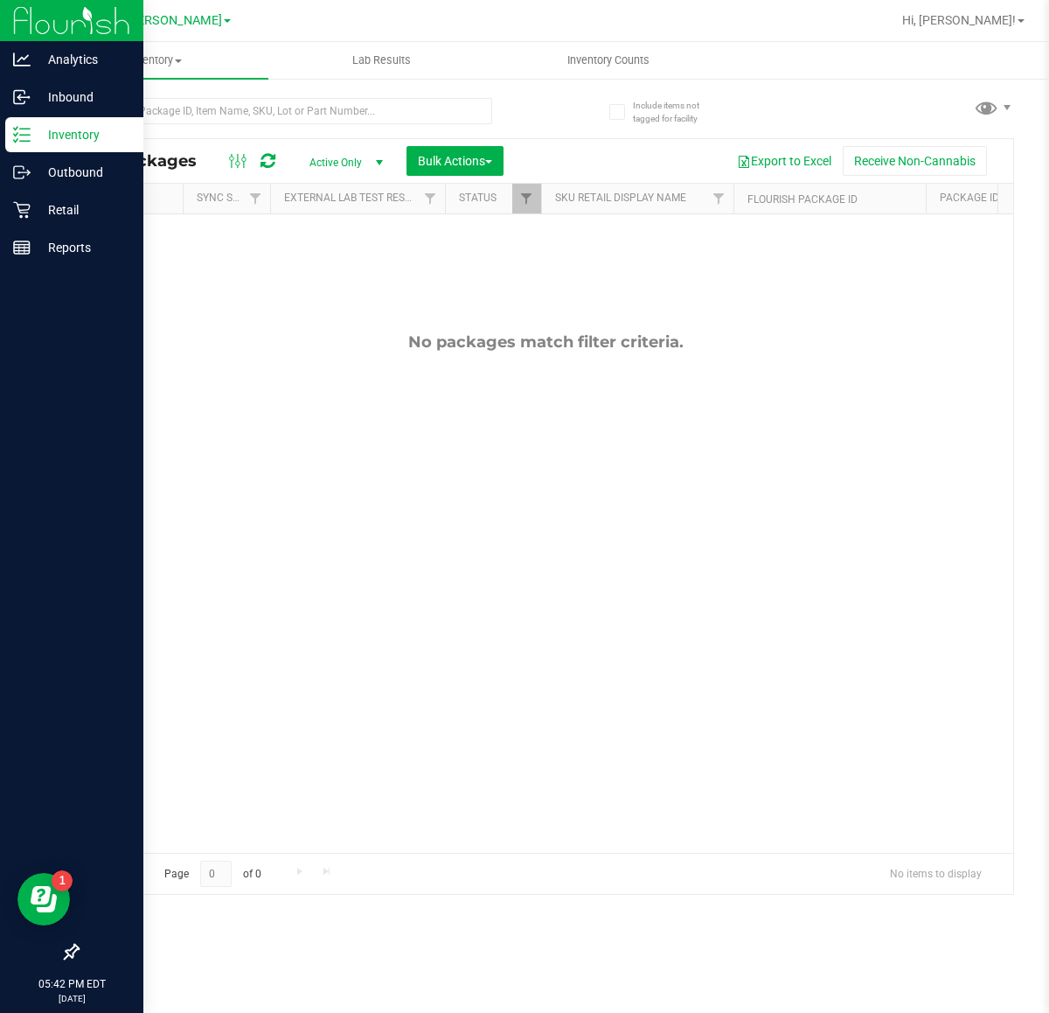
click at [59, 131] on p "Inventory" at bounding box center [83, 134] width 105 height 21
click at [84, 87] on p "Inbound" at bounding box center [83, 97] width 105 height 21
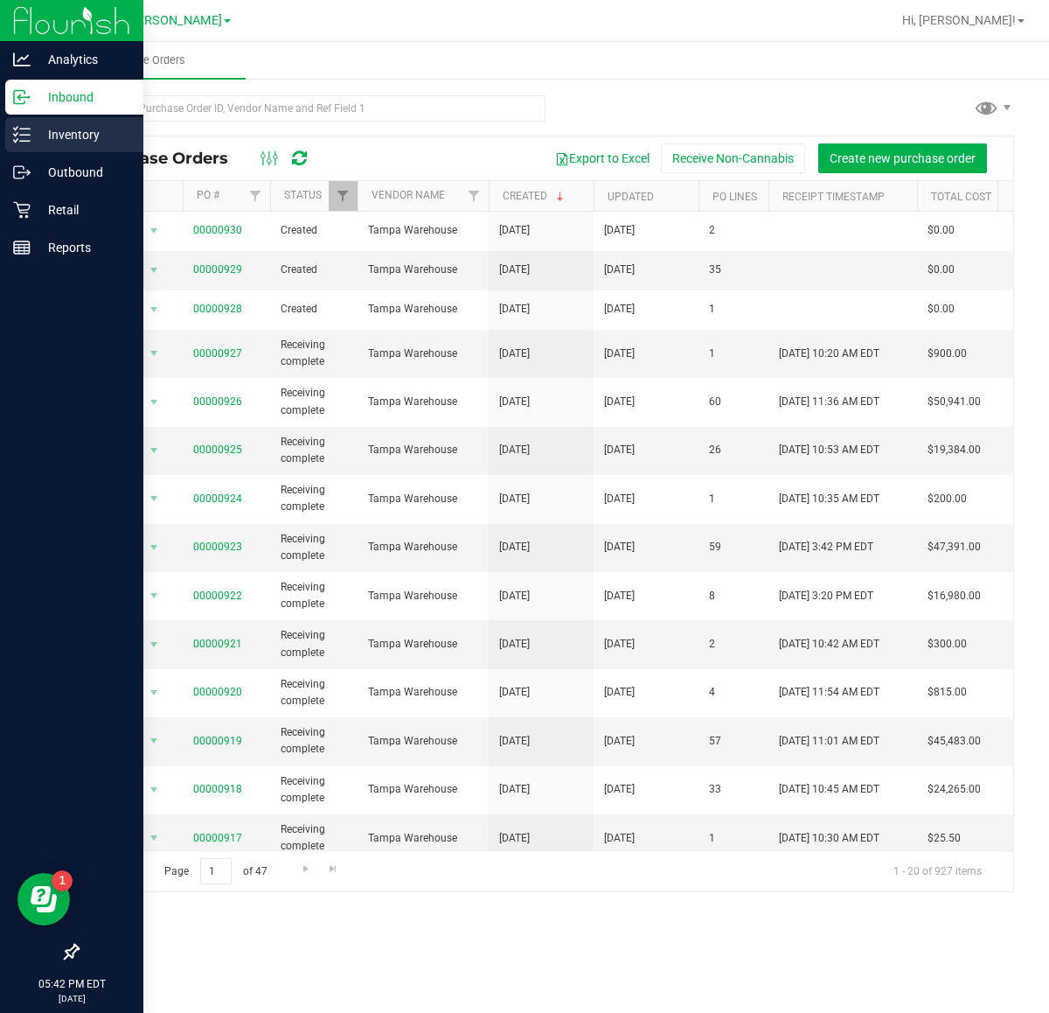
click at [84, 128] on p "Inventory" at bounding box center [83, 134] width 105 height 21
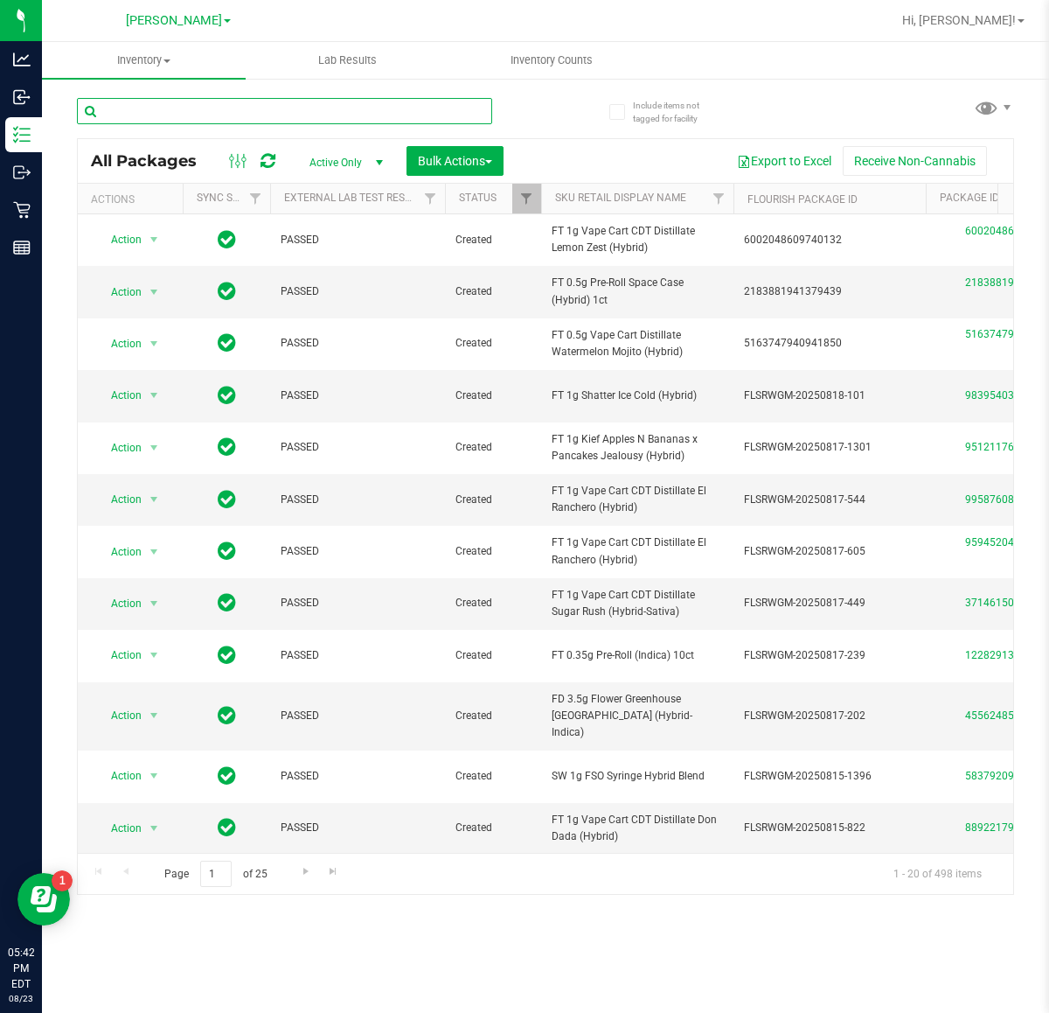
click at [286, 114] on input "text" at bounding box center [284, 111] width 415 height 26
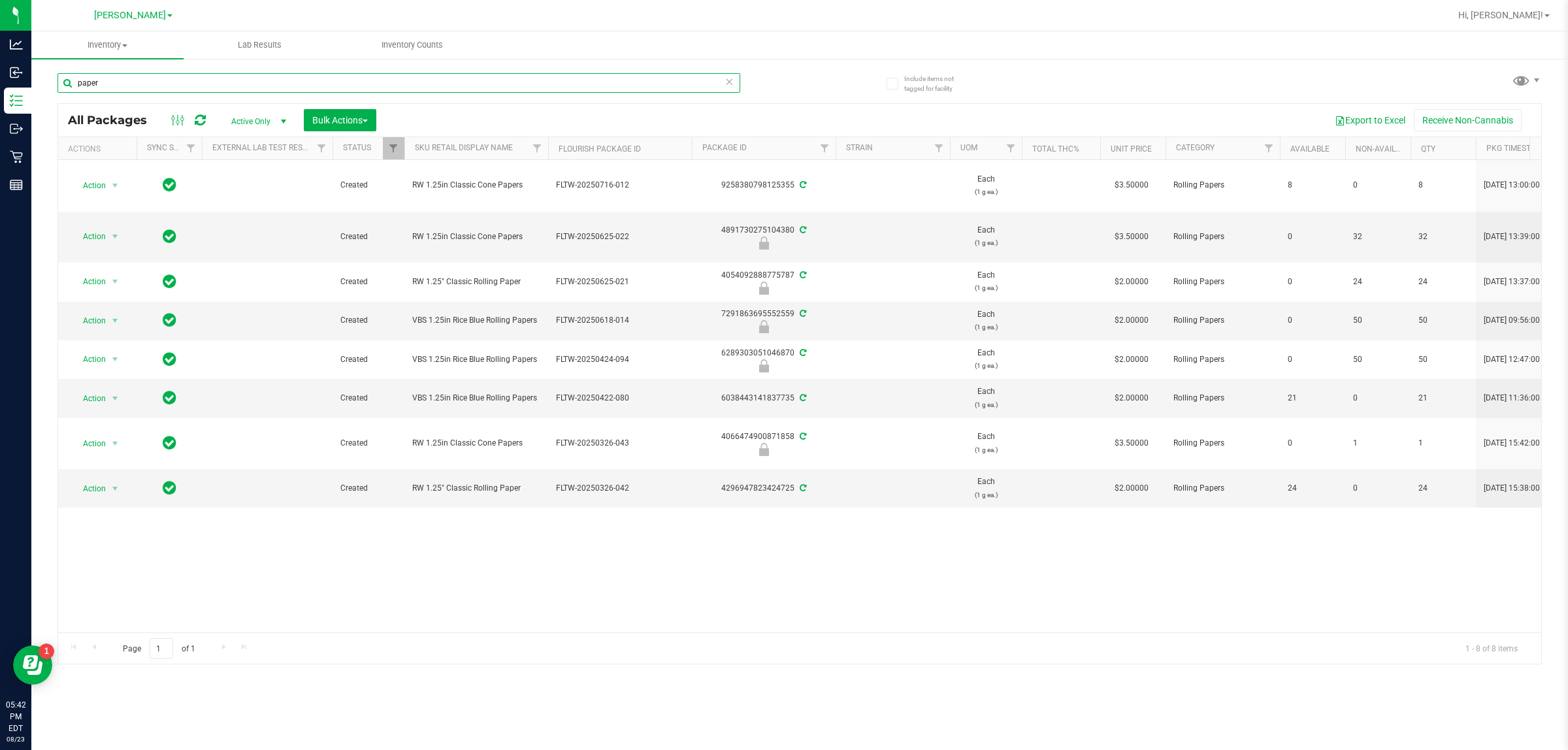
click at [267, 75] on input "paper" at bounding box center [399, 83] width 683 height 19
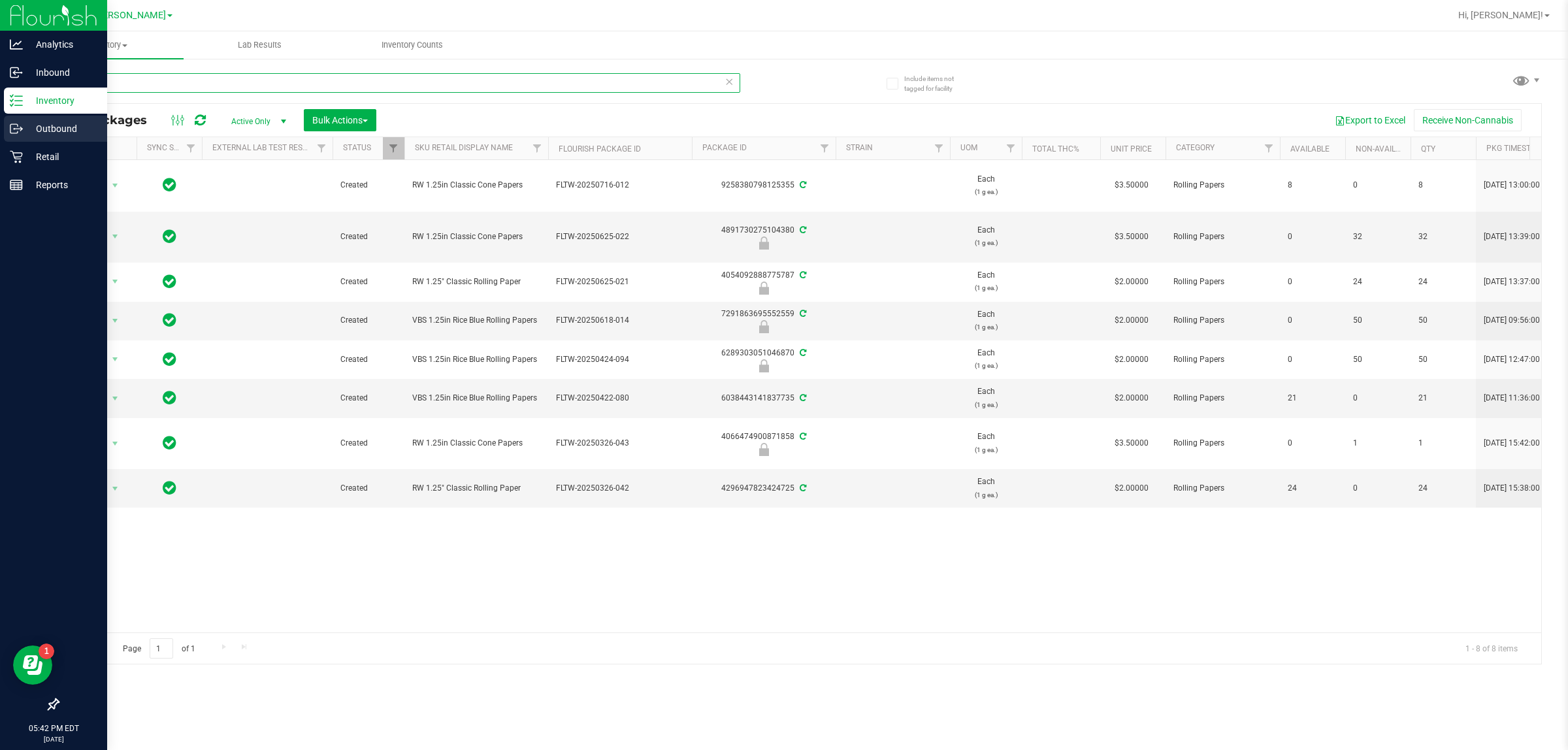
drag, startPoint x: 267, startPoint y: 75, endPoint x: 0, endPoint y: 121, distance: 270.9
click at [0, 121] on div "Analytics Inbound Inventory Outbound Retail Reports 05:42 PM EDT [DATE] 08/23 […" at bounding box center [784, 375] width 1568 height 750
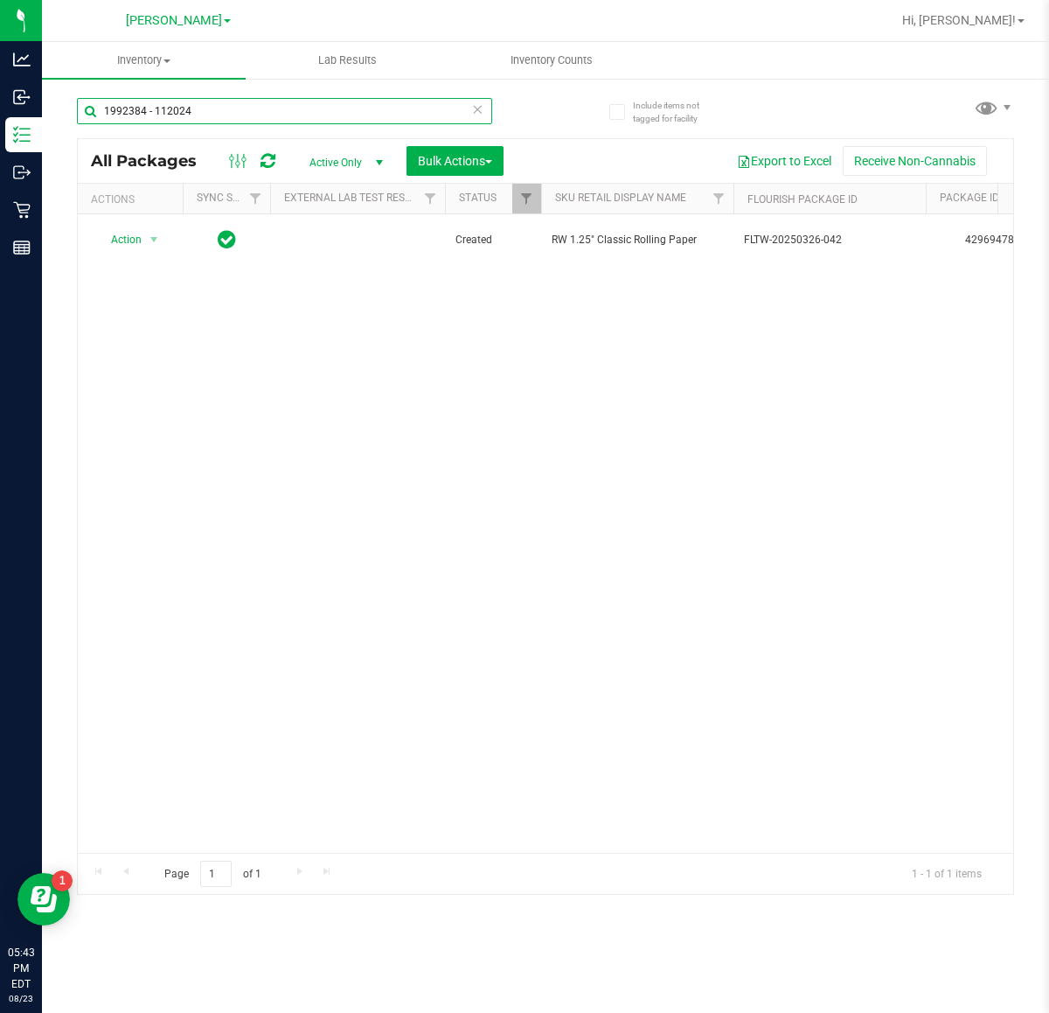
type input "1992384 - 112024"
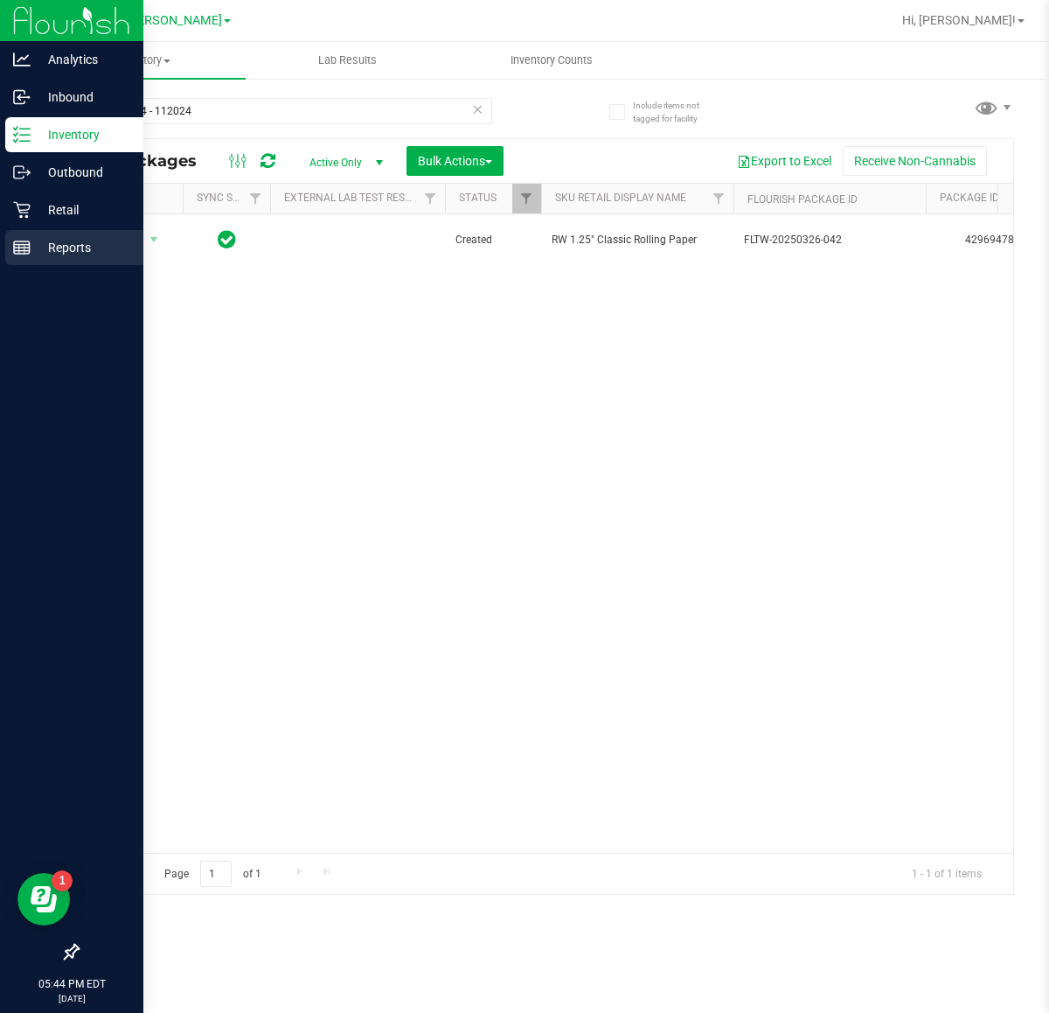
click at [132, 246] on p "Reports" at bounding box center [83, 247] width 105 height 21
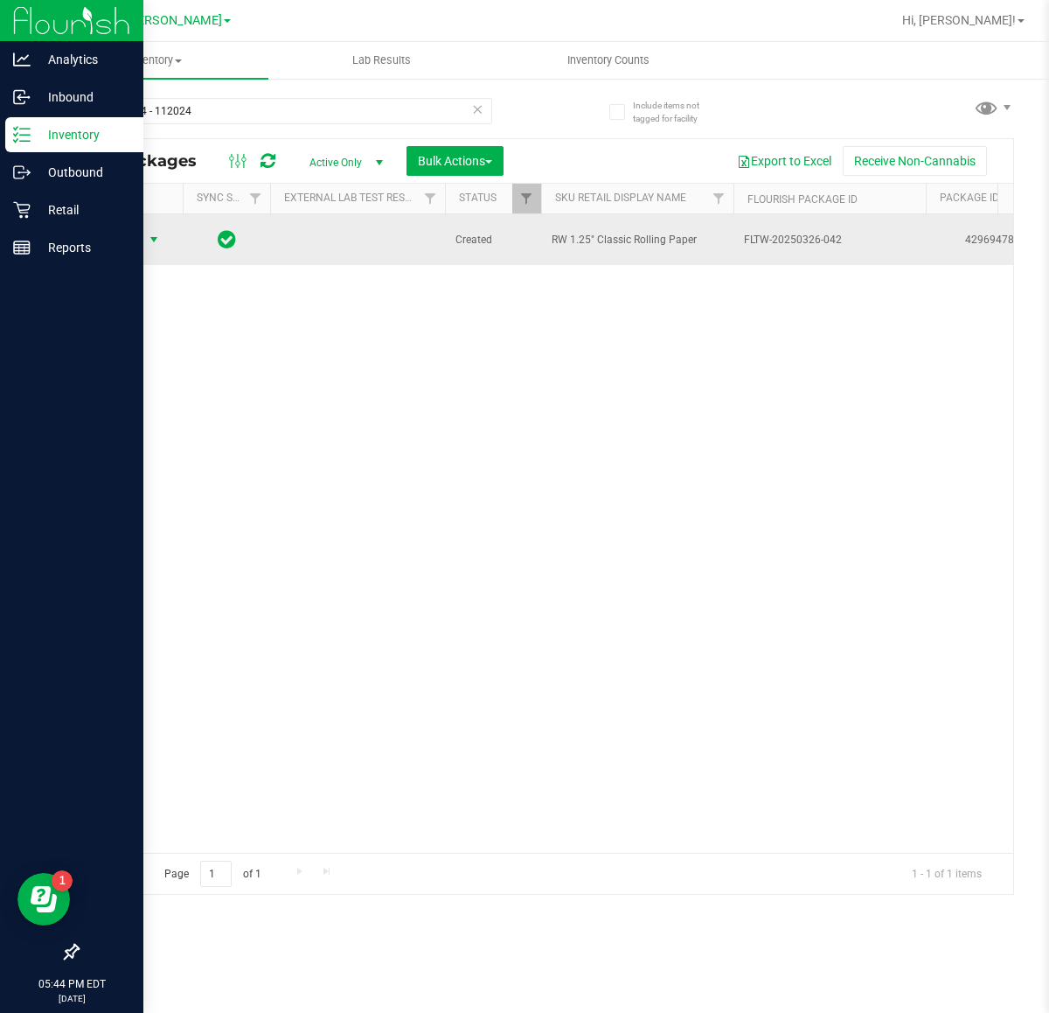
click at [153, 230] on span "select" at bounding box center [154, 239] width 22 height 24
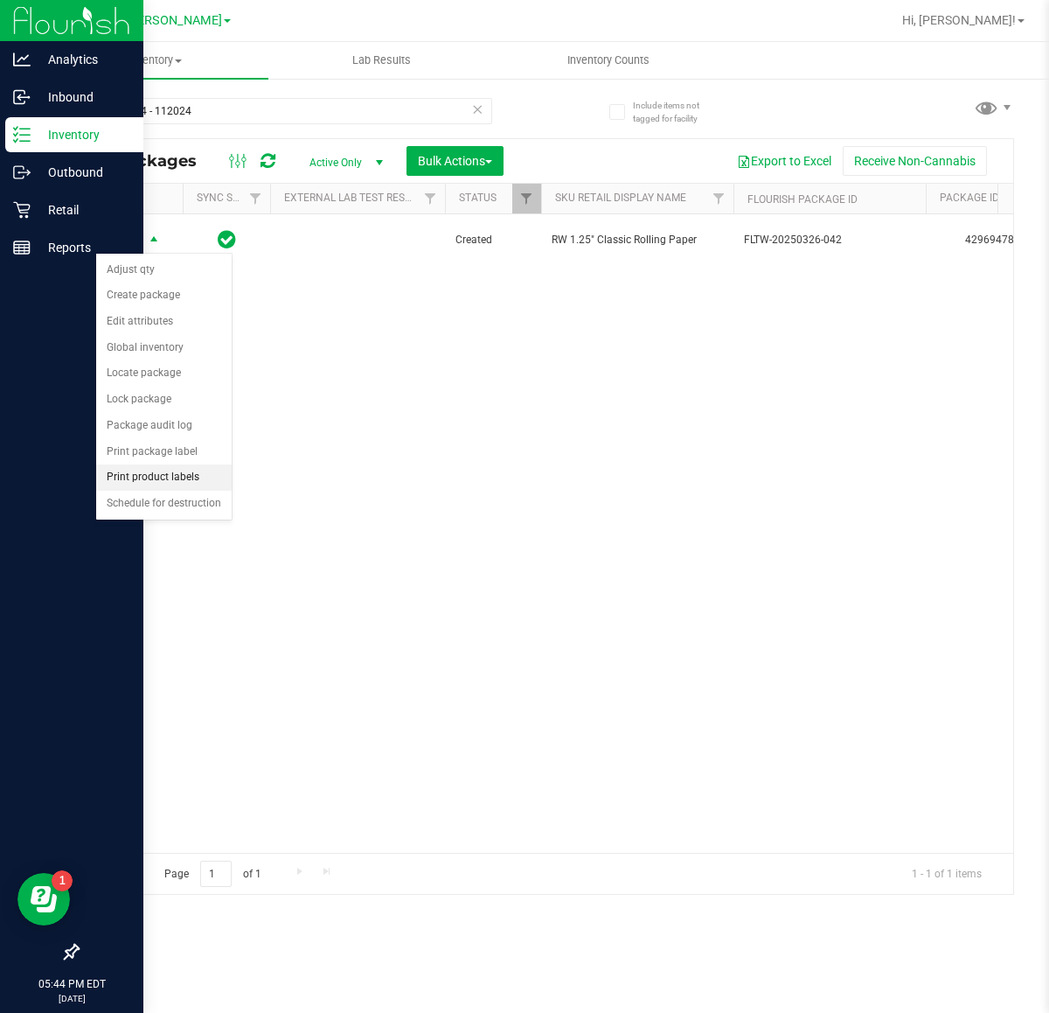
click at [173, 482] on li "Print product labels" at bounding box center [164, 477] width 136 height 26
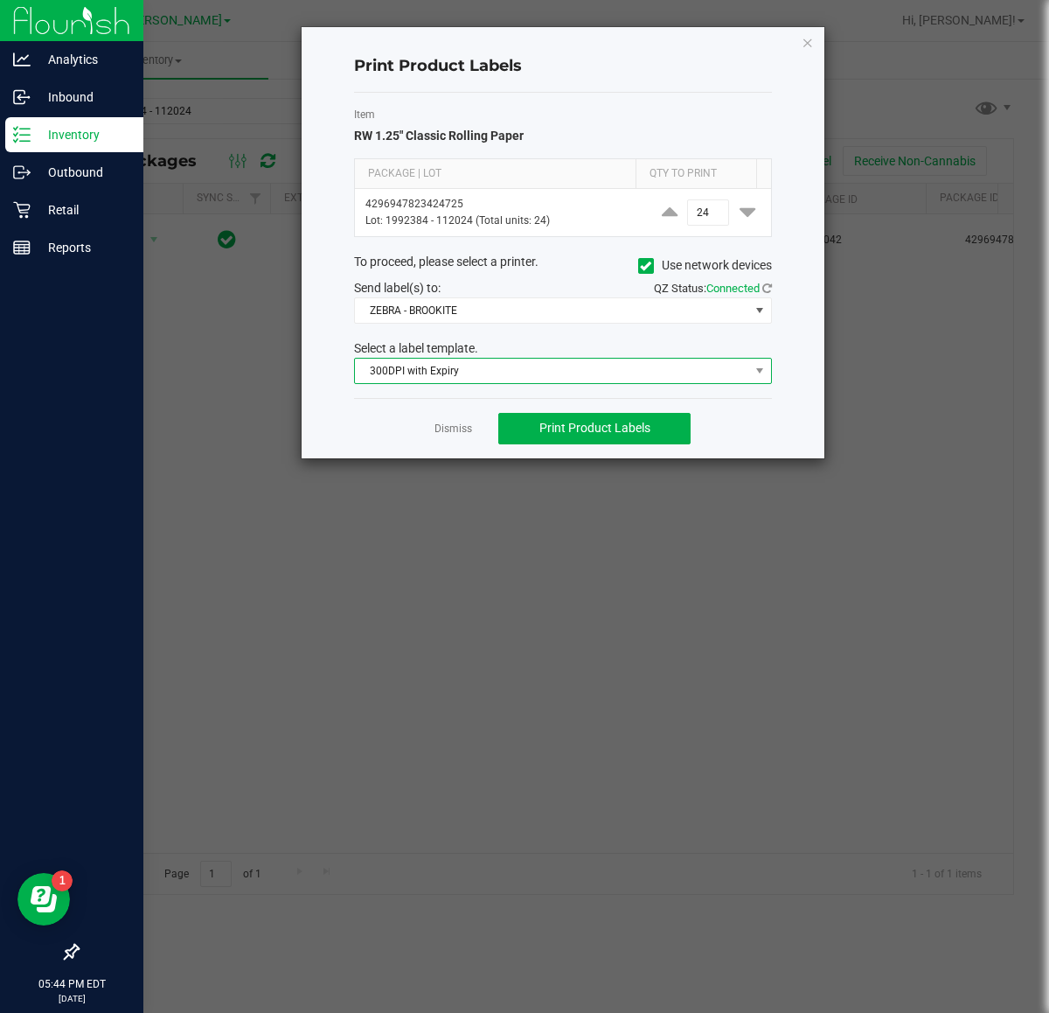
click at [657, 368] on span "300DPI with Expiry" at bounding box center [552, 371] width 394 height 24
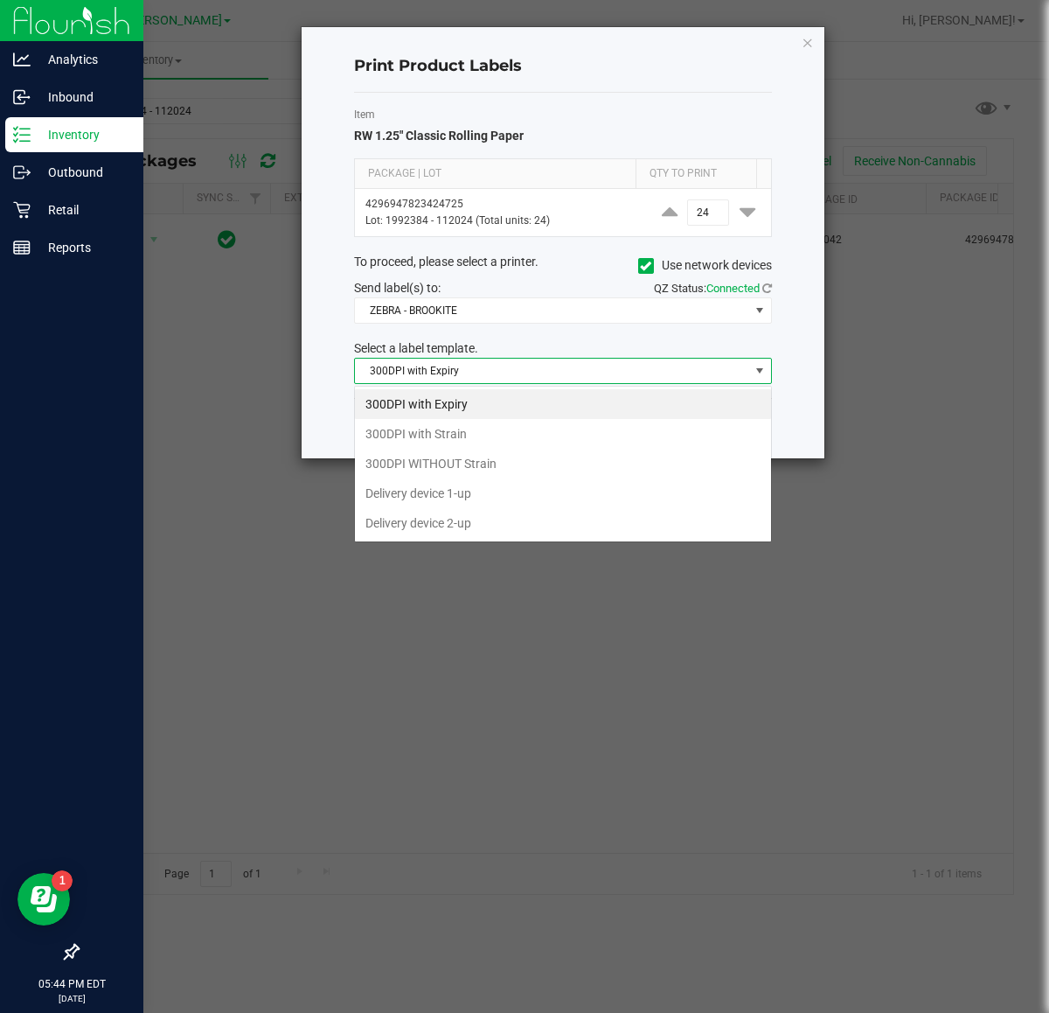
scroll to position [27, 417]
click at [597, 496] on li "Delivery device 1-up" at bounding box center [563, 493] width 416 height 30
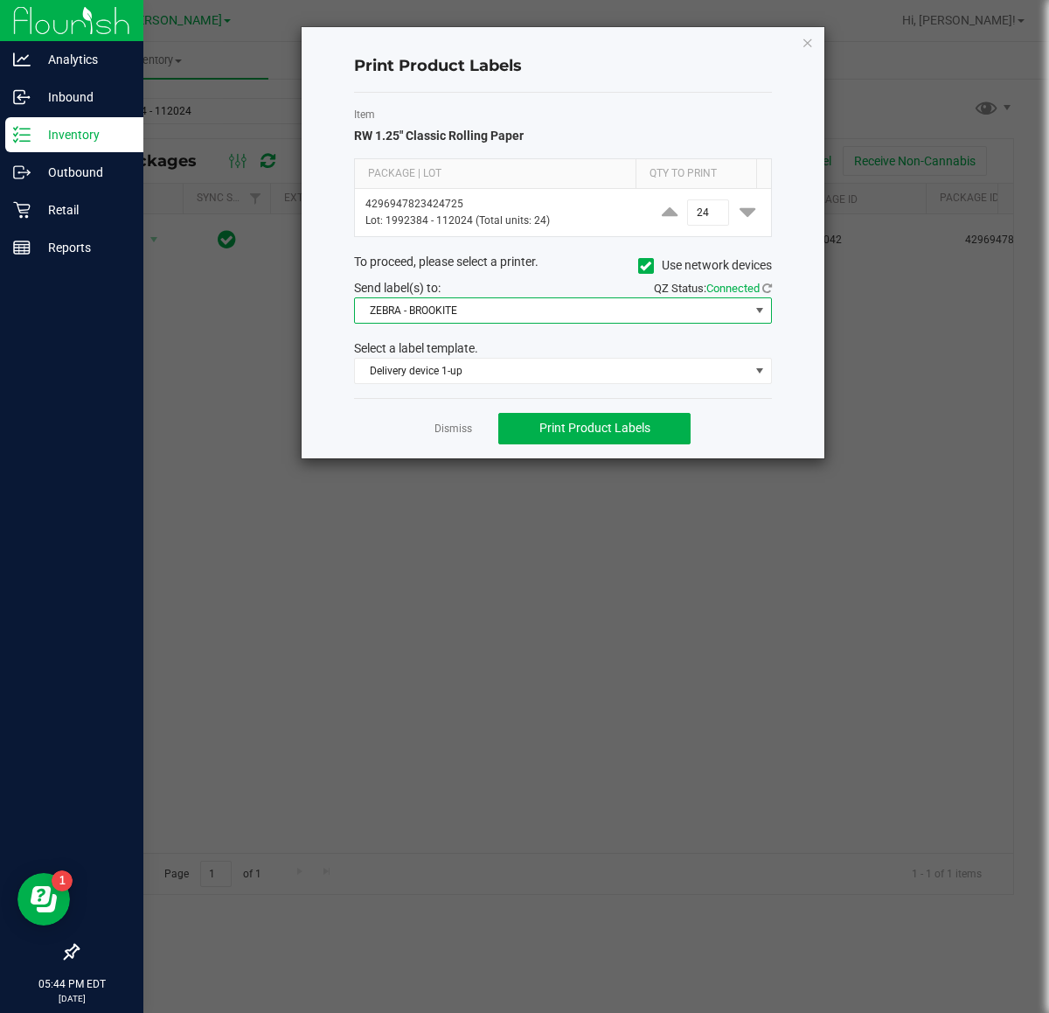
click at [548, 317] on span "ZEBRA - BROOKITE" at bounding box center [552, 310] width 394 height 24
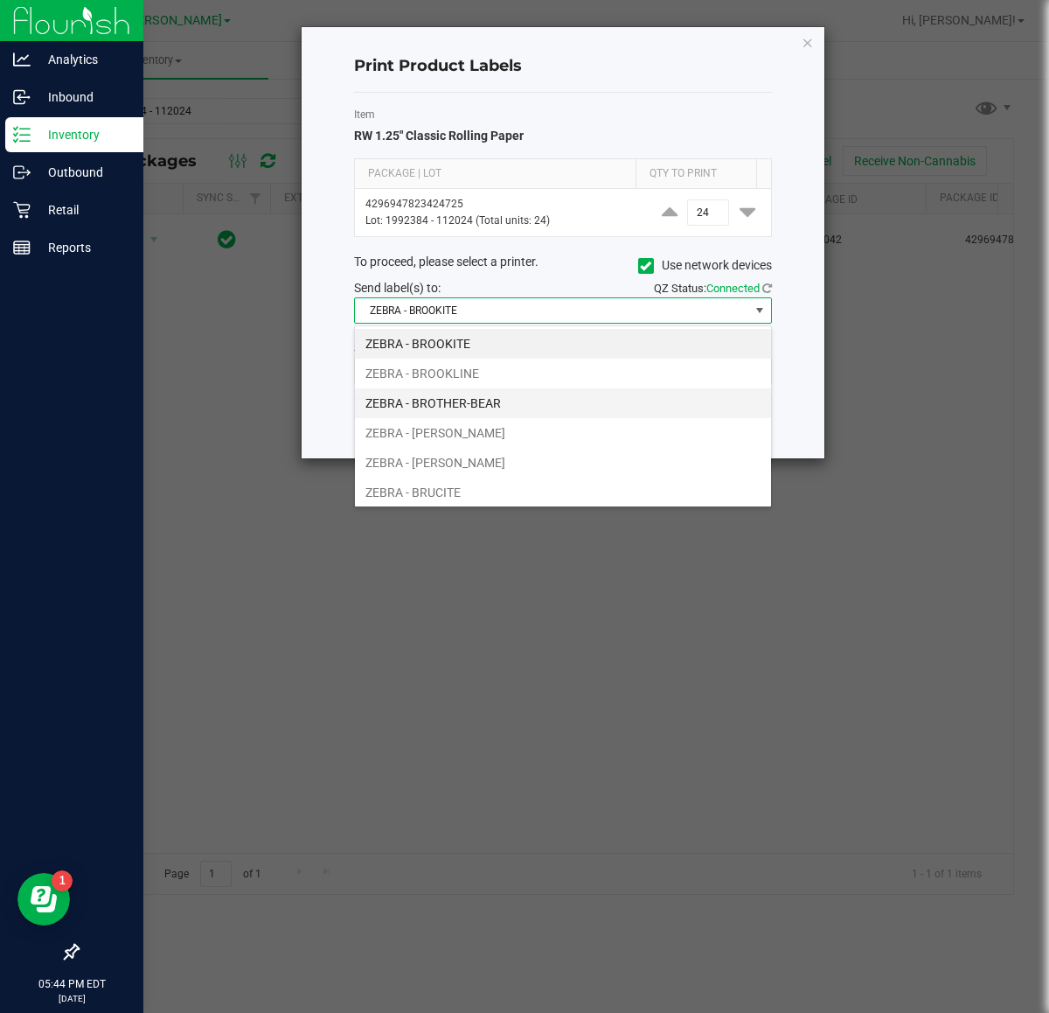
scroll to position [36, 0]
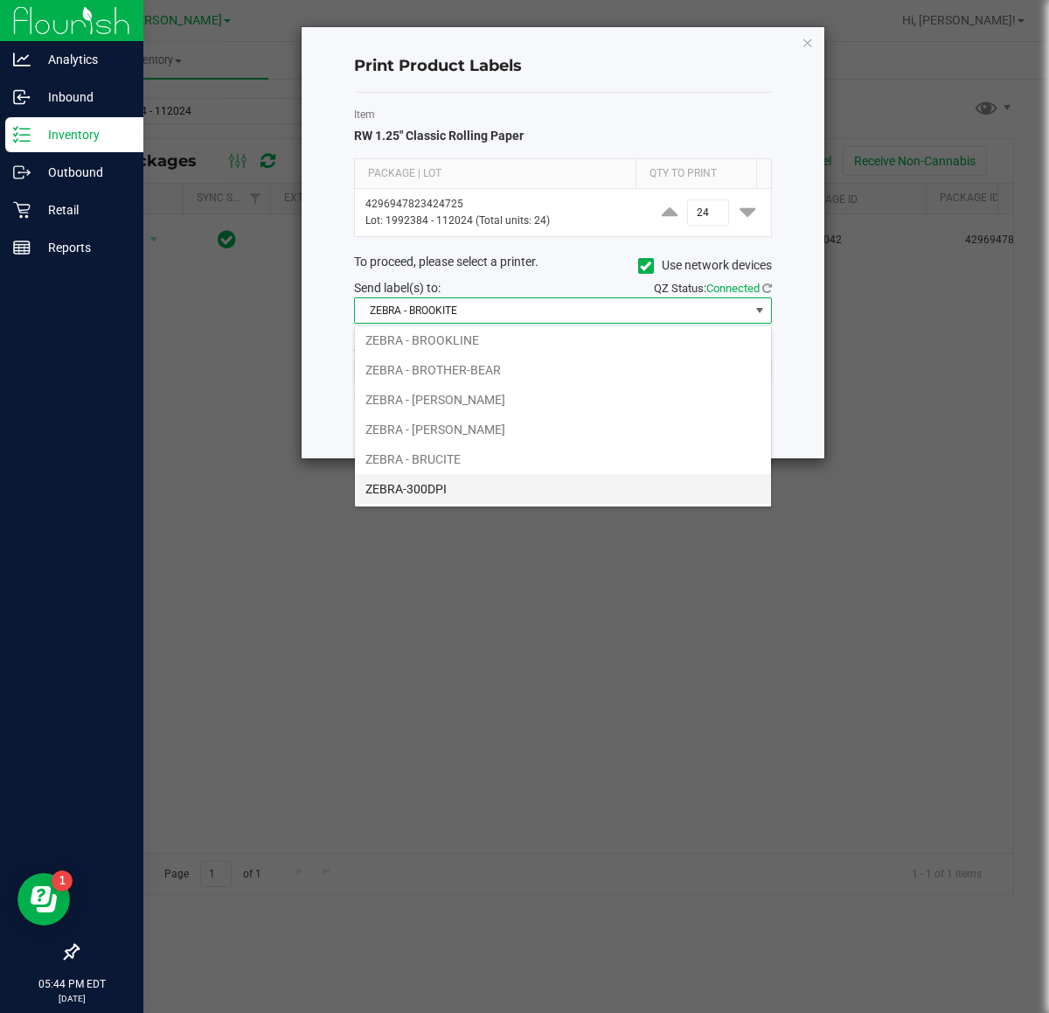
click at [529, 475] on li "ZEBRA-300DPI" at bounding box center [563, 489] width 416 height 30
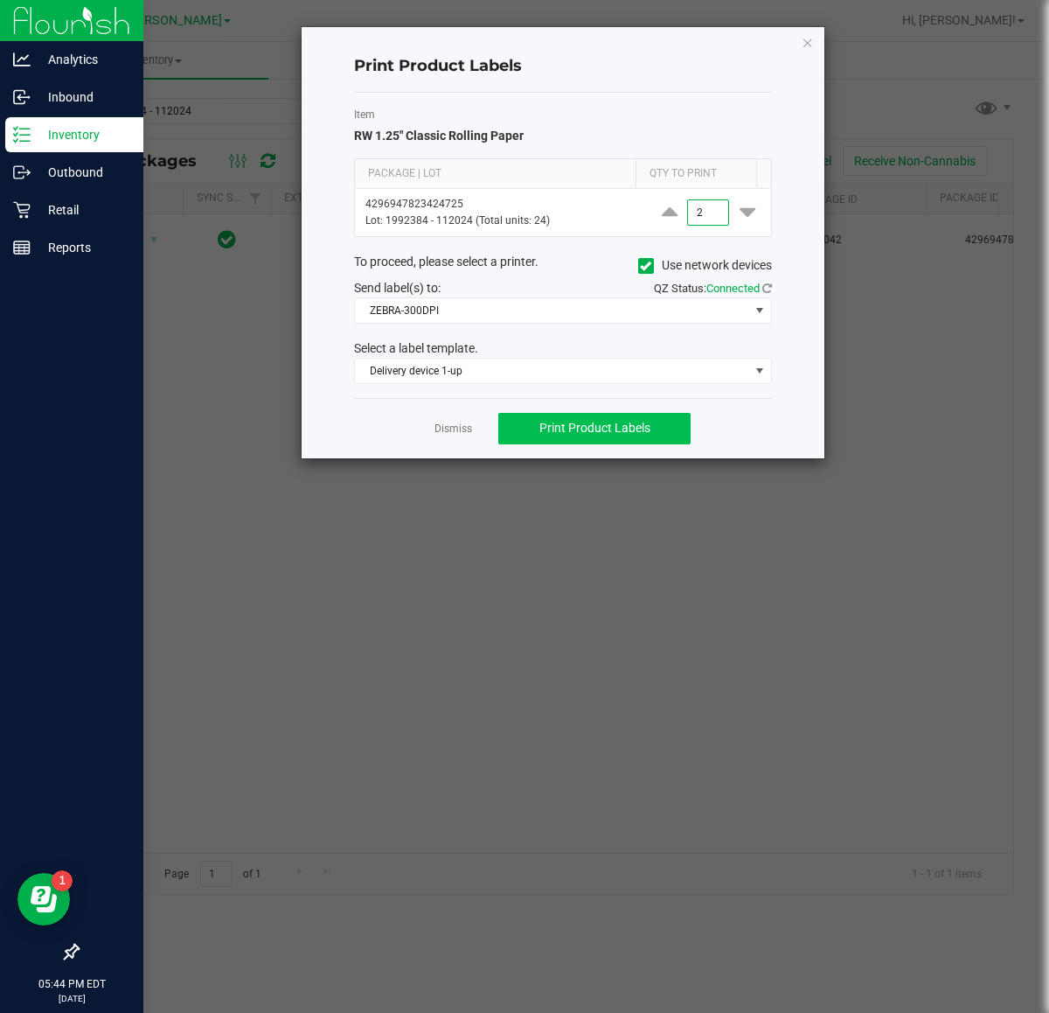
type input "2"
click at [645, 422] on span "Print Product Labels" at bounding box center [595, 428] width 111 height 14
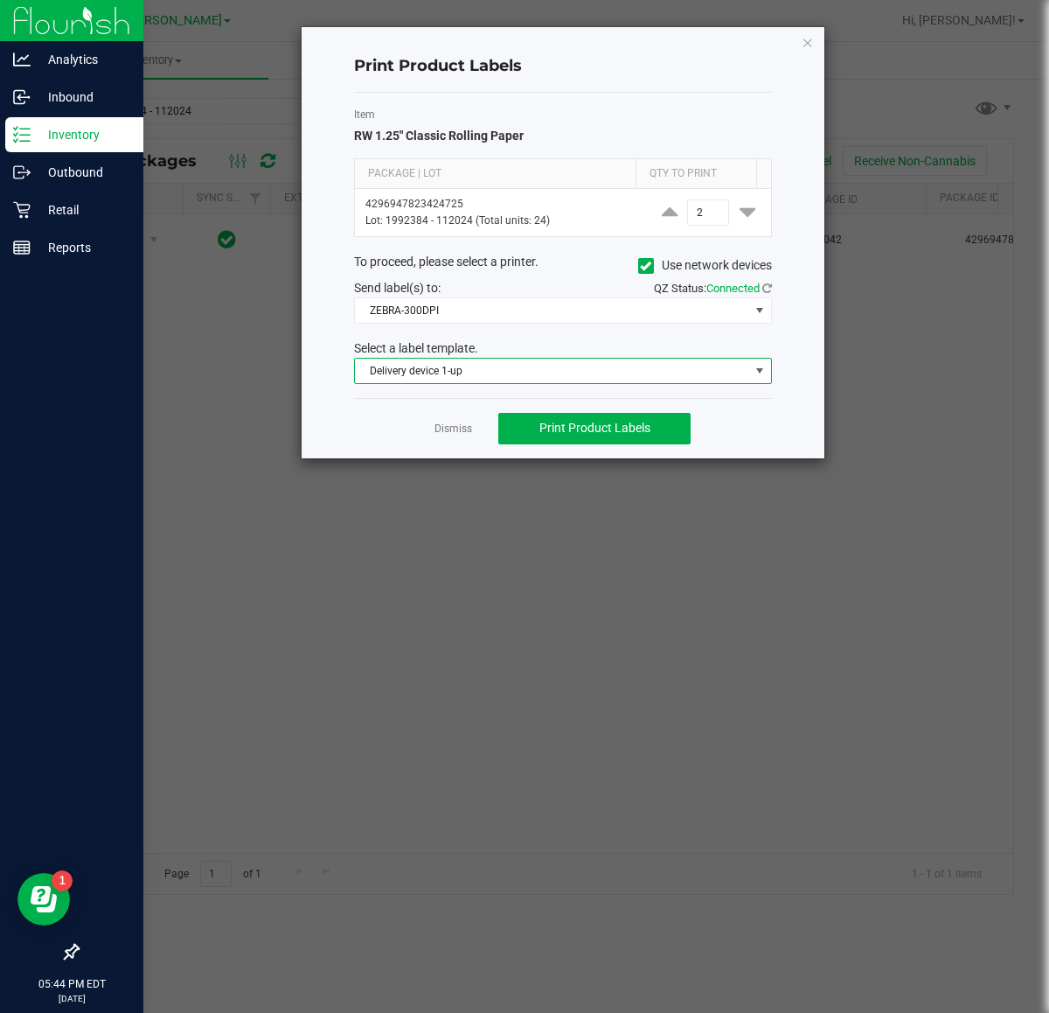
click at [701, 364] on span "Delivery device 1-up" at bounding box center [552, 371] width 394 height 24
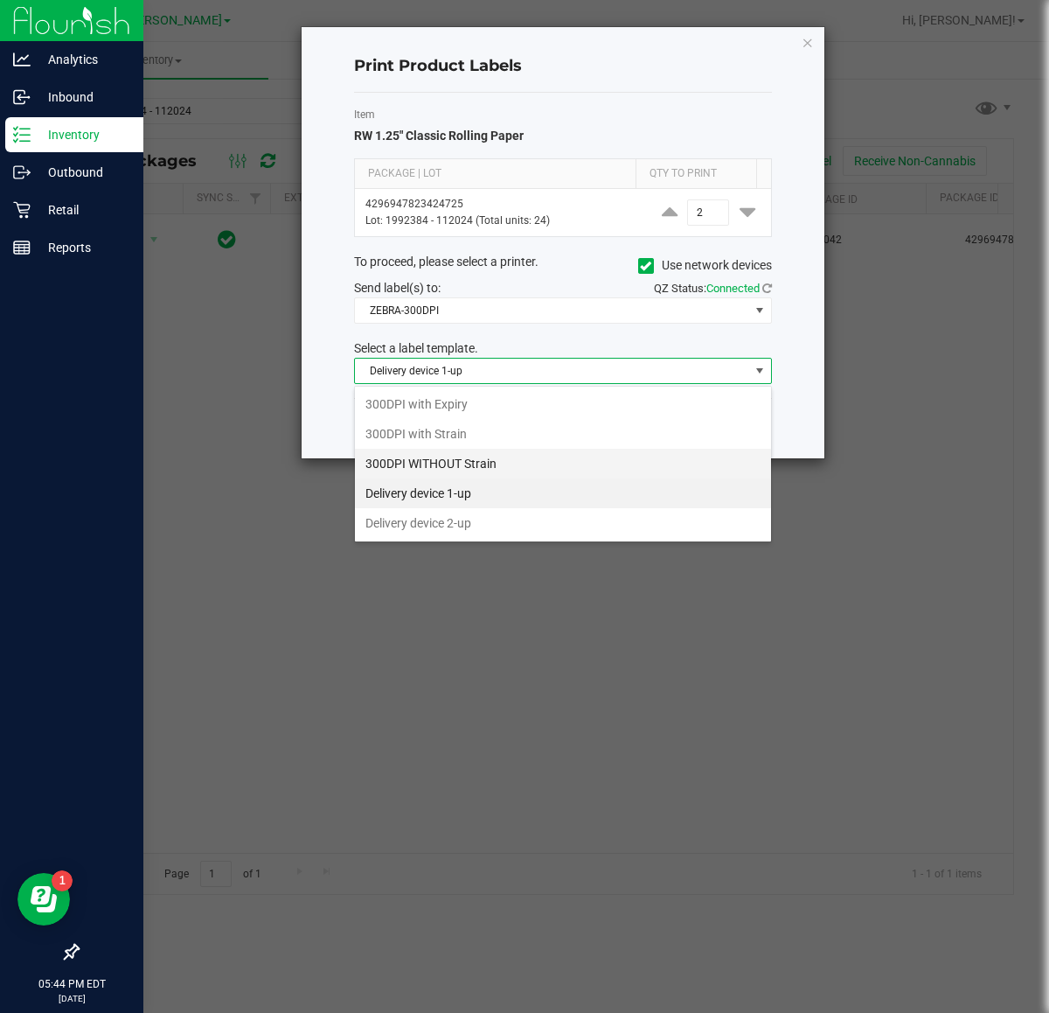
scroll to position [27, 417]
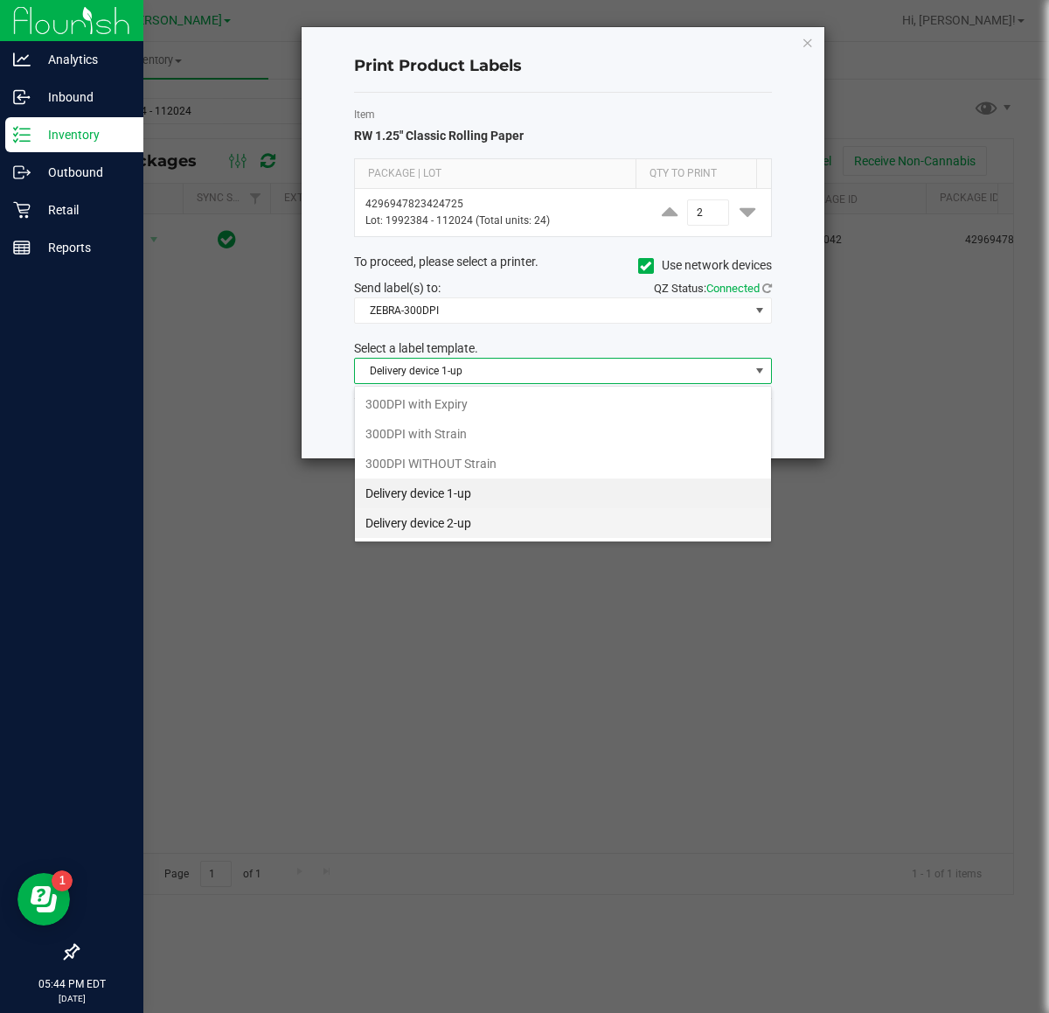
click at [571, 523] on li "Delivery device 2-up" at bounding box center [563, 523] width 416 height 30
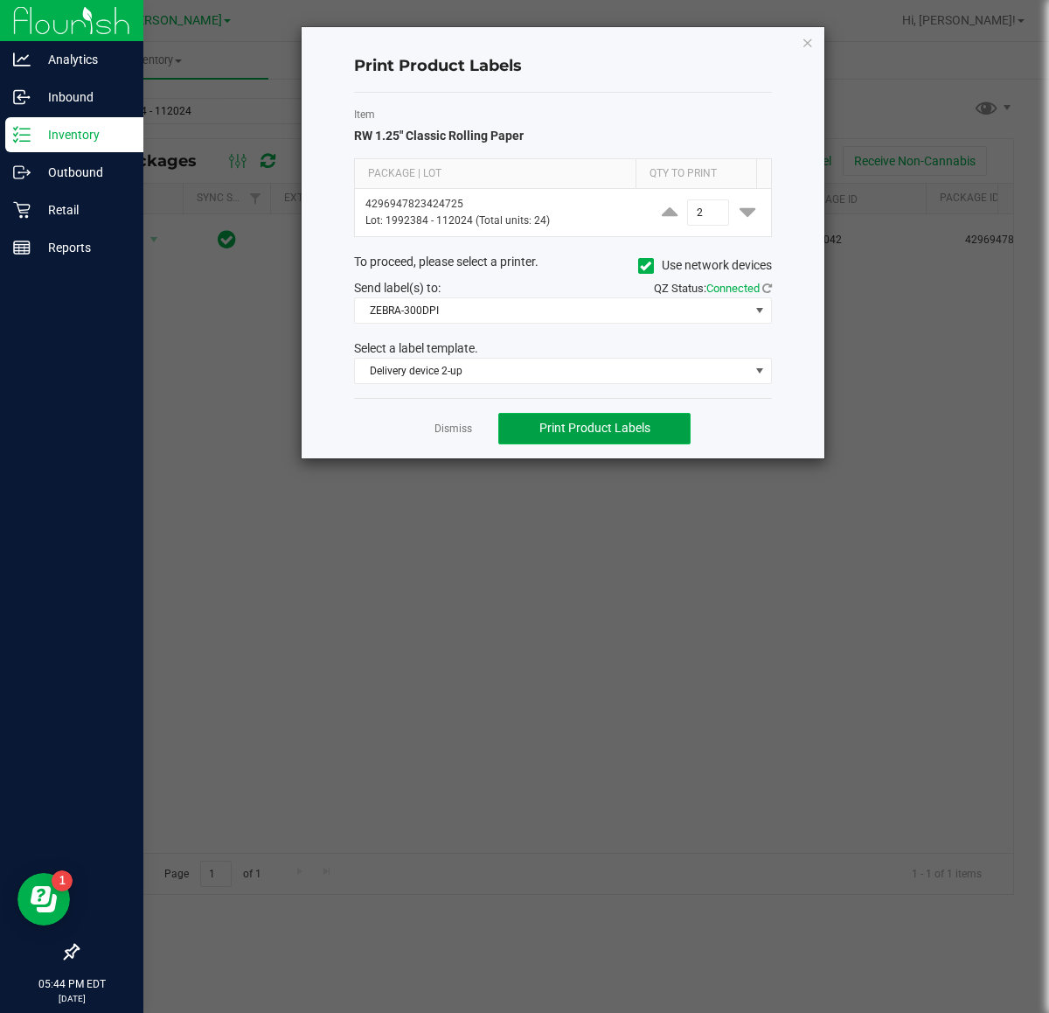
click at [588, 429] on span "Print Product Labels" at bounding box center [595, 428] width 111 height 14
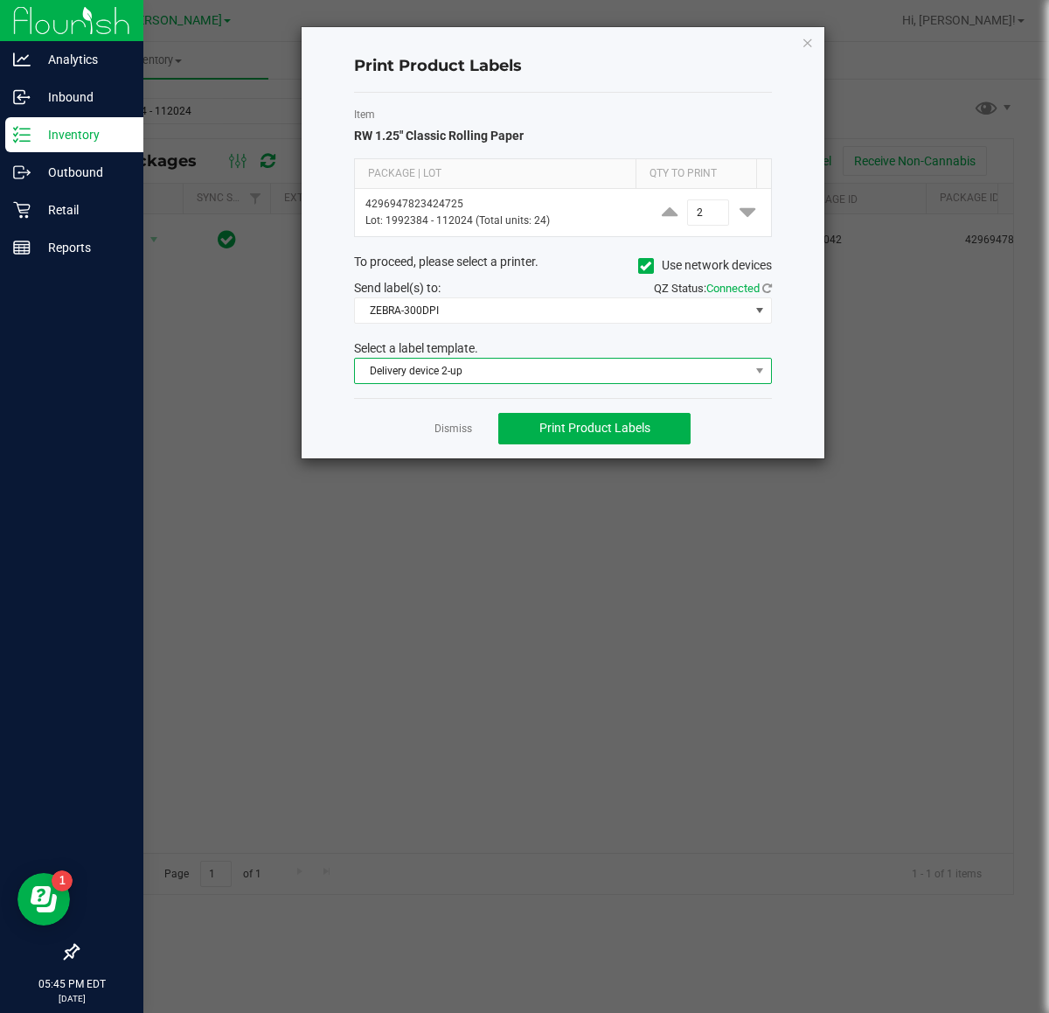
click at [508, 379] on span "Delivery device 2-up" at bounding box center [552, 371] width 394 height 24
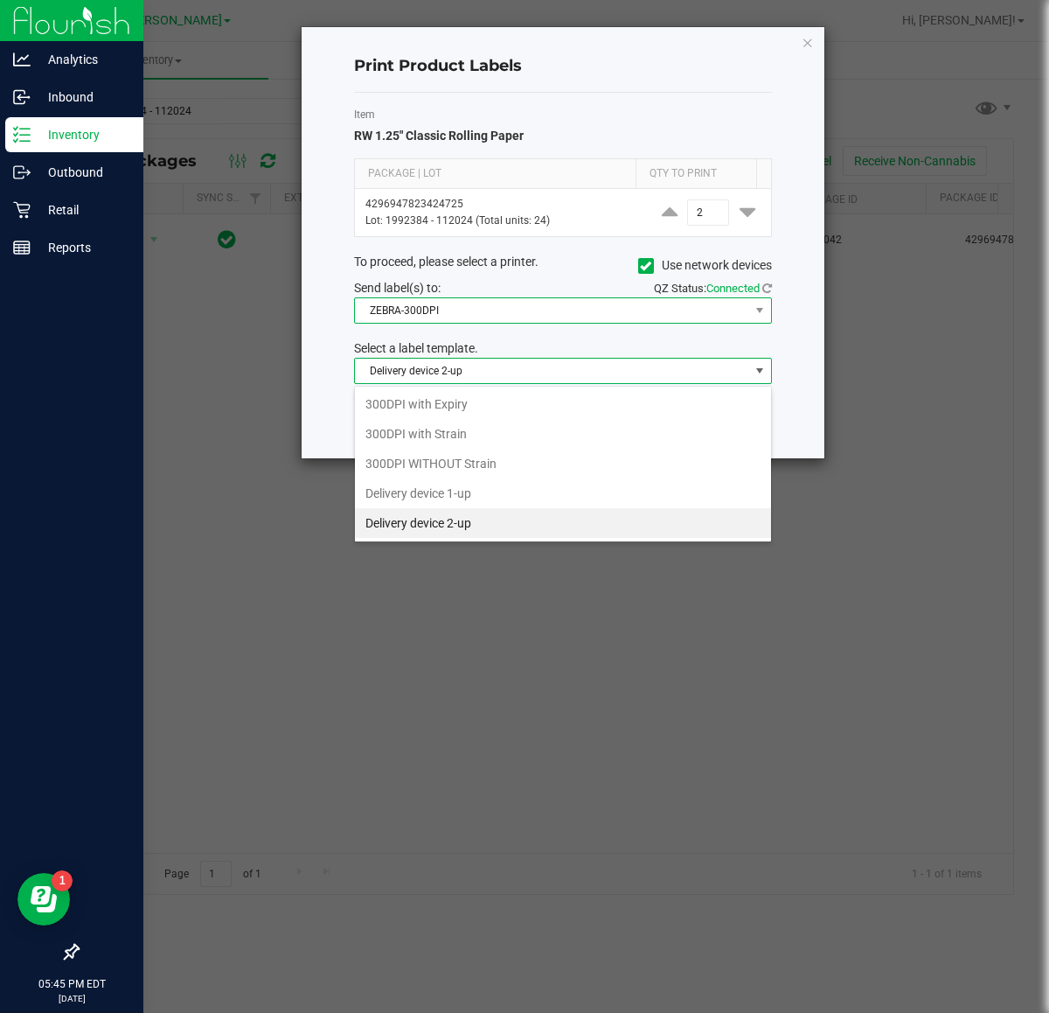
click at [495, 316] on span "ZEBRA-300DPI" at bounding box center [552, 310] width 394 height 24
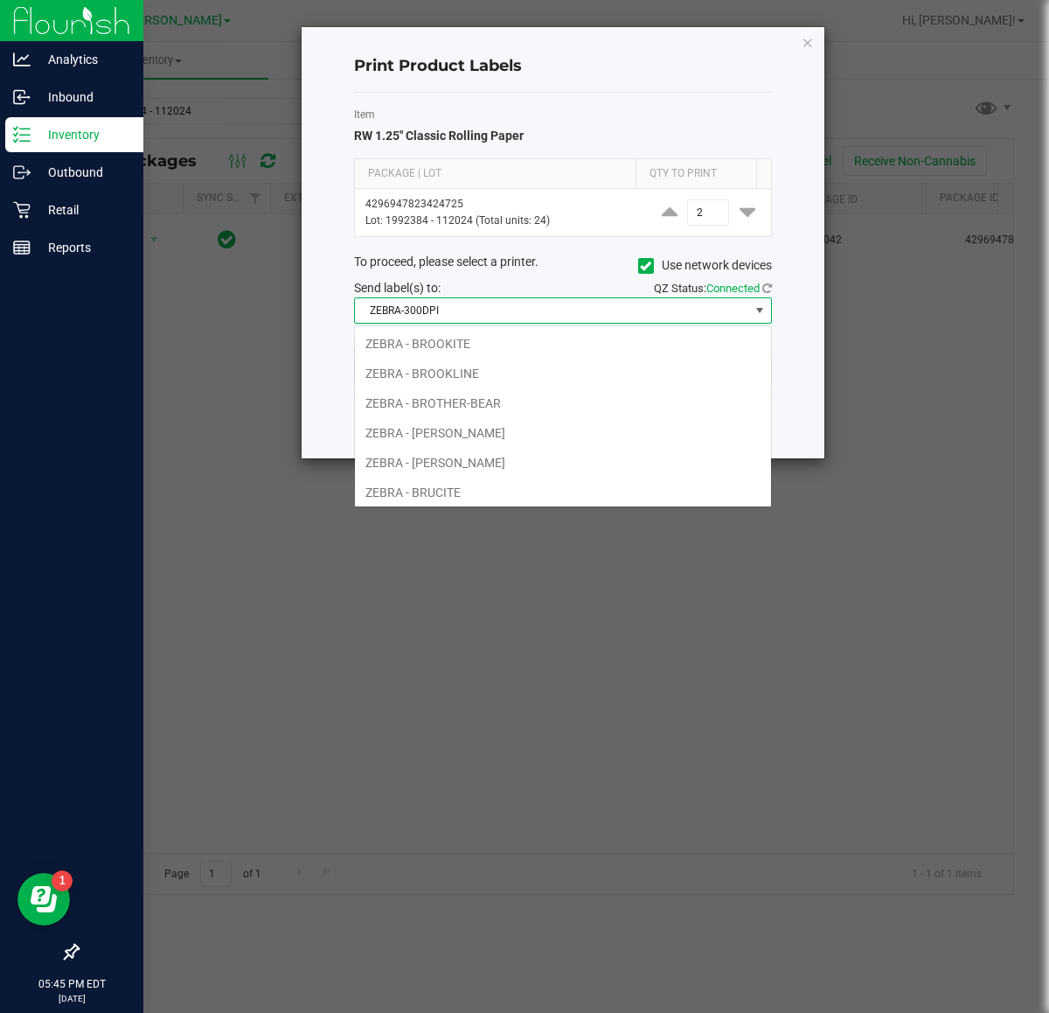
scroll to position [36, 0]
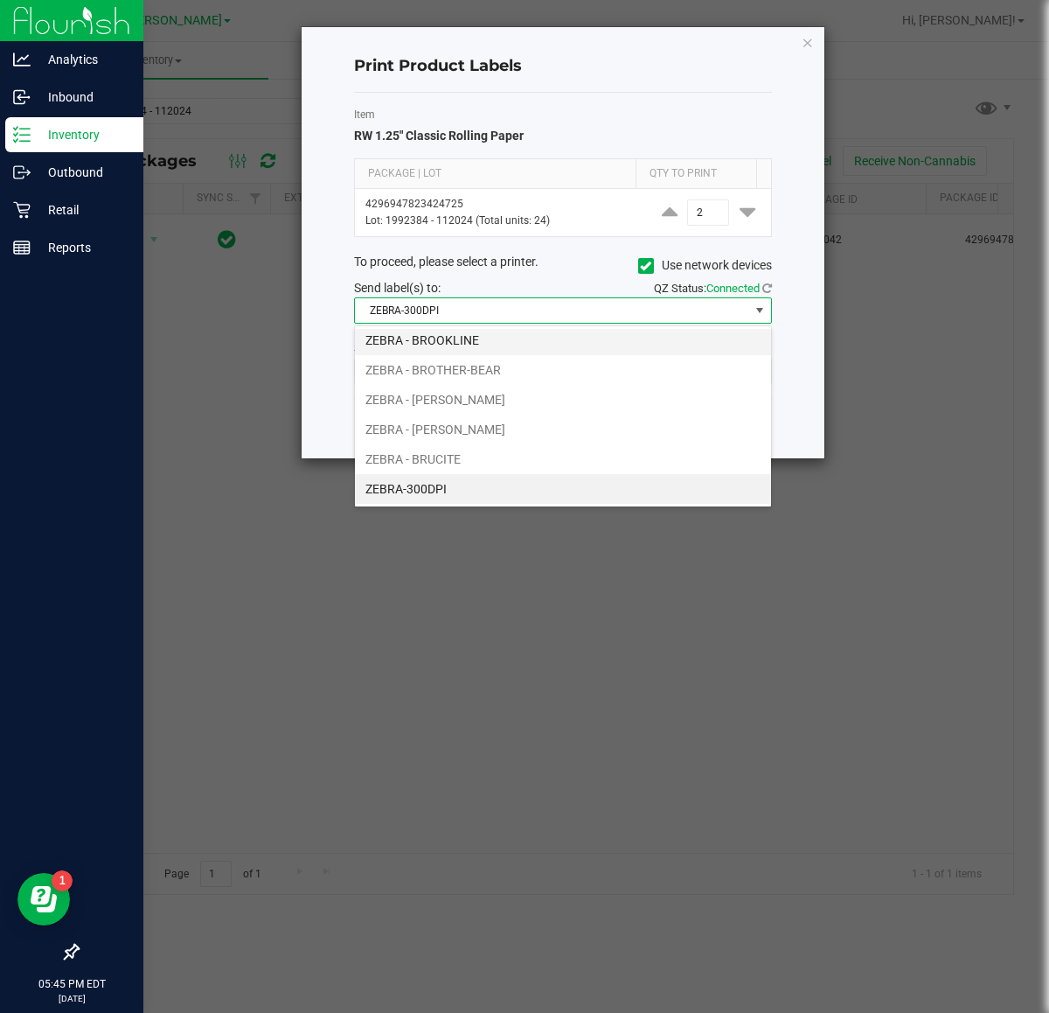
click at [513, 331] on li "ZEBRA - BROOKLINE" at bounding box center [563, 340] width 416 height 30
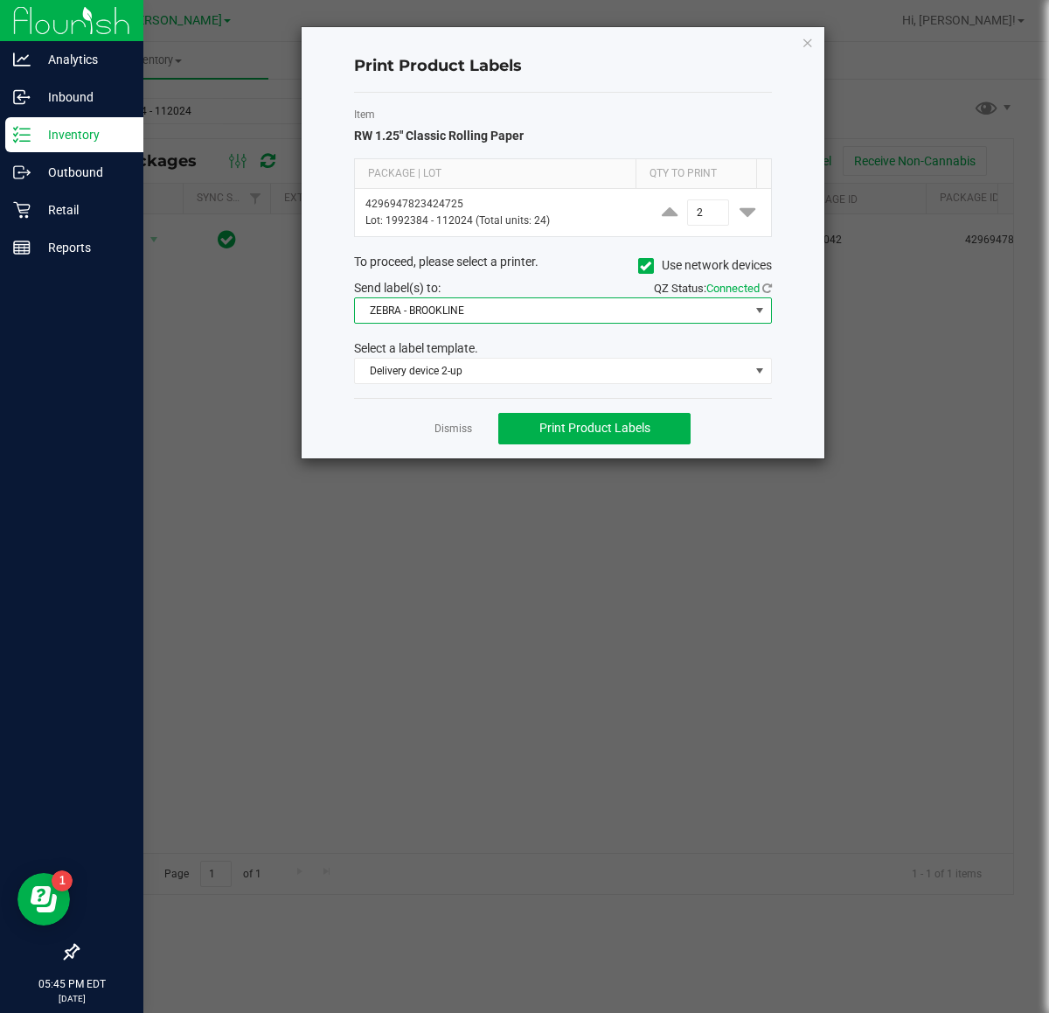
click at [547, 304] on span "ZEBRA - BROOKLINE" at bounding box center [552, 310] width 394 height 24
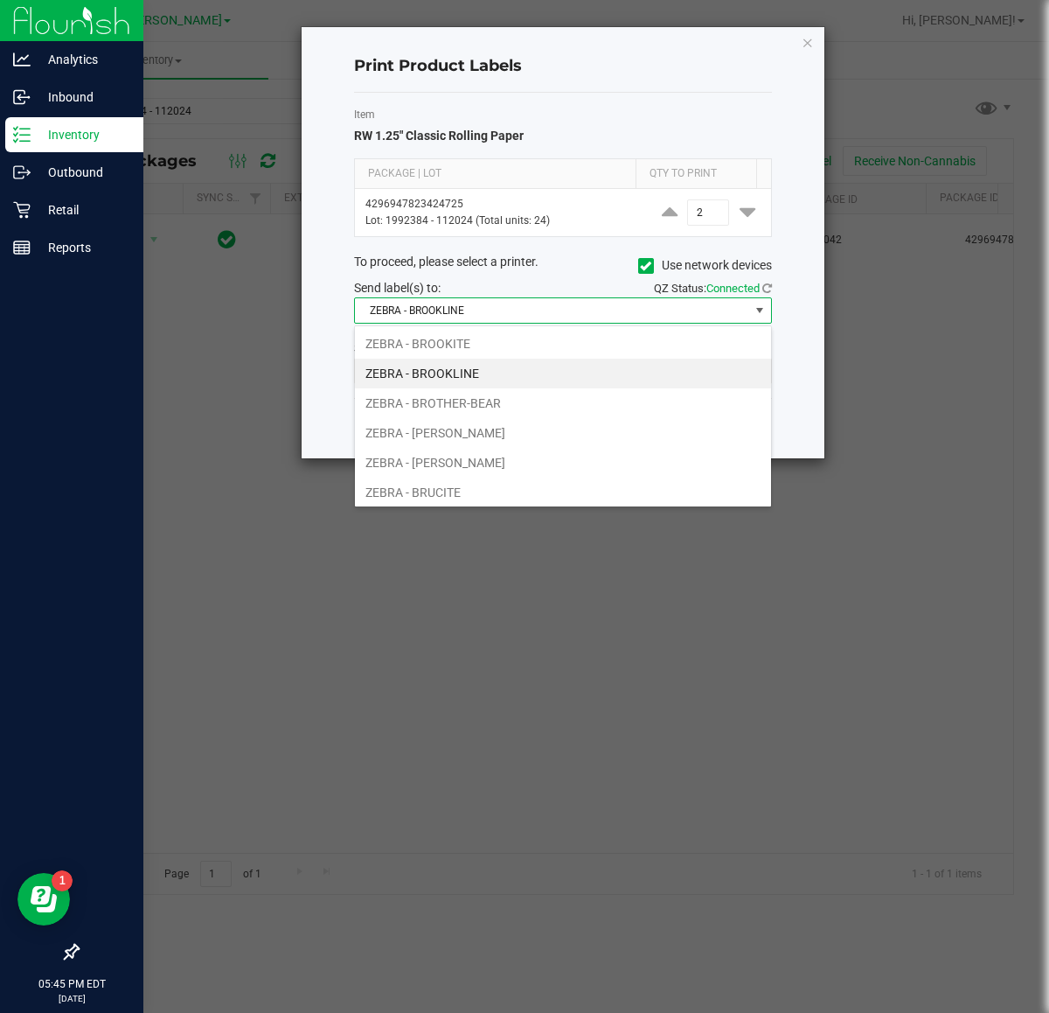
scroll to position [27, 417]
click at [495, 343] on li "ZEBRA - BROOKITE" at bounding box center [563, 344] width 416 height 30
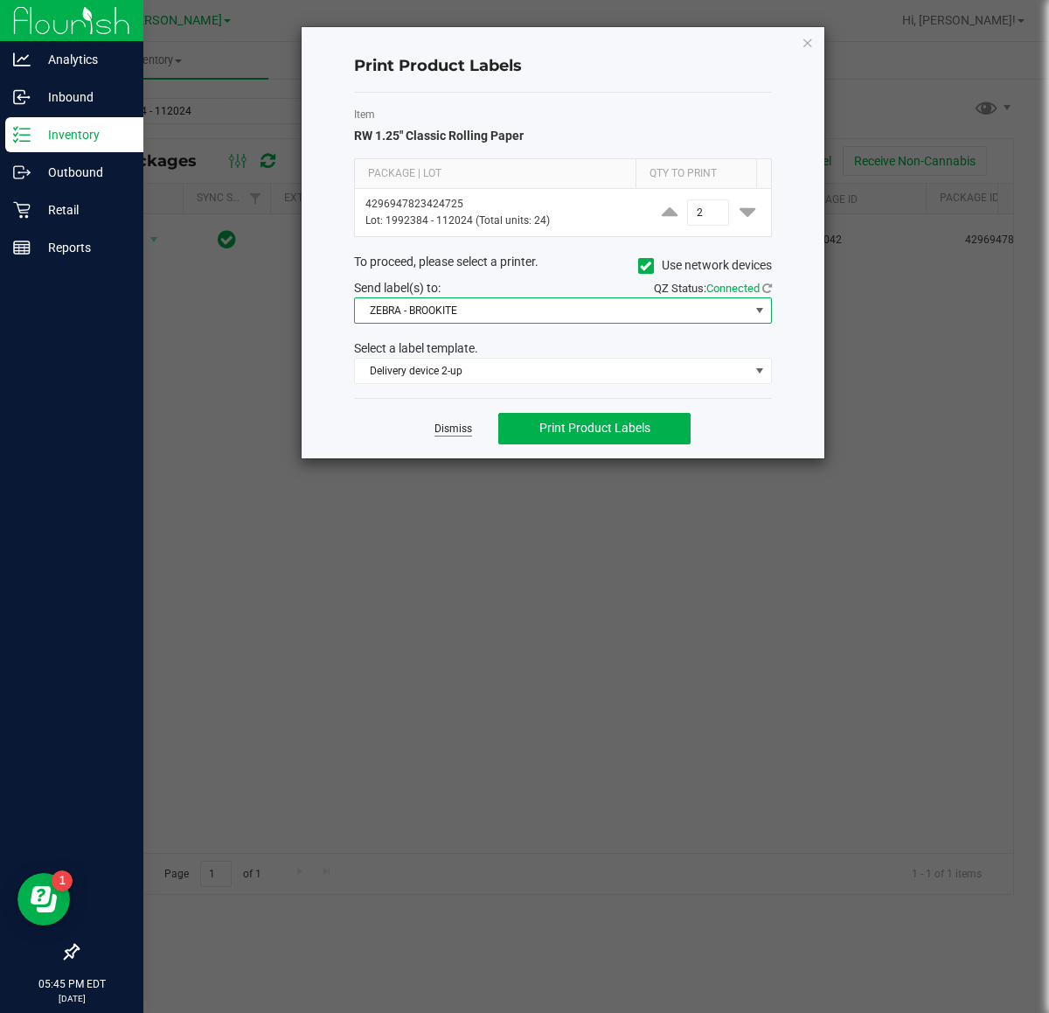
click at [440, 436] on link "Dismiss" at bounding box center [454, 429] width 38 height 15
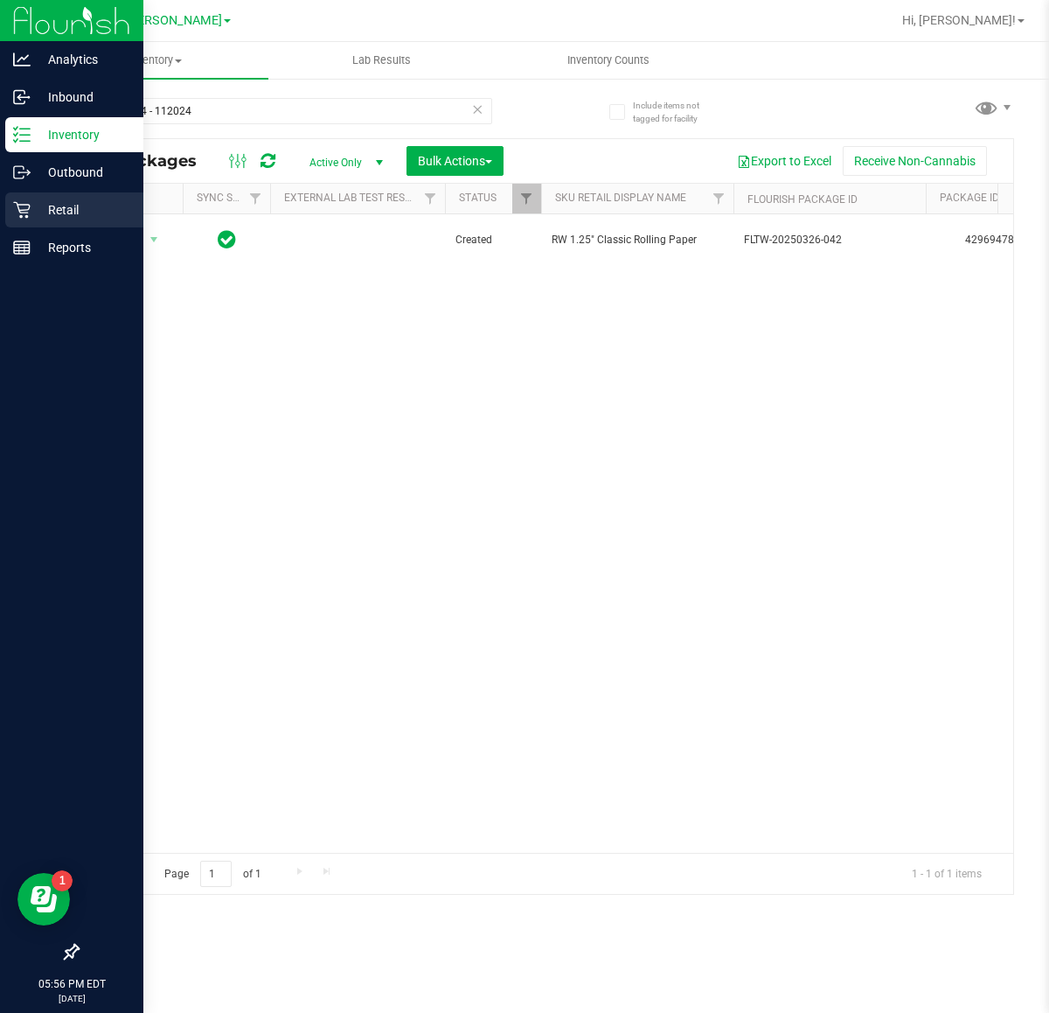
click at [37, 212] on p "Retail" at bounding box center [83, 209] width 105 height 21
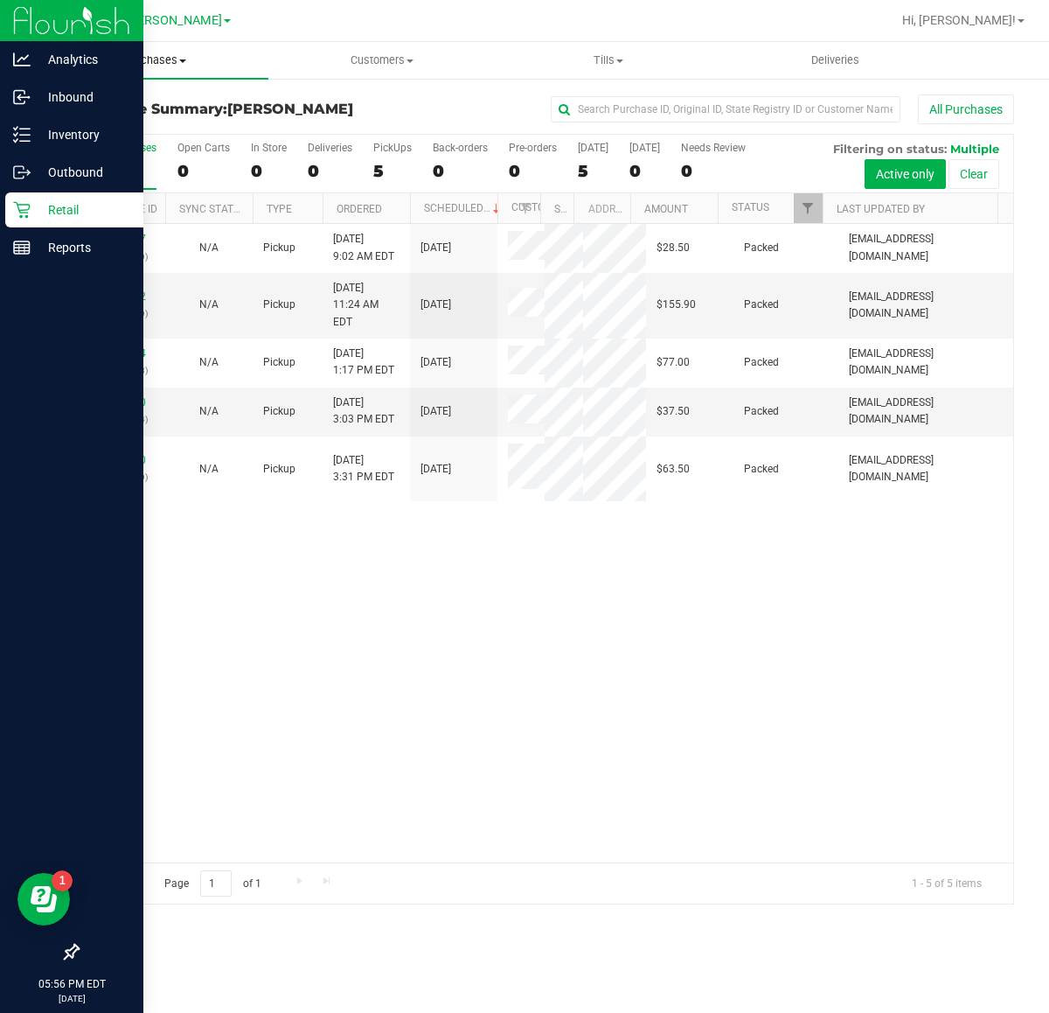
click at [164, 58] on span "Purchases" at bounding box center [155, 60] width 227 height 16
click at [136, 129] on span "Fulfillment" at bounding box center [96, 126] width 108 height 15
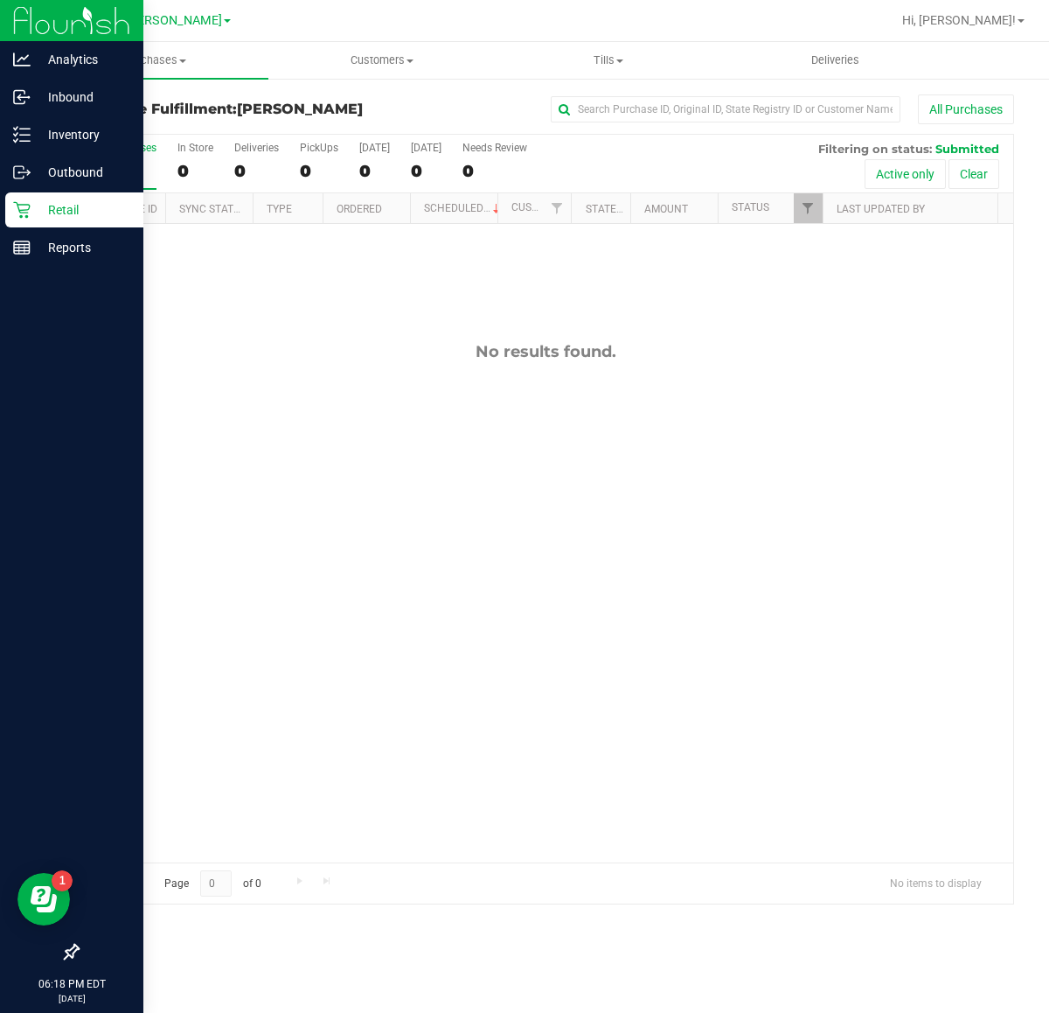
click at [666, 136] on div "All Purchases 0 In Store 0 Deliveries 0 PickUps 0 [DATE] 0 [DATE] 0 Needs Revie…" at bounding box center [546, 142] width 936 height 14
click at [876, 590] on div "No results found." at bounding box center [546, 602] width 936 height 756
click at [513, 715] on div "No results found." at bounding box center [546, 602] width 936 height 756
click at [122, 1007] on div "Purchases Summary of purchases Fulfillment All purchases Customers All customer…" at bounding box center [545, 527] width 1007 height 971
click at [156, 63] on span "Purchases" at bounding box center [155, 60] width 227 height 16
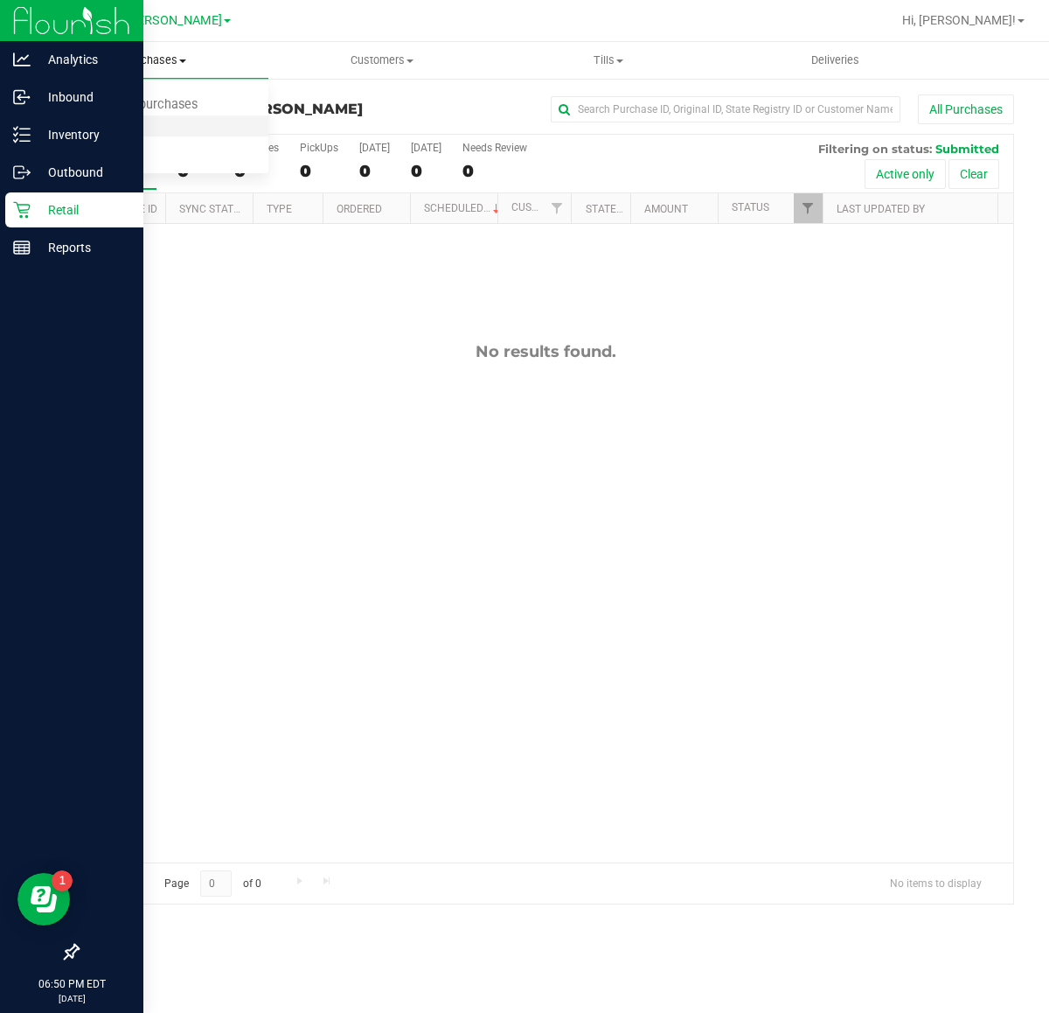
click at [153, 123] on li "Fulfillment" at bounding box center [155, 126] width 227 height 21
click at [151, 59] on span "Purchases" at bounding box center [155, 60] width 227 height 16
click at [149, 140] on span "All purchases" at bounding box center [104, 147] width 124 height 15
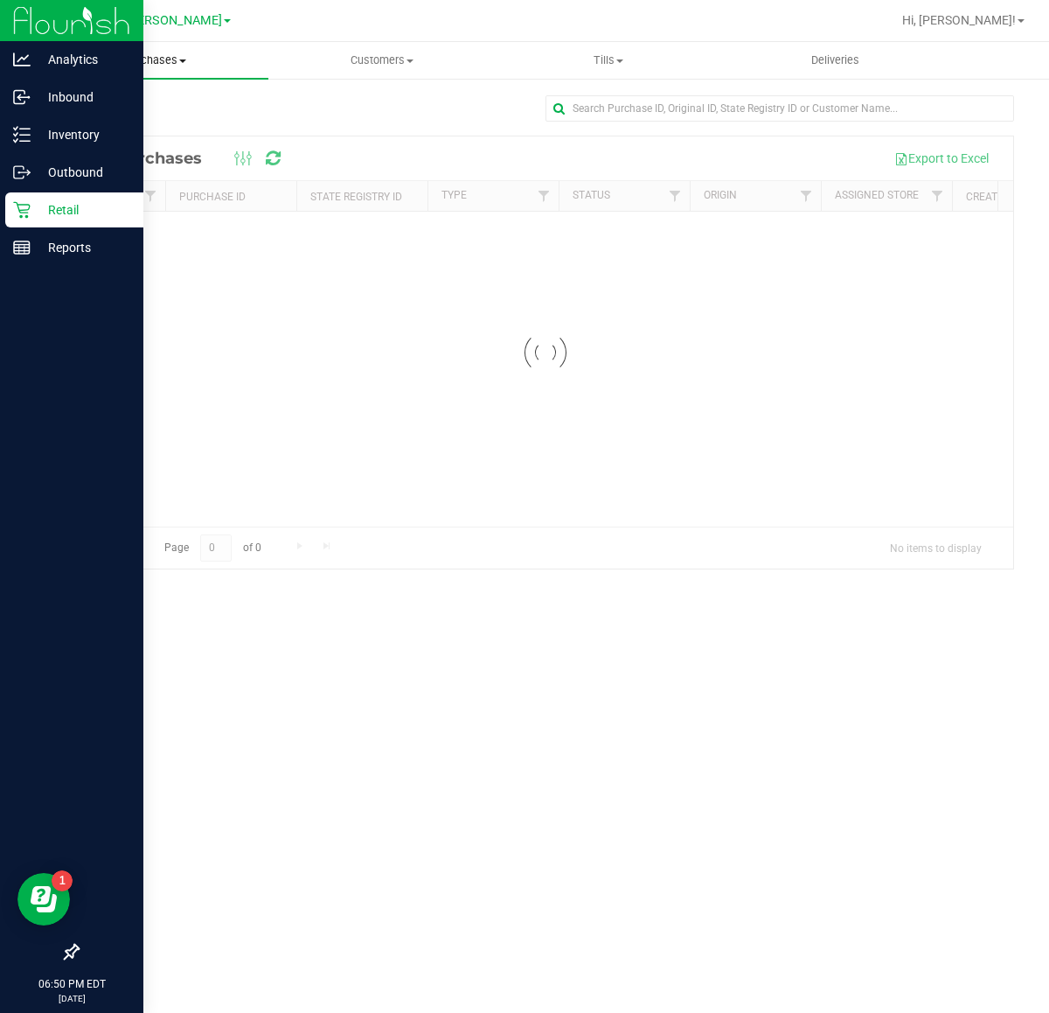
click at [171, 61] on span "Purchases" at bounding box center [155, 60] width 227 height 16
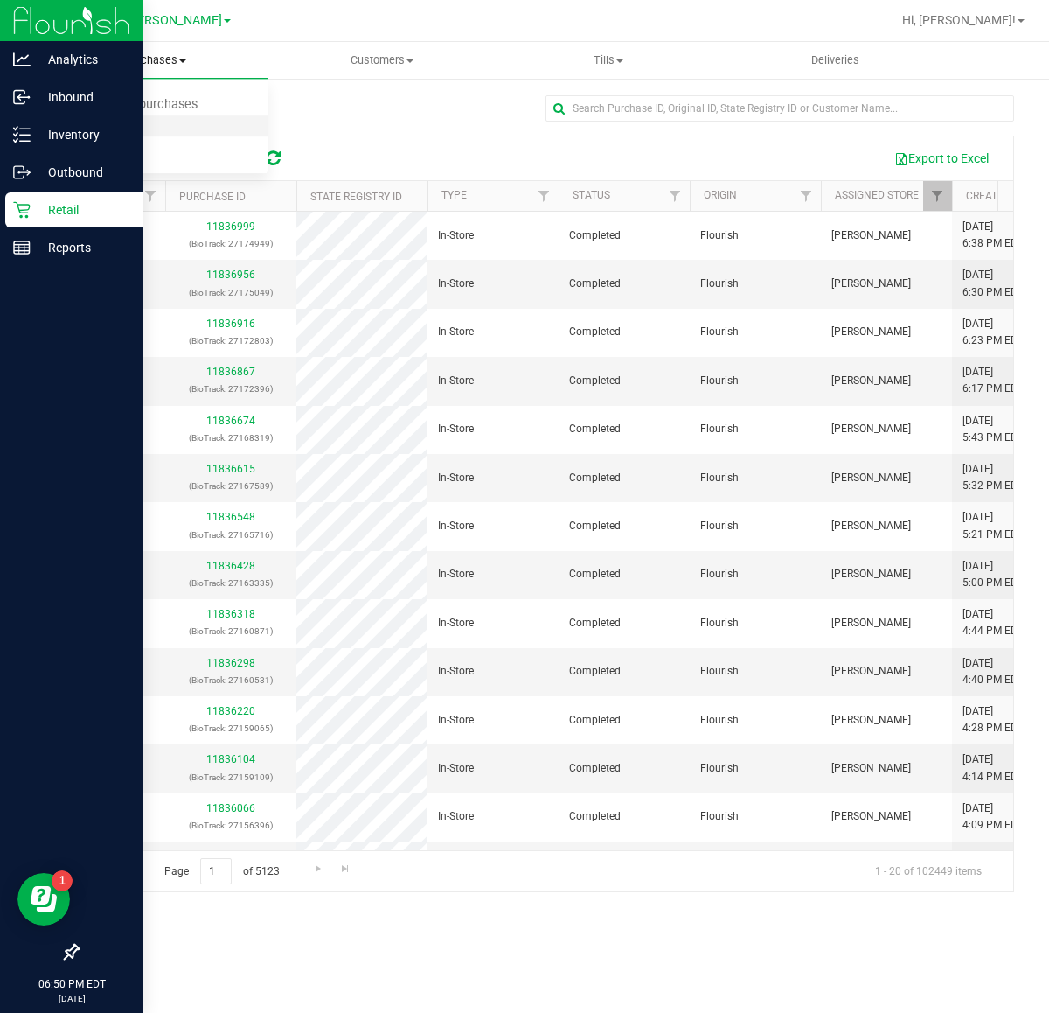
click at [163, 122] on li "Fulfillment" at bounding box center [155, 126] width 227 height 21
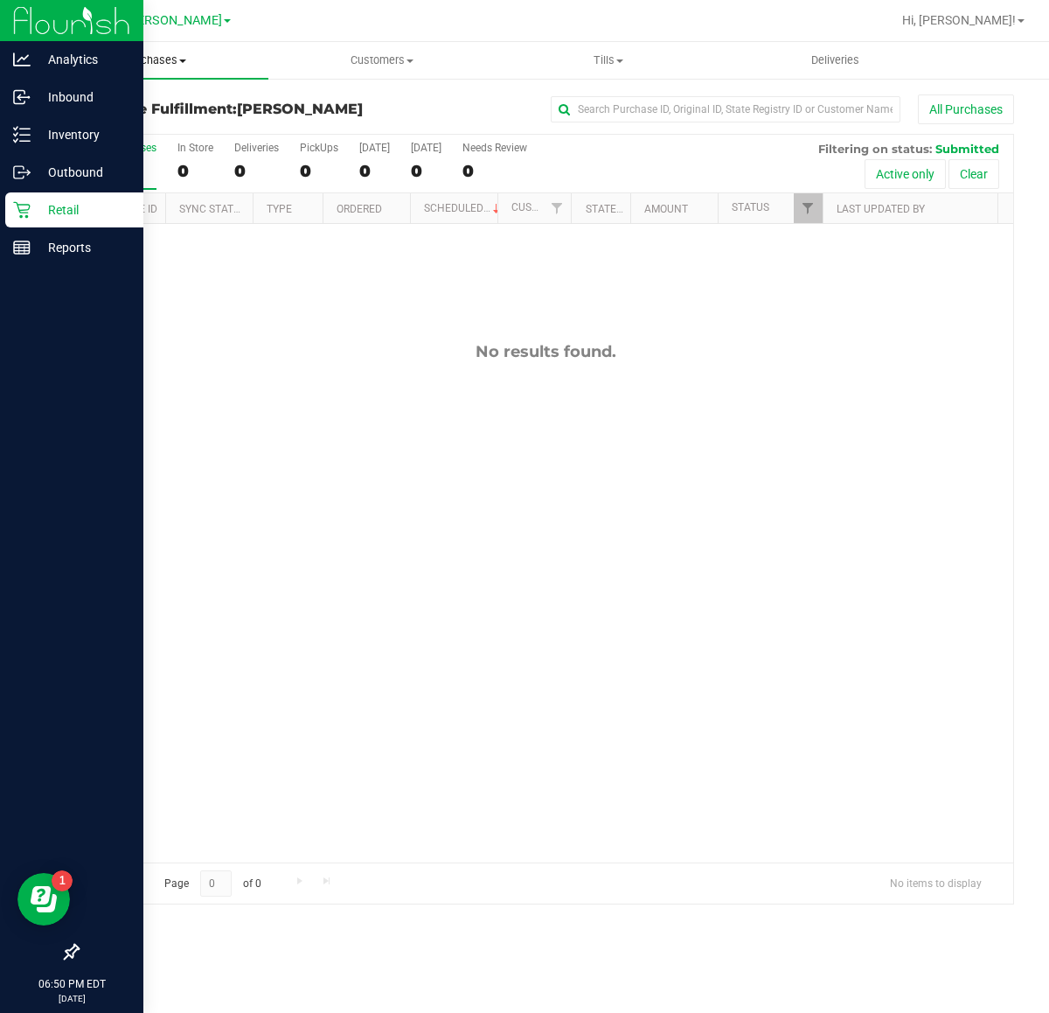
click at [147, 61] on span "Purchases" at bounding box center [155, 60] width 227 height 16
click at [157, 102] on span "Summary of purchases" at bounding box center [131, 105] width 179 height 15
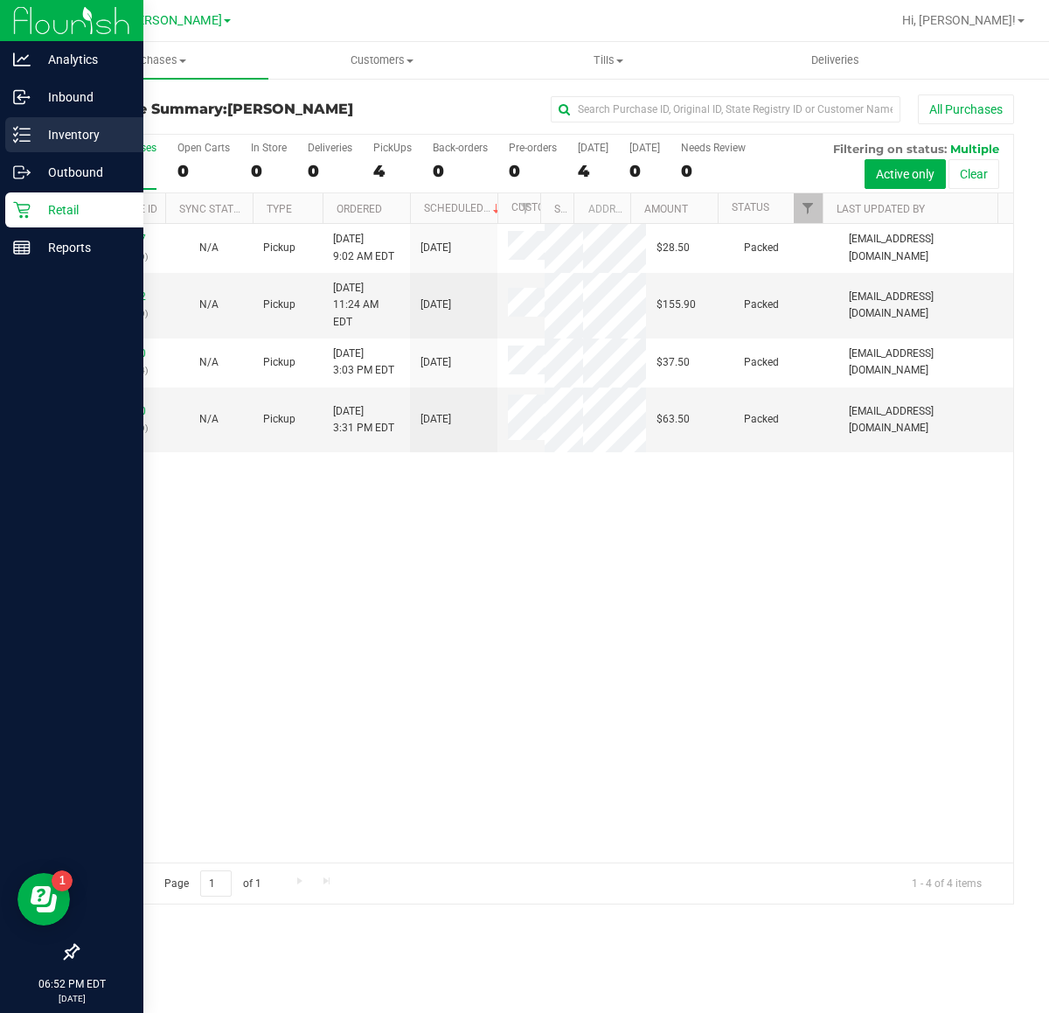
click at [35, 137] on p "Inventory" at bounding box center [83, 134] width 105 height 21
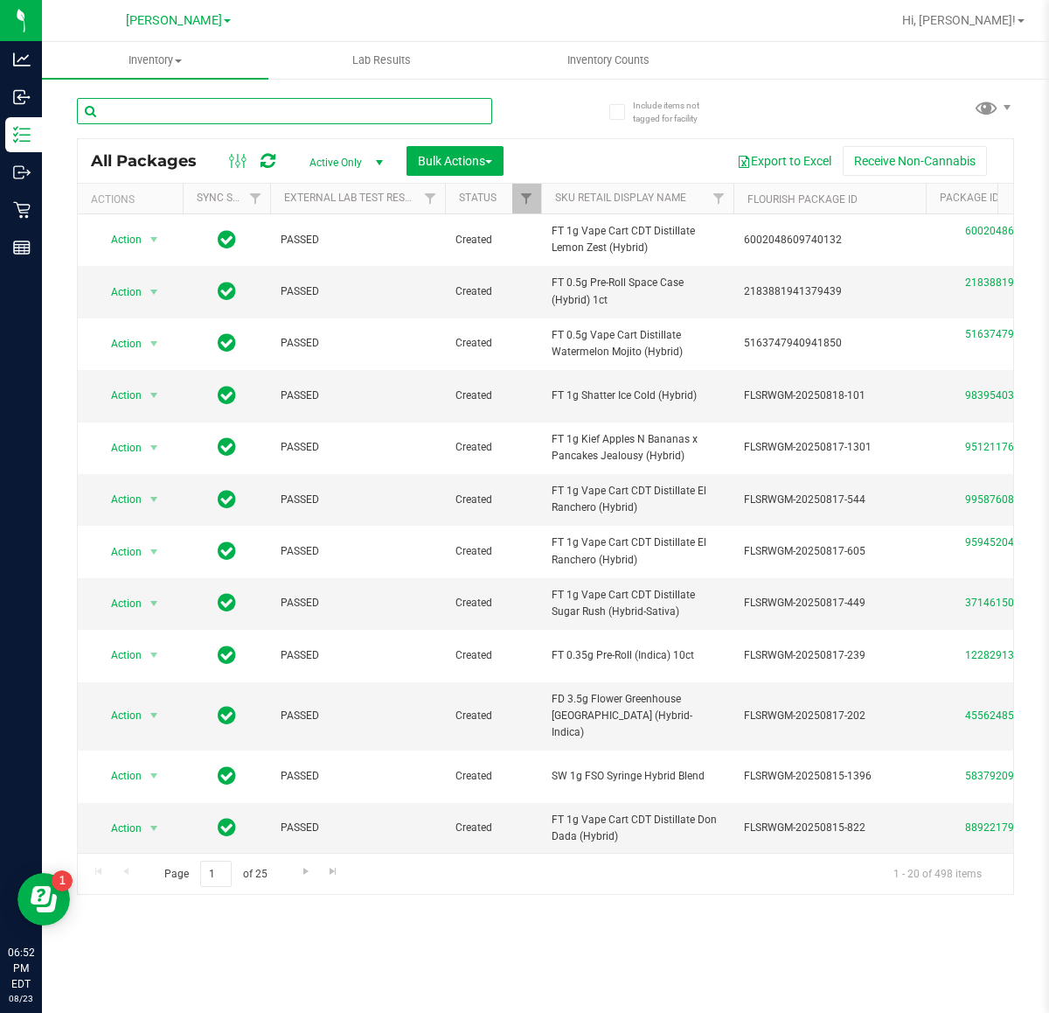
click at [254, 103] on input "text" at bounding box center [284, 111] width 415 height 26
type input "honey"
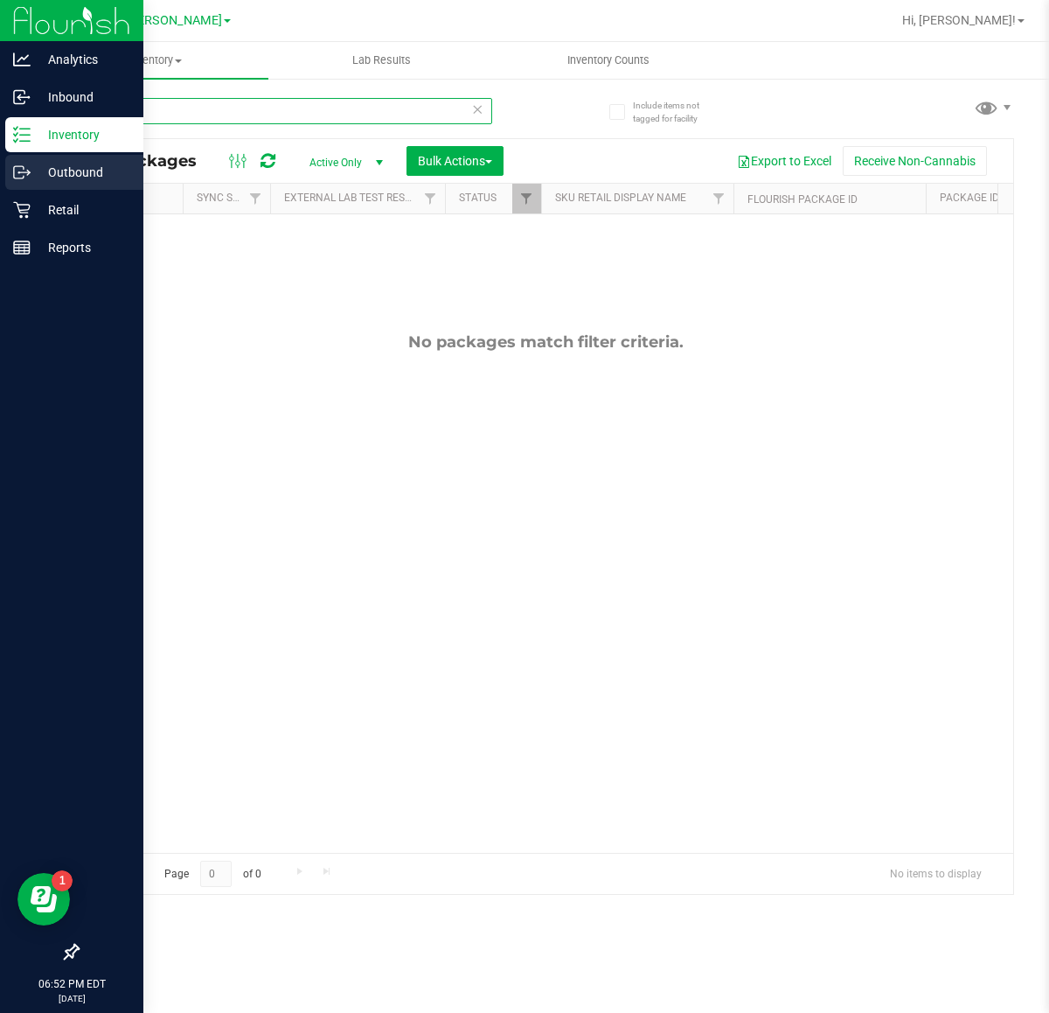
drag, startPoint x: 298, startPoint y: 111, endPoint x: 0, endPoint y: 169, distance: 303.8
click at [0, 169] on div "Analytics Inbound Inventory Outbound Retail Reports 06:52 PM EDT [DATE] 08/23 […" at bounding box center [524, 506] width 1049 height 1013
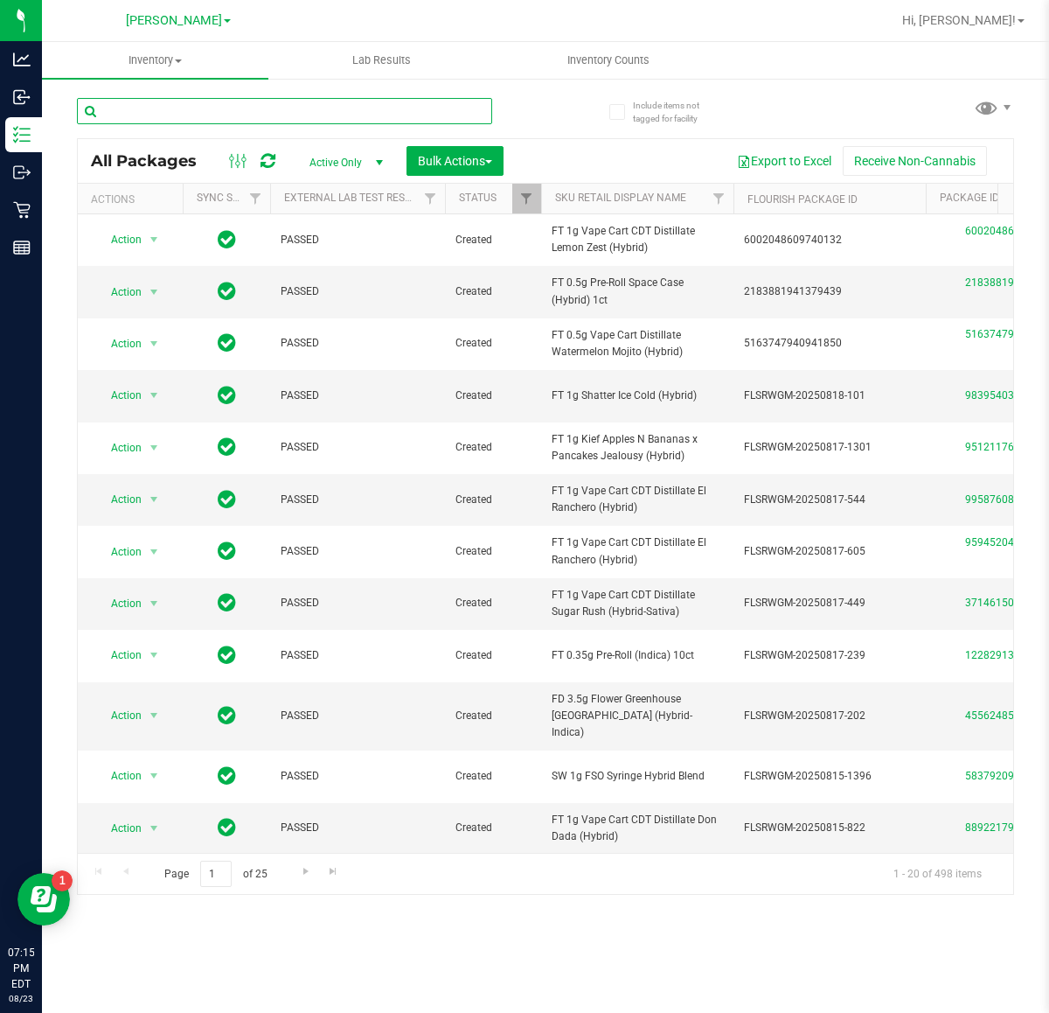
click at [291, 110] on input "text" at bounding box center [284, 111] width 415 height 26
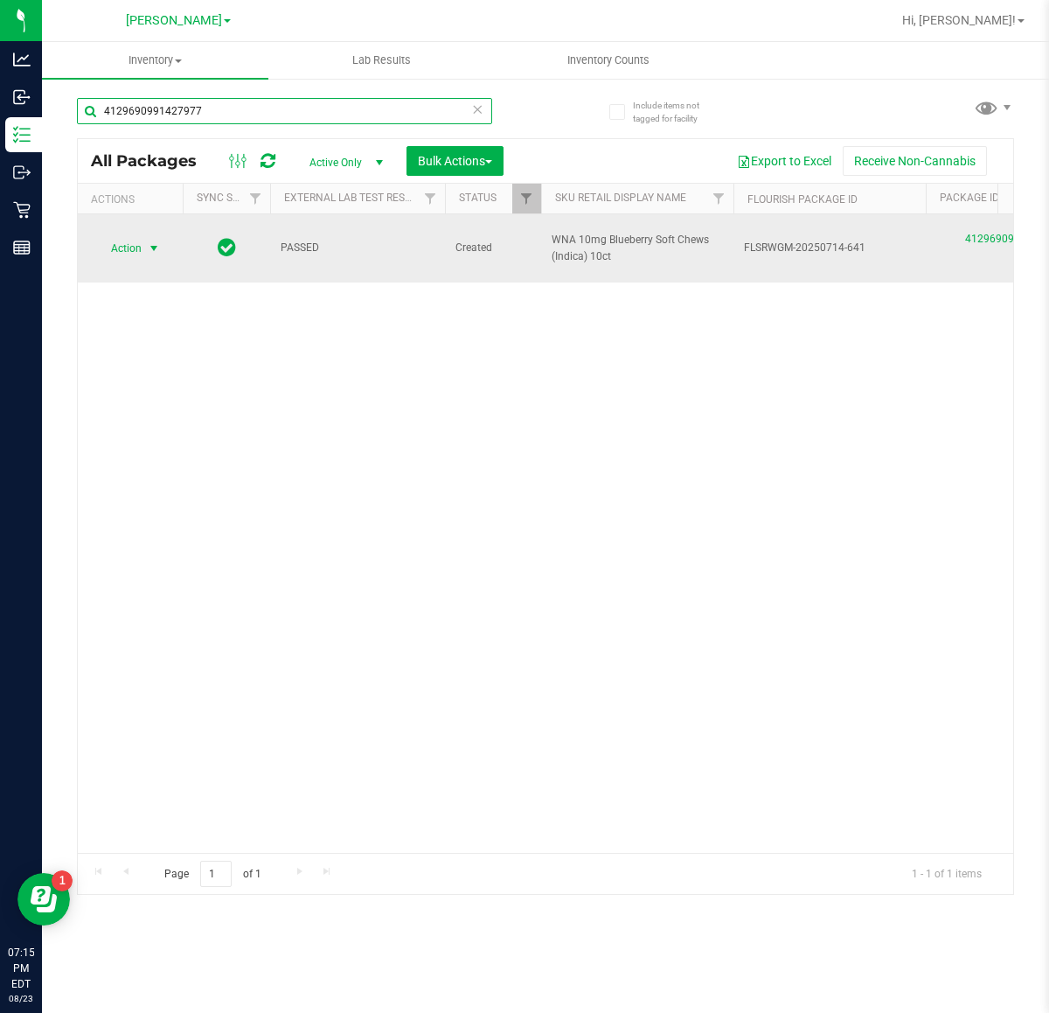
type input "4129690991427977"
click at [154, 249] on span "select" at bounding box center [154, 248] width 14 height 14
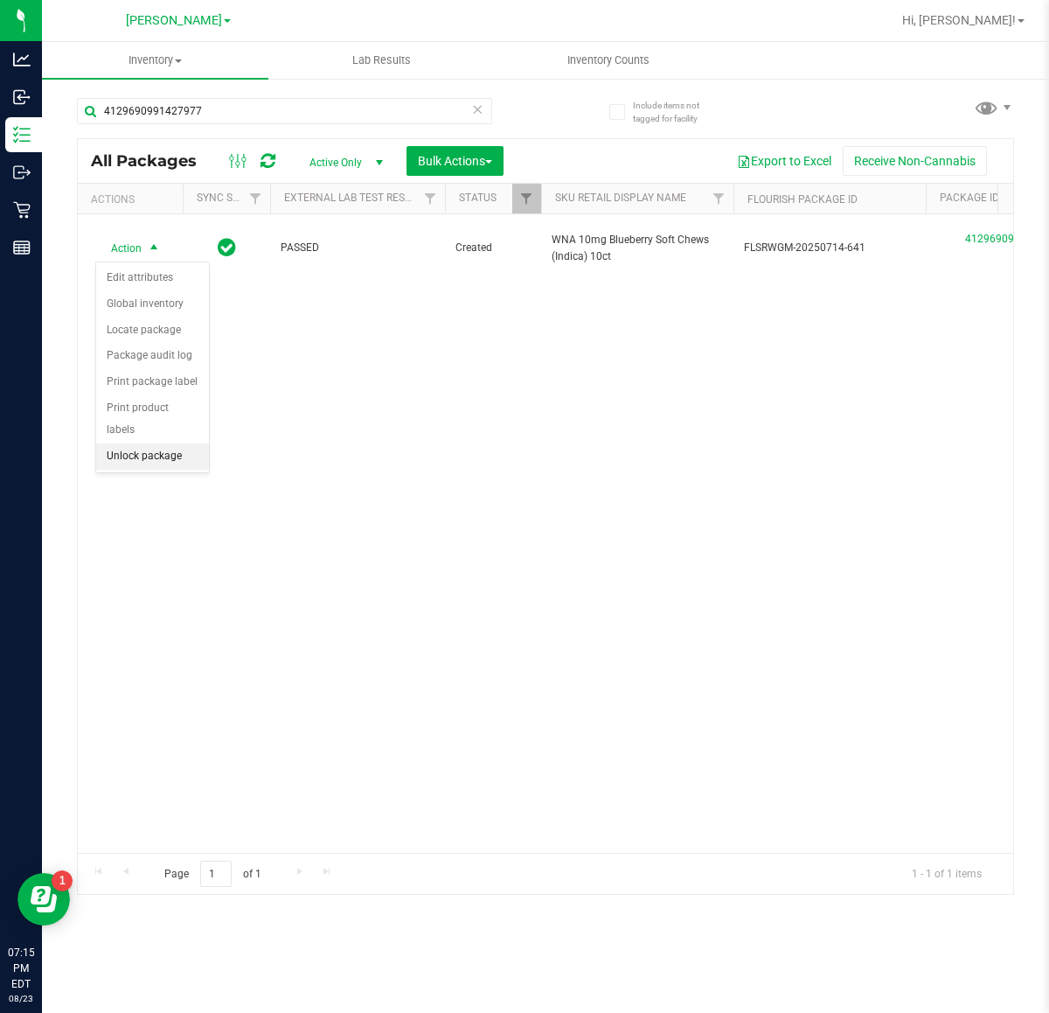
click at [188, 443] on li "Unlock package" at bounding box center [152, 456] width 113 height 26
click at [42, 951] on div "Inventory All packages All inventory Waste log Create inventory Lab Results Inv…" at bounding box center [545, 527] width 1007 height 971
